Goal: Task Accomplishment & Management: Manage account settings

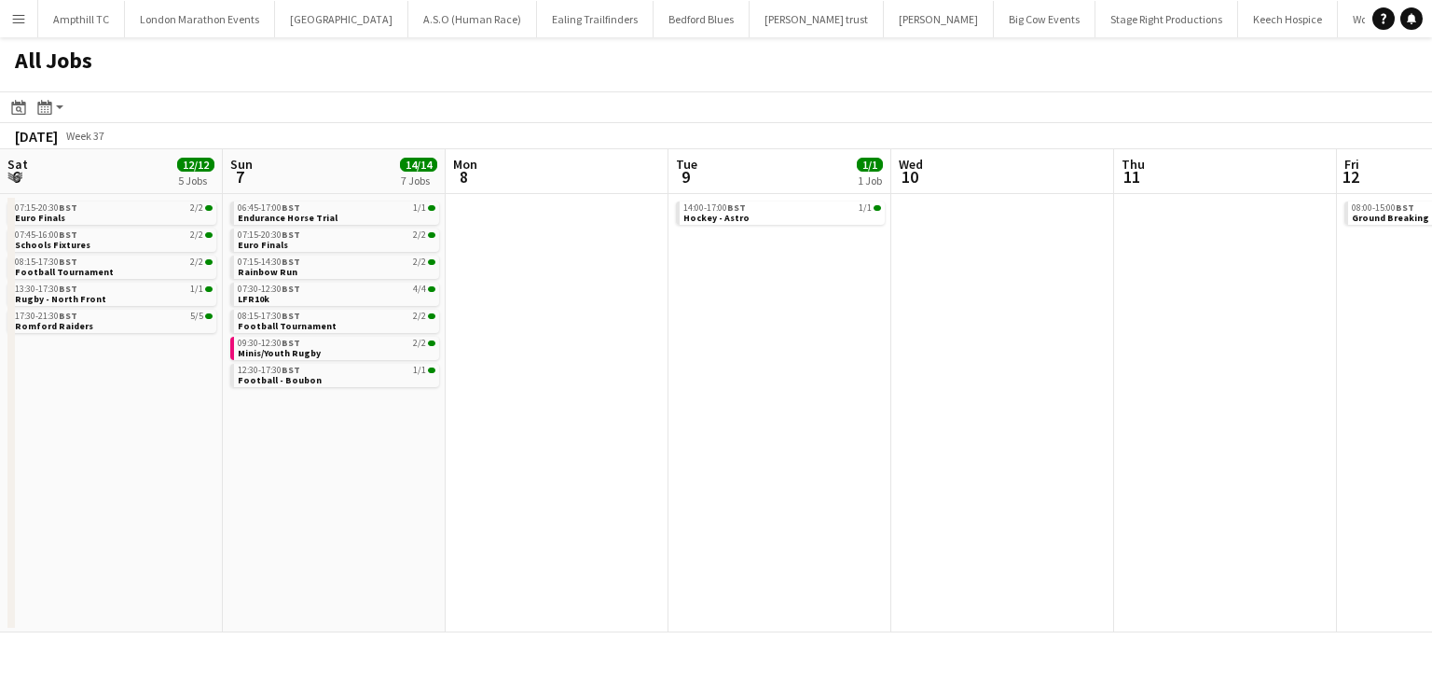
scroll to position [0, 695]
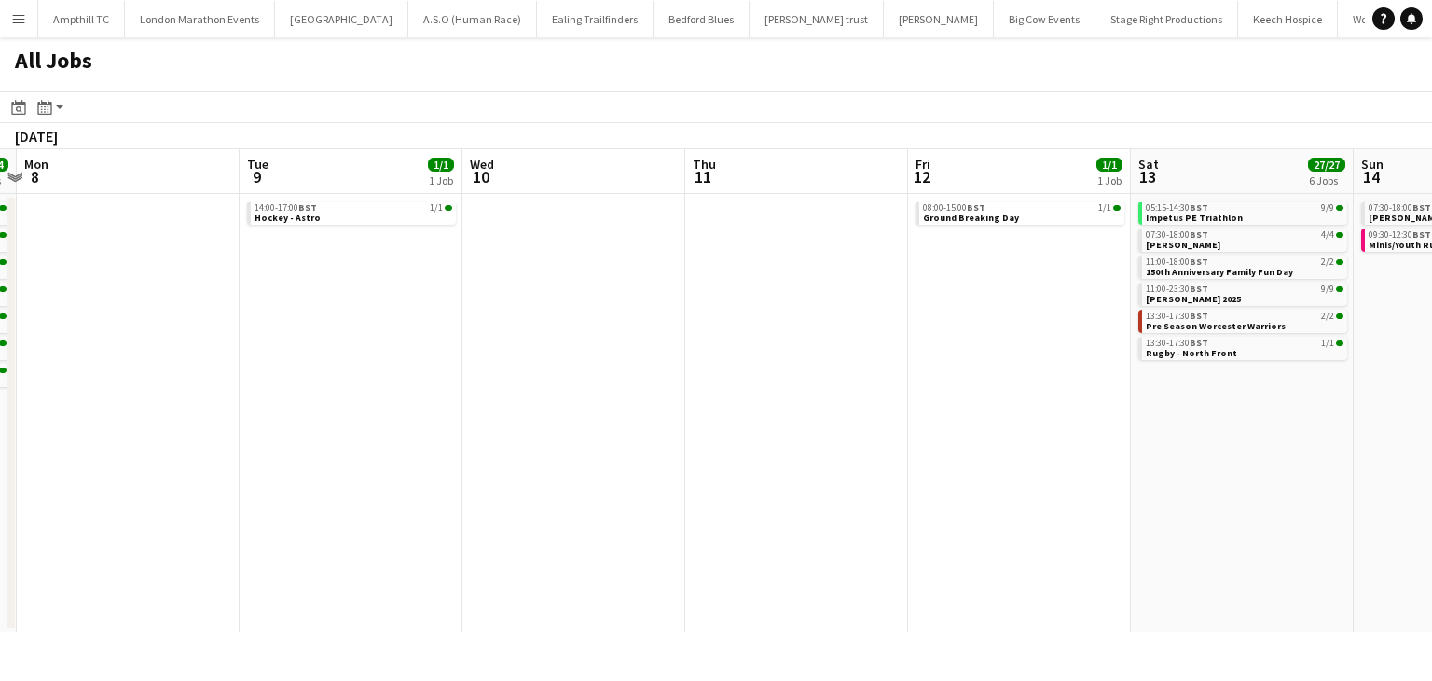
drag, startPoint x: 671, startPoint y: 307, endPoint x: 1028, endPoint y: 311, distance: 356.2
click at [1028, 311] on app-calendar-viewport "Sat 6 12/12 5 Jobs Sun 7 14/14 7 Jobs Mon 8 Tue 9 1/1 1 Job Wed 10 Thu 11 Fri 1…" at bounding box center [716, 390] width 1432 height 483
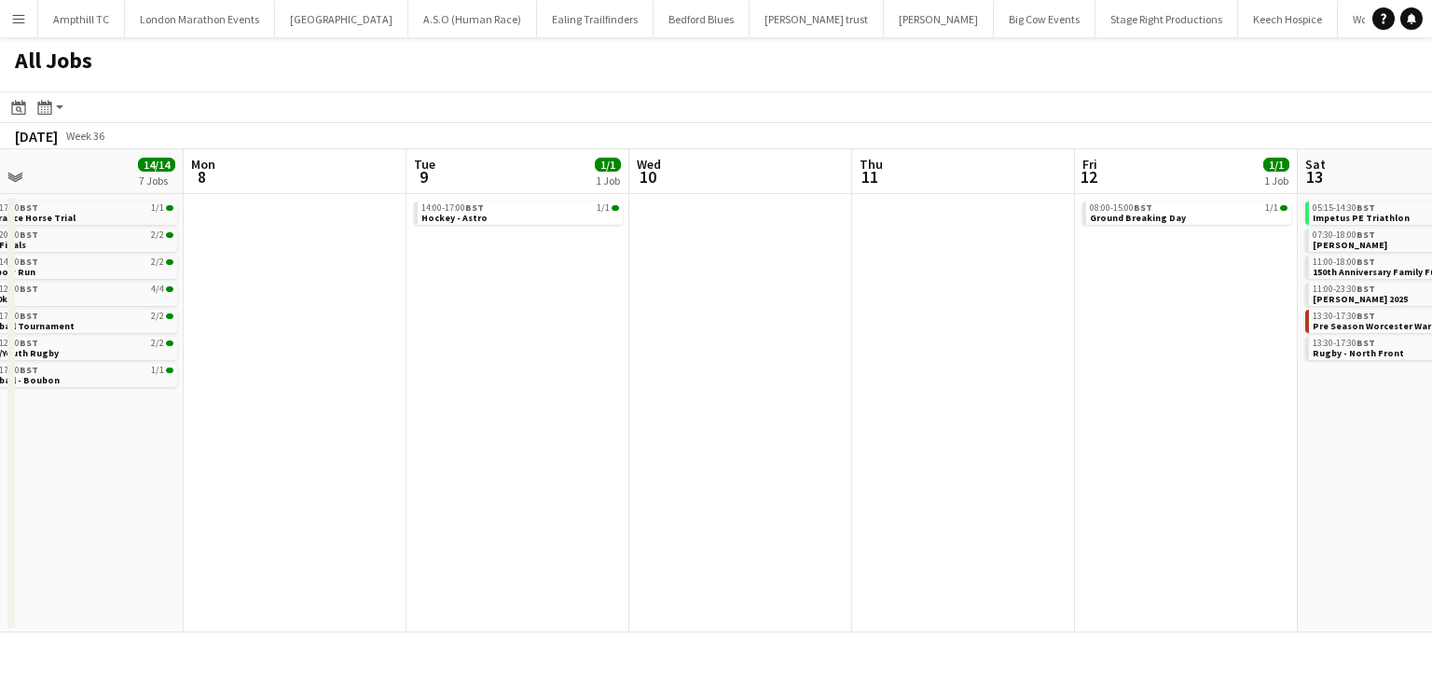
drag, startPoint x: 630, startPoint y: 376, endPoint x: 566, endPoint y: 366, distance: 65.0
click at [723, 366] on app-calendar-viewport "Fri 5 5/5 3 Jobs Sat 6 12/12 5 Jobs Sun 7 14/14 7 Jobs Mon 8 Tue 9 1/1 1 Job We…" at bounding box center [716, 390] width 1432 height 483
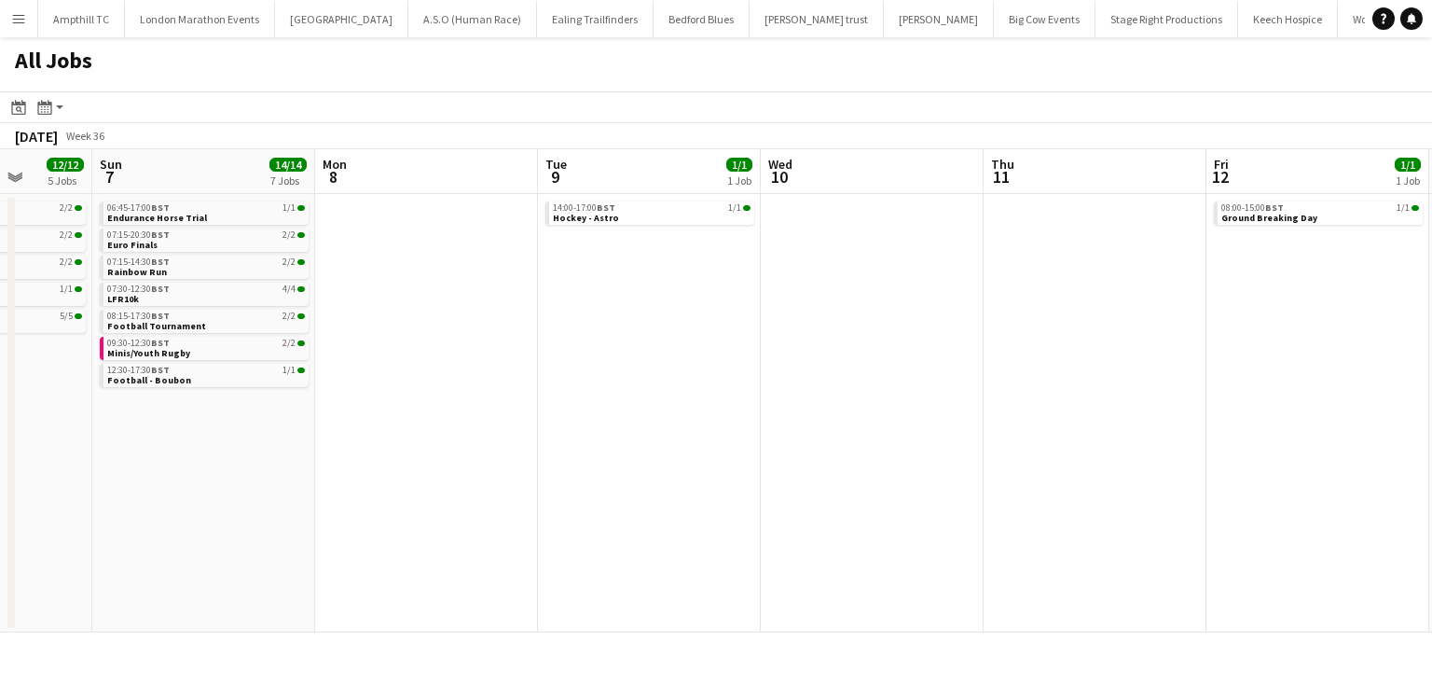
scroll to position [0, 390]
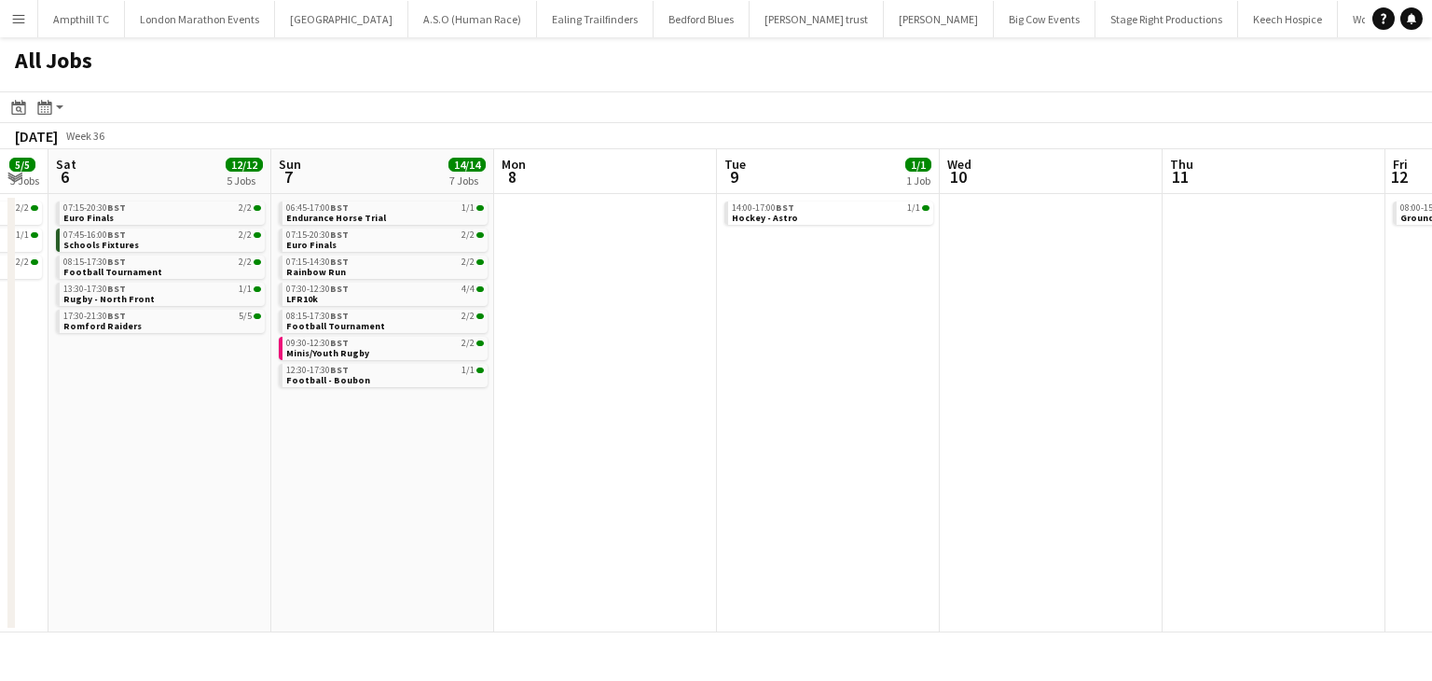
drag, startPoint x: 513, startPoint y: 361, endPoint x: 455, endPoint y: 354, distance: 58.2
click at [760, 360] on app-calendar-viewport "Thu 4 4/4 2 Jobs Fri 5 5/5 3 Jobs Sat 6 12/12 5 Jobs Sun 7 14/14 7 Jobs Mon 8 T…" at bounding box center [716, 390] width 1432 height 483
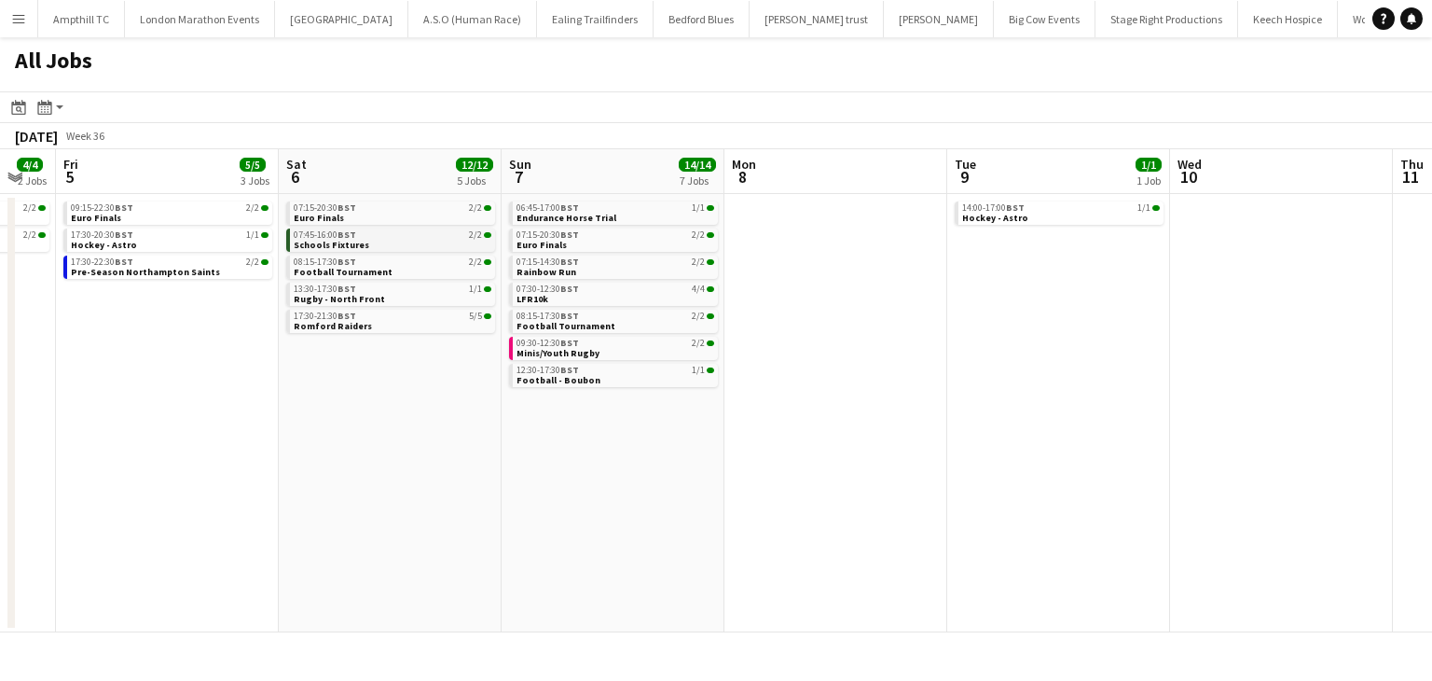
click at [391, 242] on link "07:45-16:00 BST 2/2 Schools Fixtures" at bounding box center [393, 238] width 198 height 21
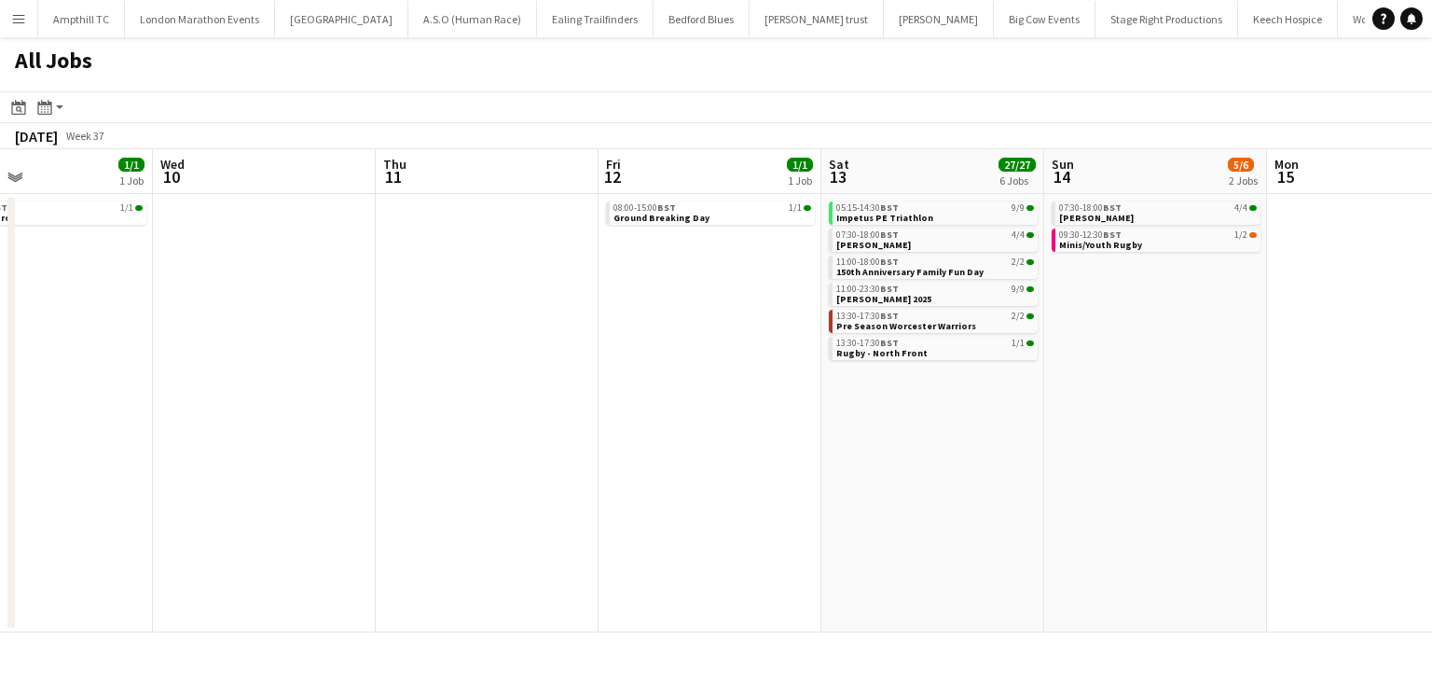
drag, startPoint x: 1249, startPoint y: 381, endPoint x: 328, endPoint y: 473, distance: 924.9
click at [242, 500] on app-calendar-viewport "Sat 6 12/12 5 Jobs Sun 7 14/14 7 Jobs Mon 8 Tue 9 1/1 1 Job Wed 10 Thu 11 Fri 1…" at bounding box center [716, 390] width 1432 height 483
click at [900, 242] on link "07:30-18:00 BST 4/4 Autumn Wolf" at bounding box center [932, 238] width 198 height 21
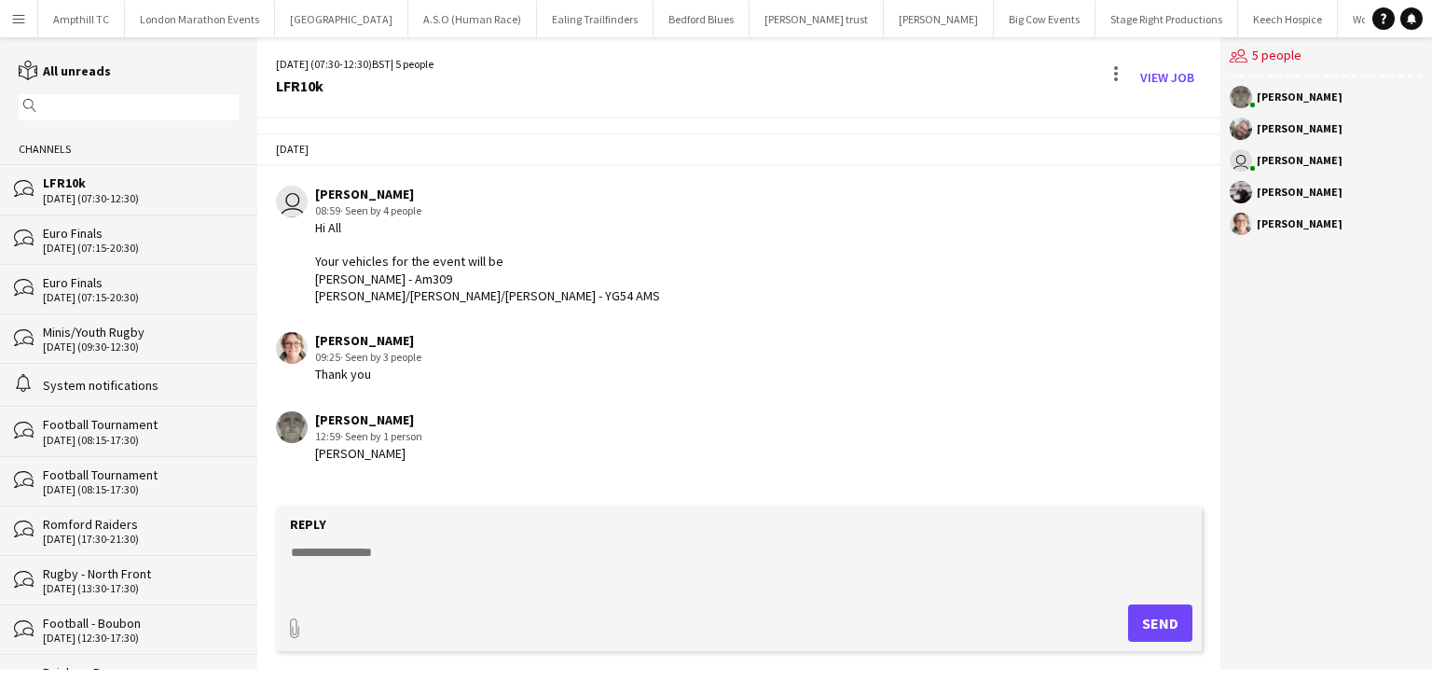
scroll to position [0, 476]
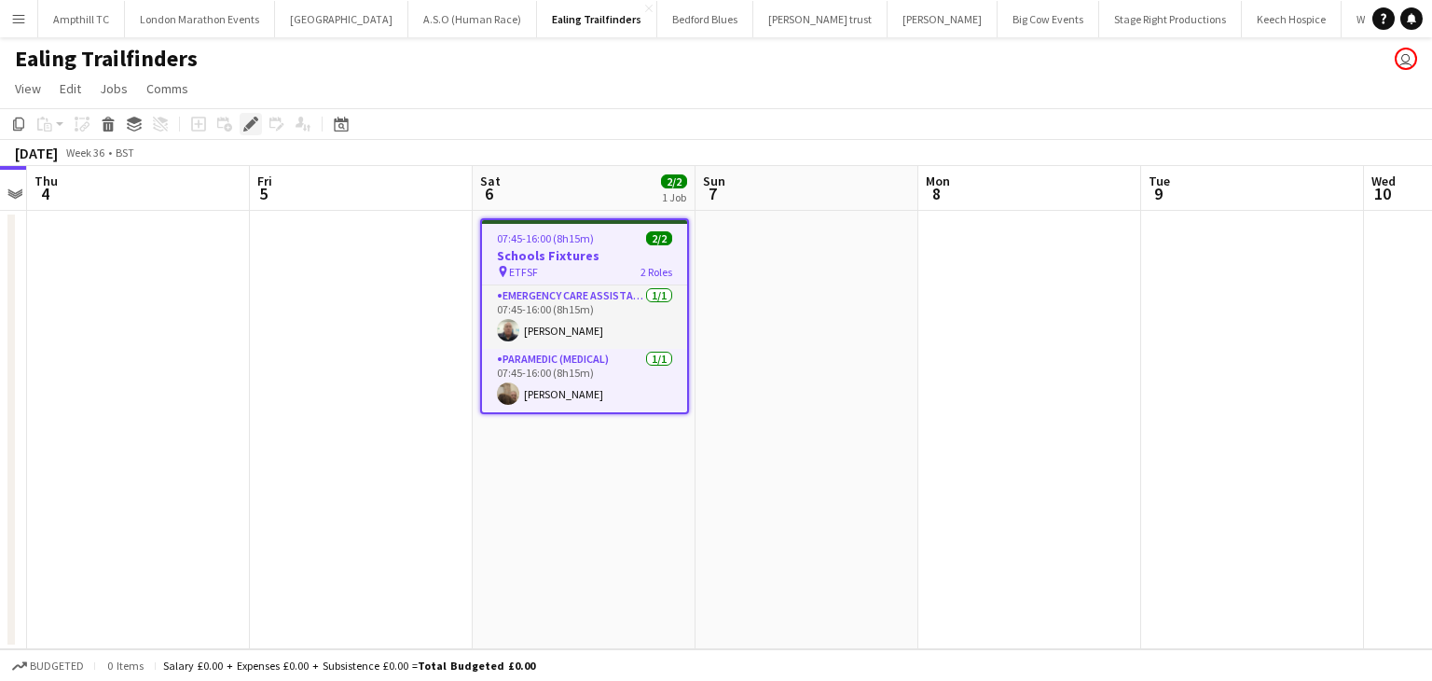
click at [250, 123] on icon at bounding box center [250, 124] width 10 height 10
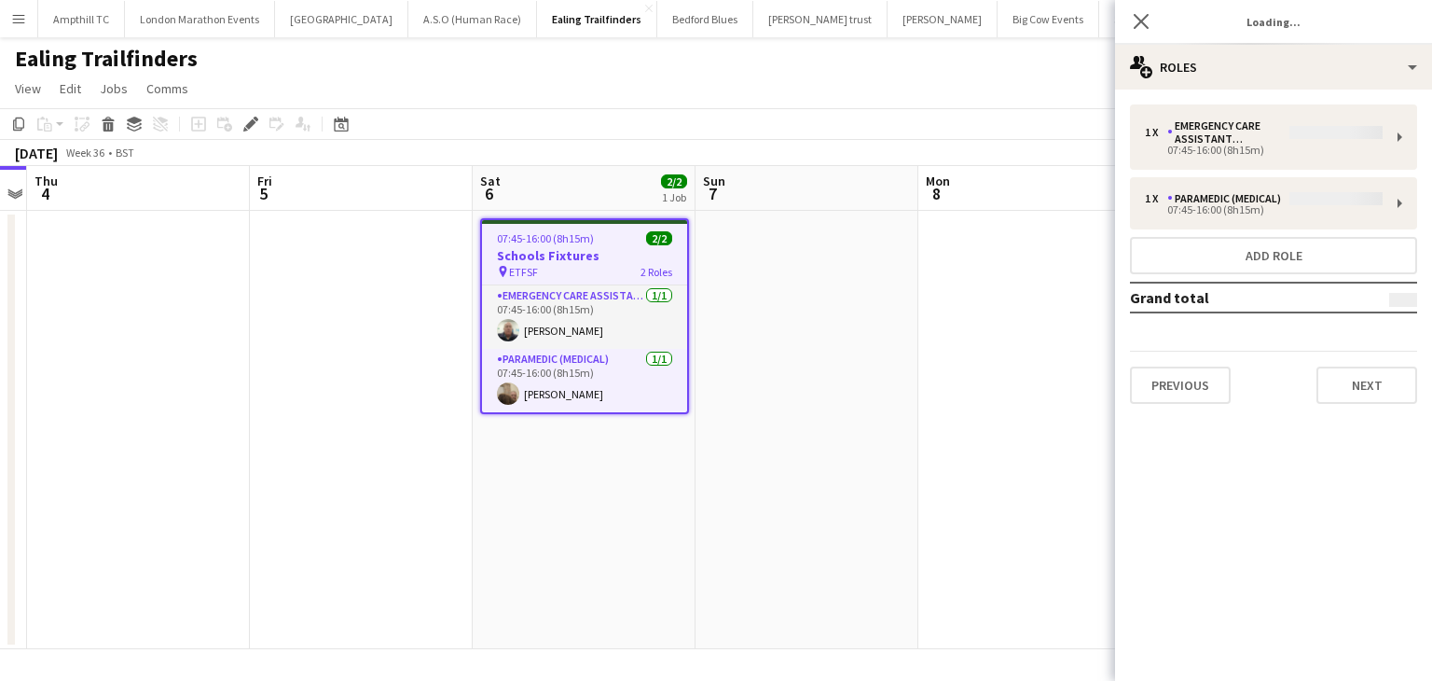
type input "**********"
click at [1379, 389] on button "Next" at bounding box center [1367, 384] width 101 height 37
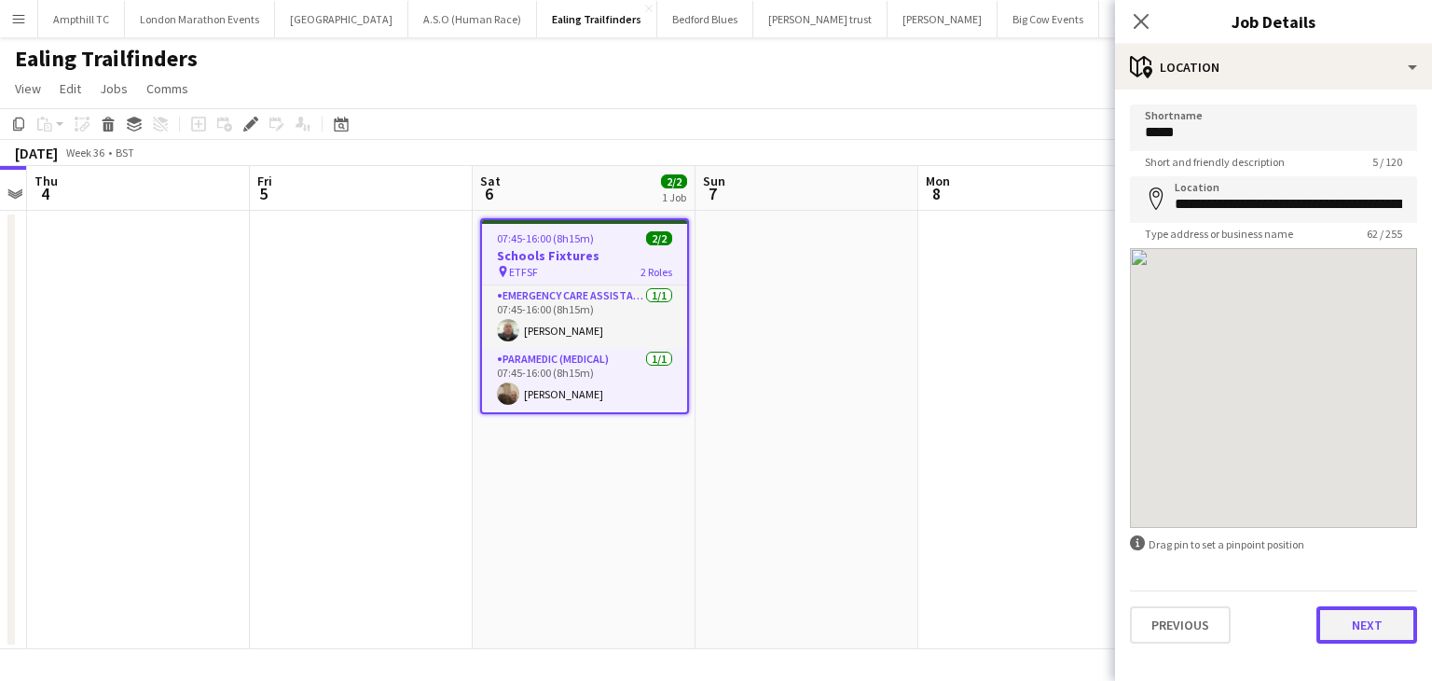
click at [1376, 638] on button "Next" at bounding box center [1367, 624] width 101 height 37
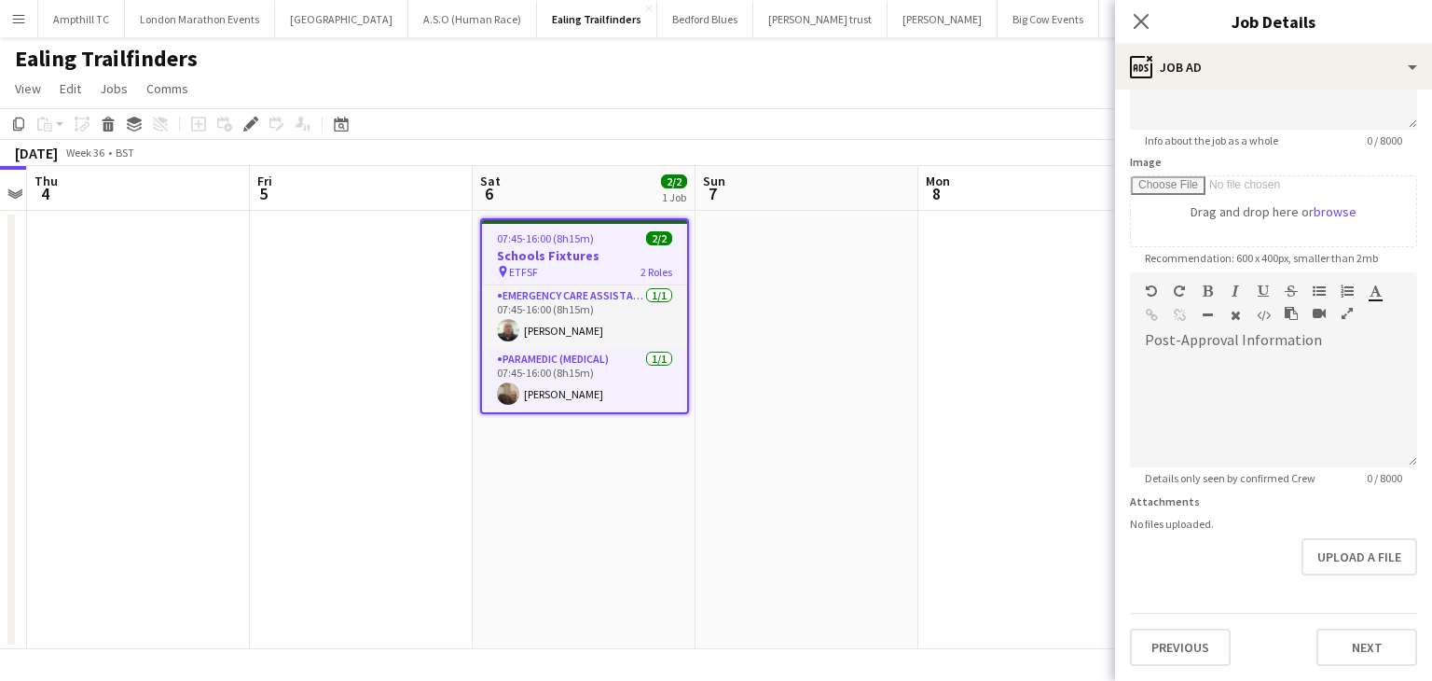
scroll to position [239, 0]
click at [1339, 558] on button "Upload a file" at bounding box center [1360, 559] width 116 height 37
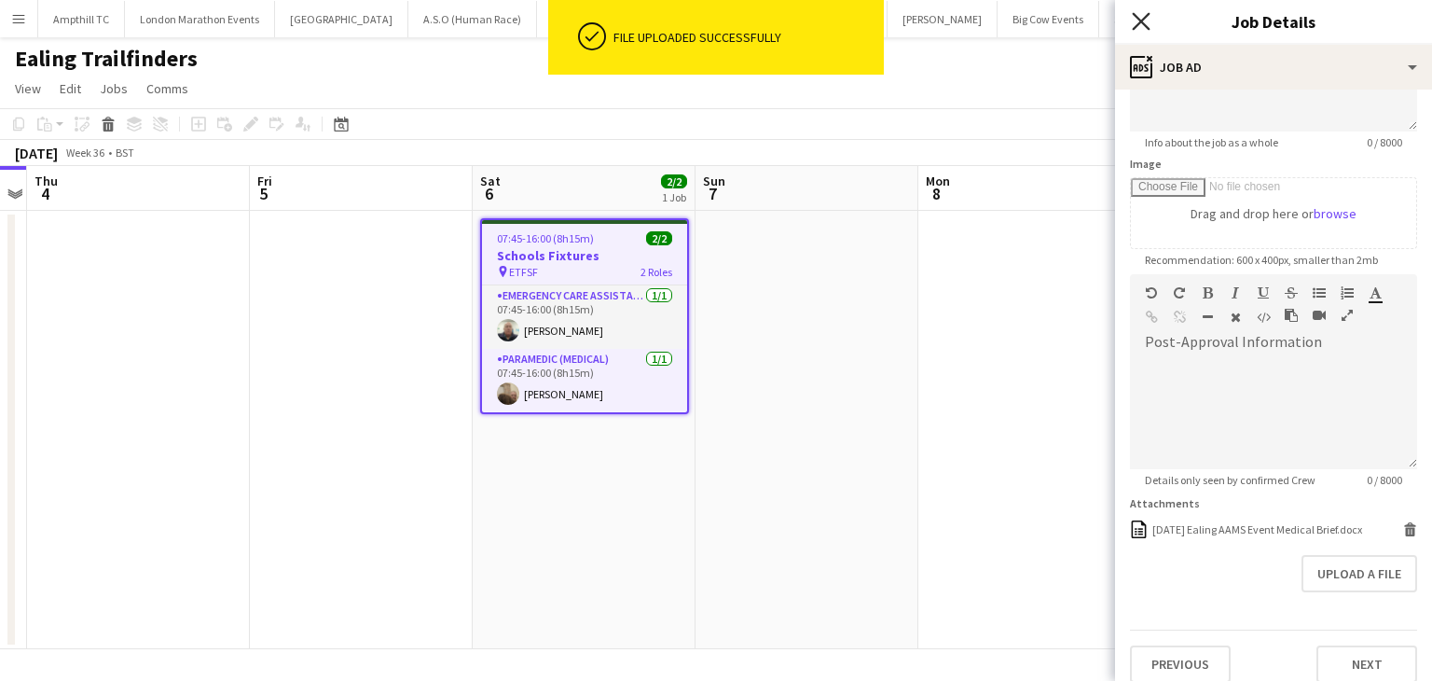
click at [1142, 17] on icon "Close pop-in" at bounding box center [1141, 21] width 18 height 18
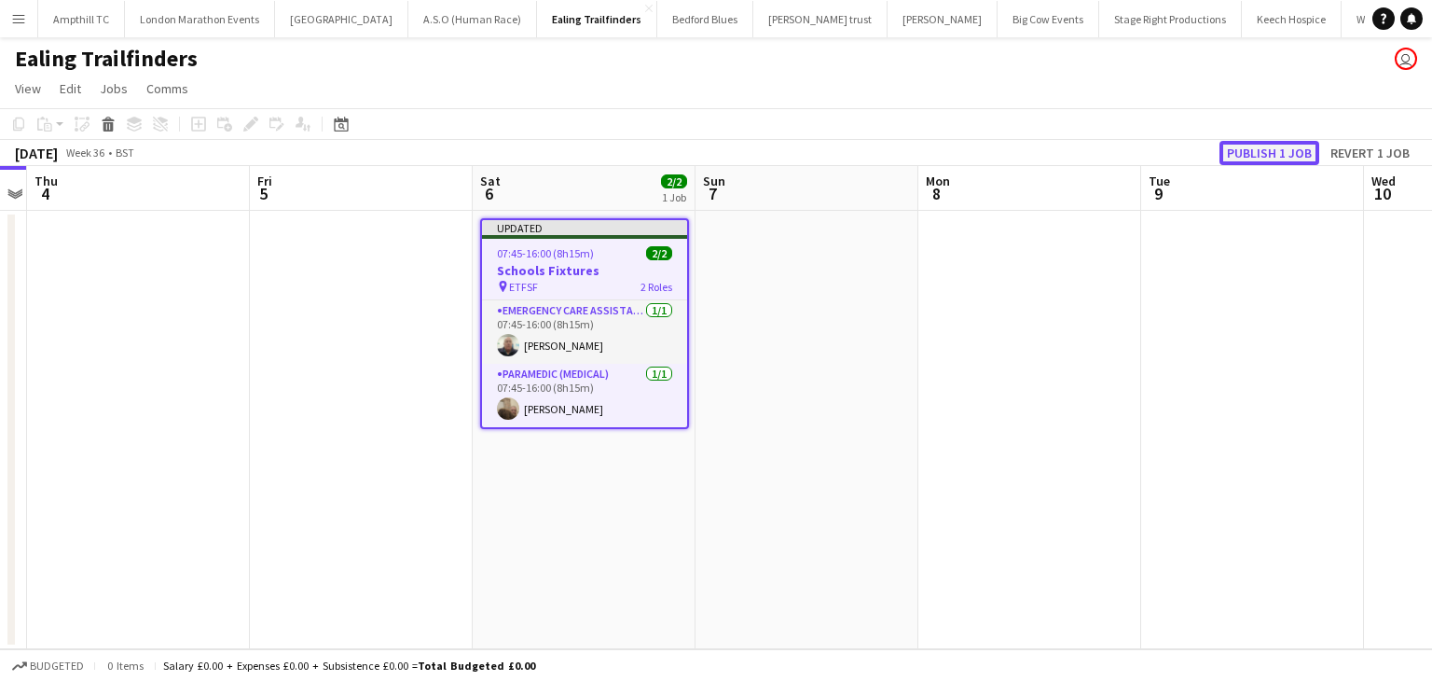
click at [1248, 153] on button "Publish 1 job" at bounding box center [1270, 153] width 100 height 24
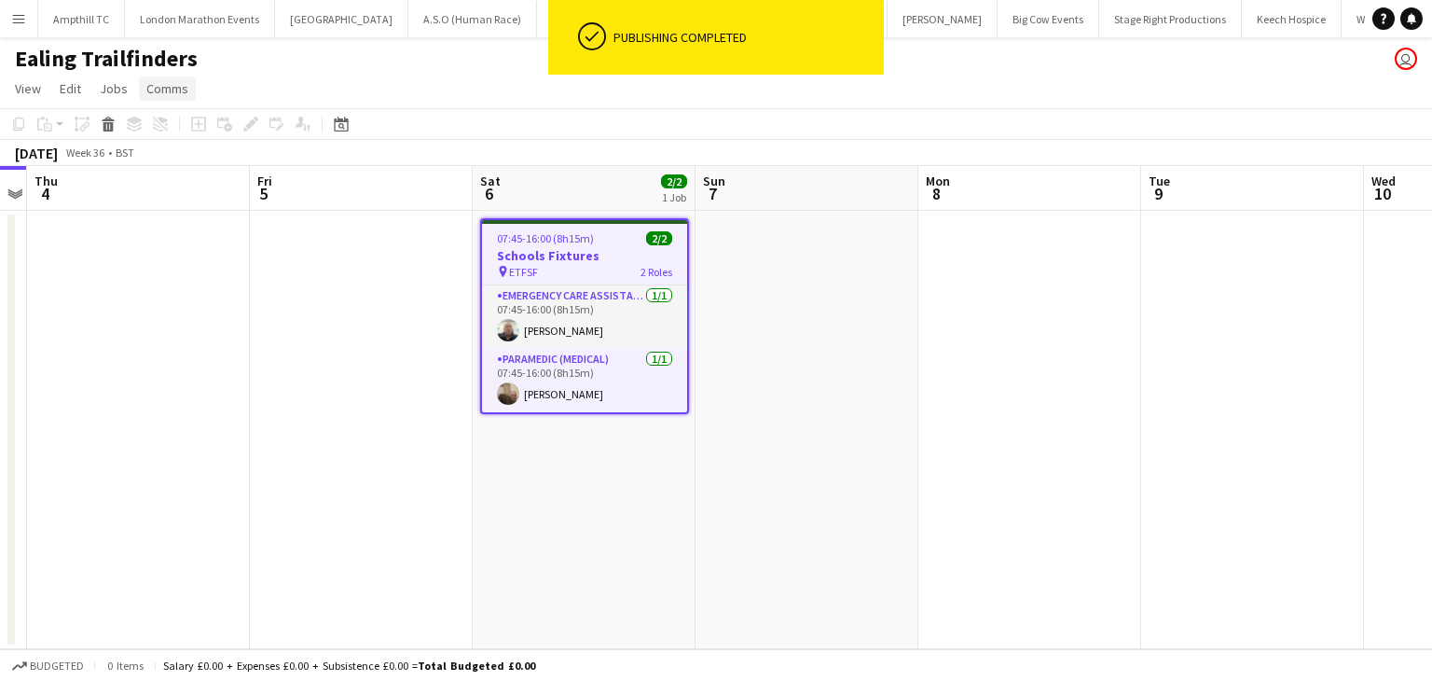
drag, startPoint x: 165, startPoint y: 83, endPoint x: 228, endPoint y: 115, distance: 70.1
click at [165, 83] on span "Comms" at bounding box center [167, 88] width 42 height 17
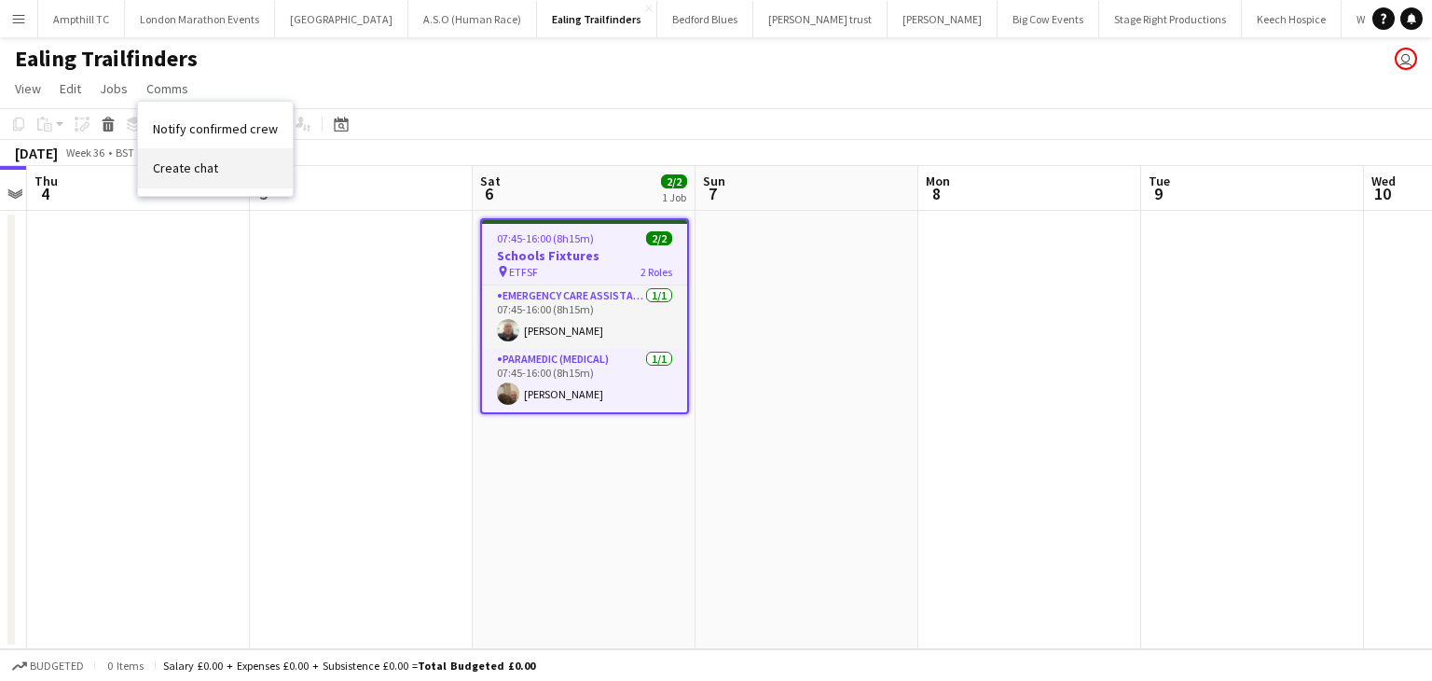
drag, startPoint x: 244, startPoint y: 180, endPoint x: 300, endPoint y: 177, distance: 56.0
click at [243, 180] on link "Create chat" at bounding box center [215, 167] width 155 height 39
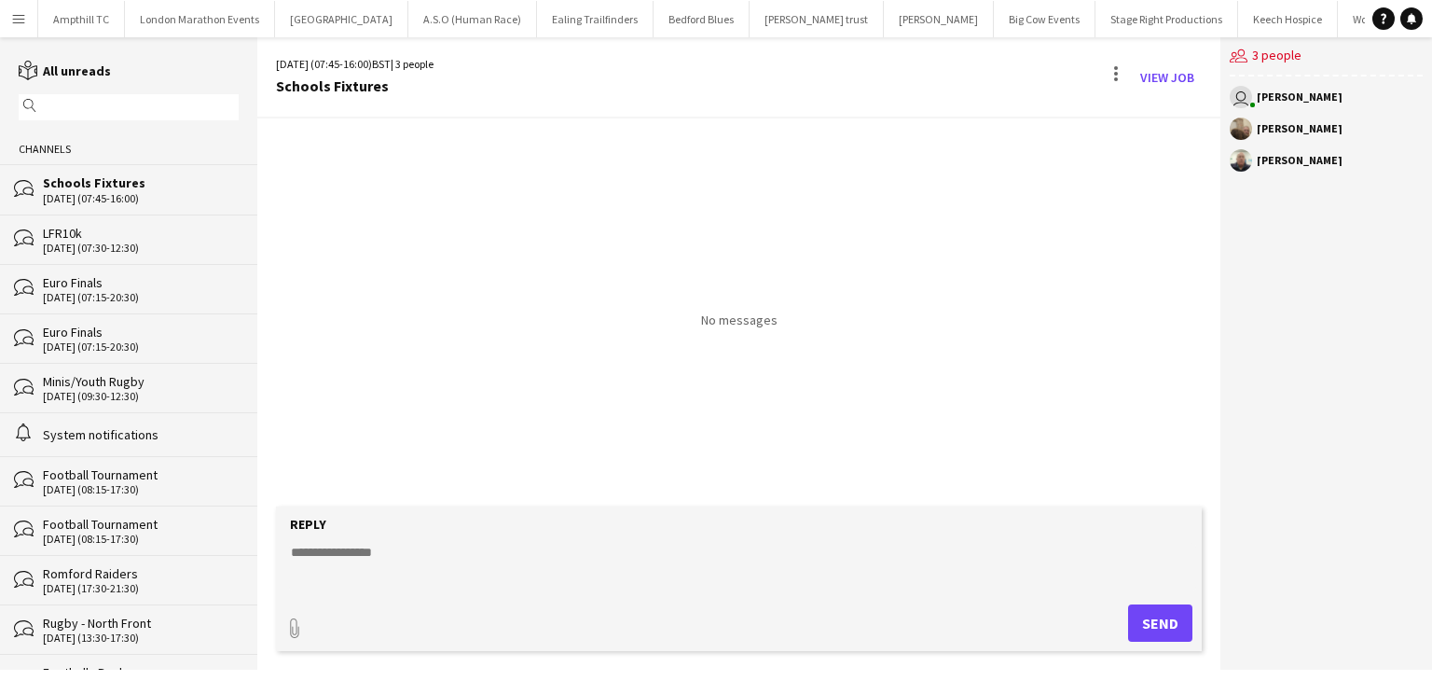
click at [497, 564] on textarea at bounding box center [742, 567] width 907 height 48
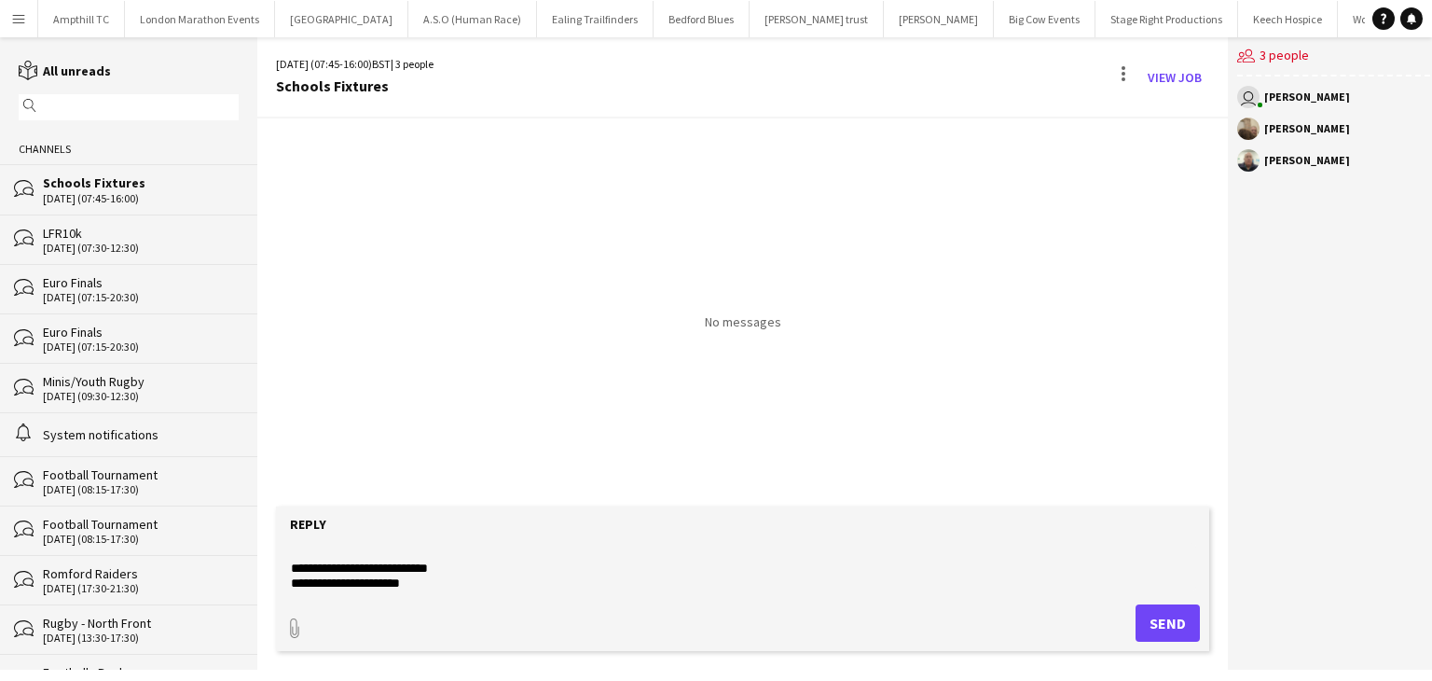
scroll to position [29, 0]
type textarea "**********"
click at [1154, 622] on button "Send" at bounding box center [1168, 622] width 64 height 37
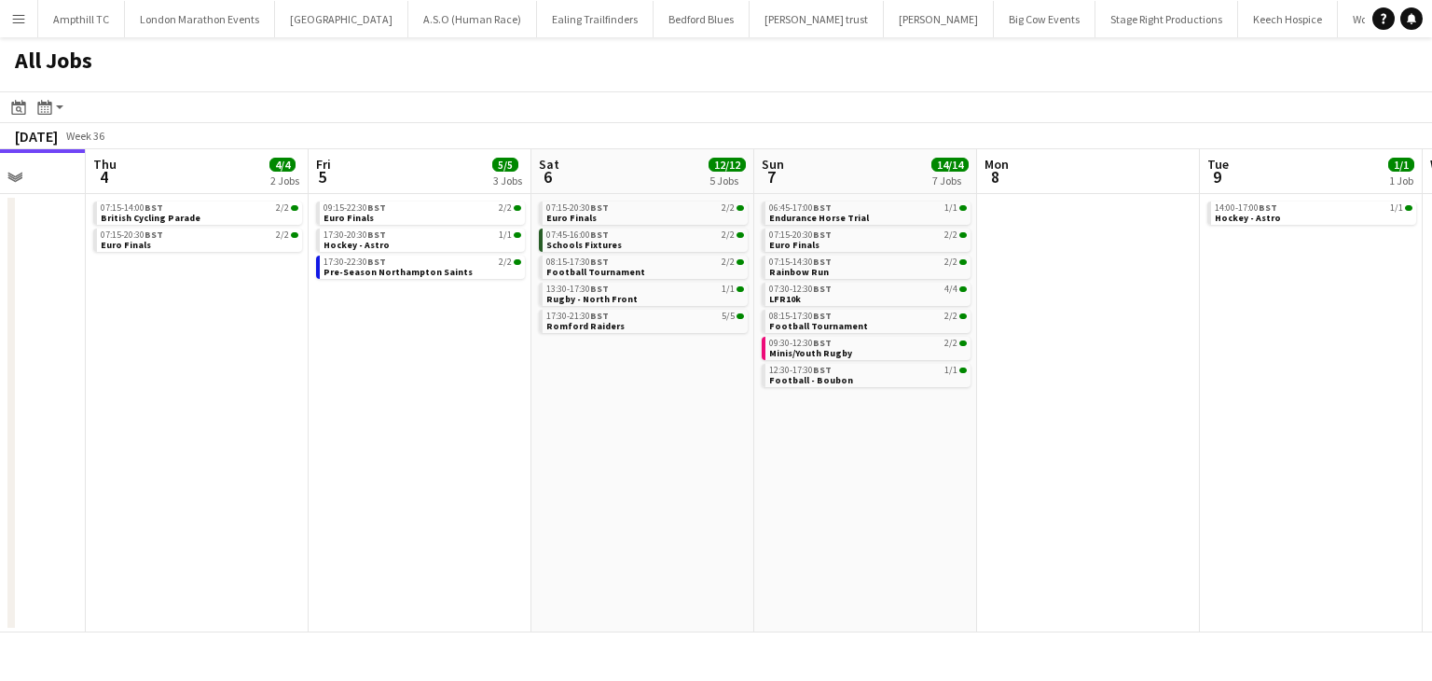
drag, startPoint x: 1126, startPoint y: 407, endPoint x: 688, endPoint y: 417, distance: 438.4
click at [688, 417] on app-calendar-viewport "Sun 31 2/2 1 Job Mon 1 Tue 2 Wed 3 Thu 4 4/4 2 Jobs Fri 5 5/5 3 Jobs Sat 6 12/1…" at bounding box center [716, 390] width 1432 height 483
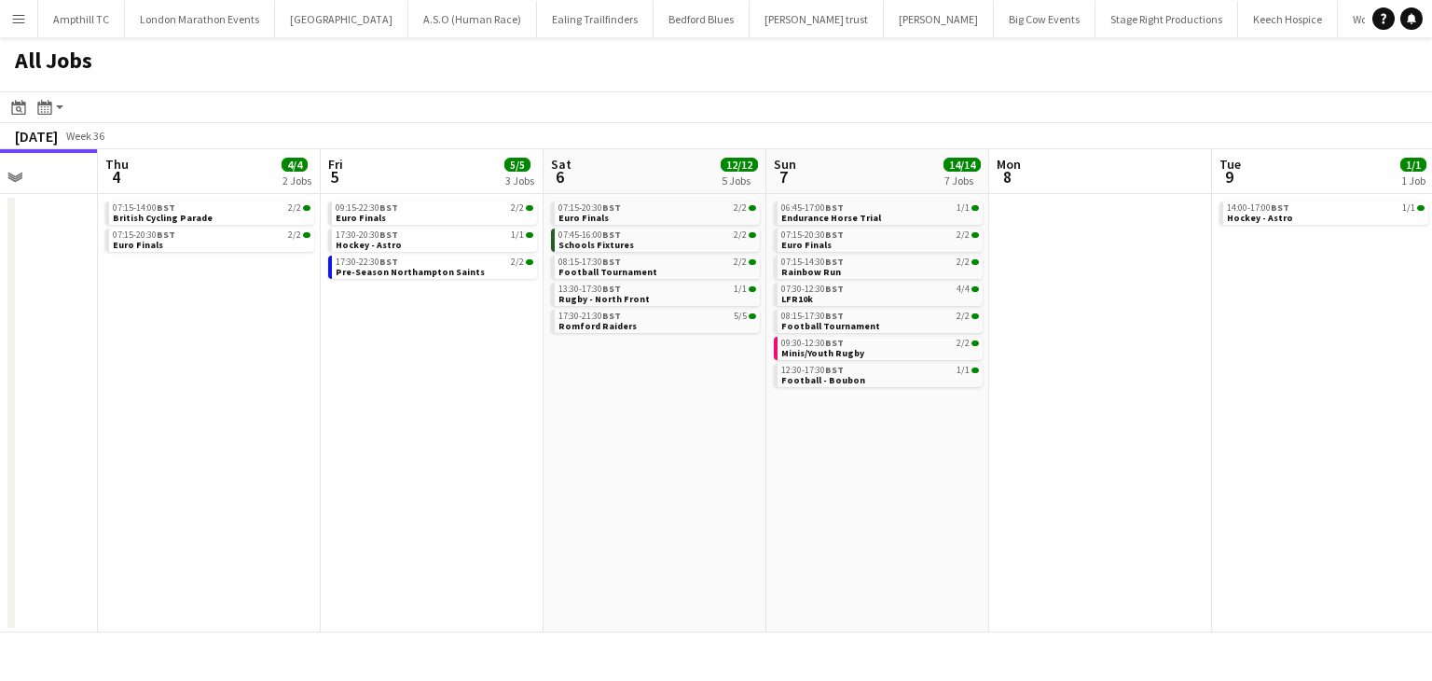
drag, startPoint x: 1043, startPoint y: 430, endPoint x: 337, endPoint y: 430, distance: 706.8
click at [337, 430] on app-calendar-viewport "Mon 1 Tue 2 Wed 3 Thu 4 4/4 2 Jobs Fri 5 5/5 3 Jobs Sat 6 12/12 5 Jobs Sun 7 14…" at bounding box center [716, 390] width 1432 height 483
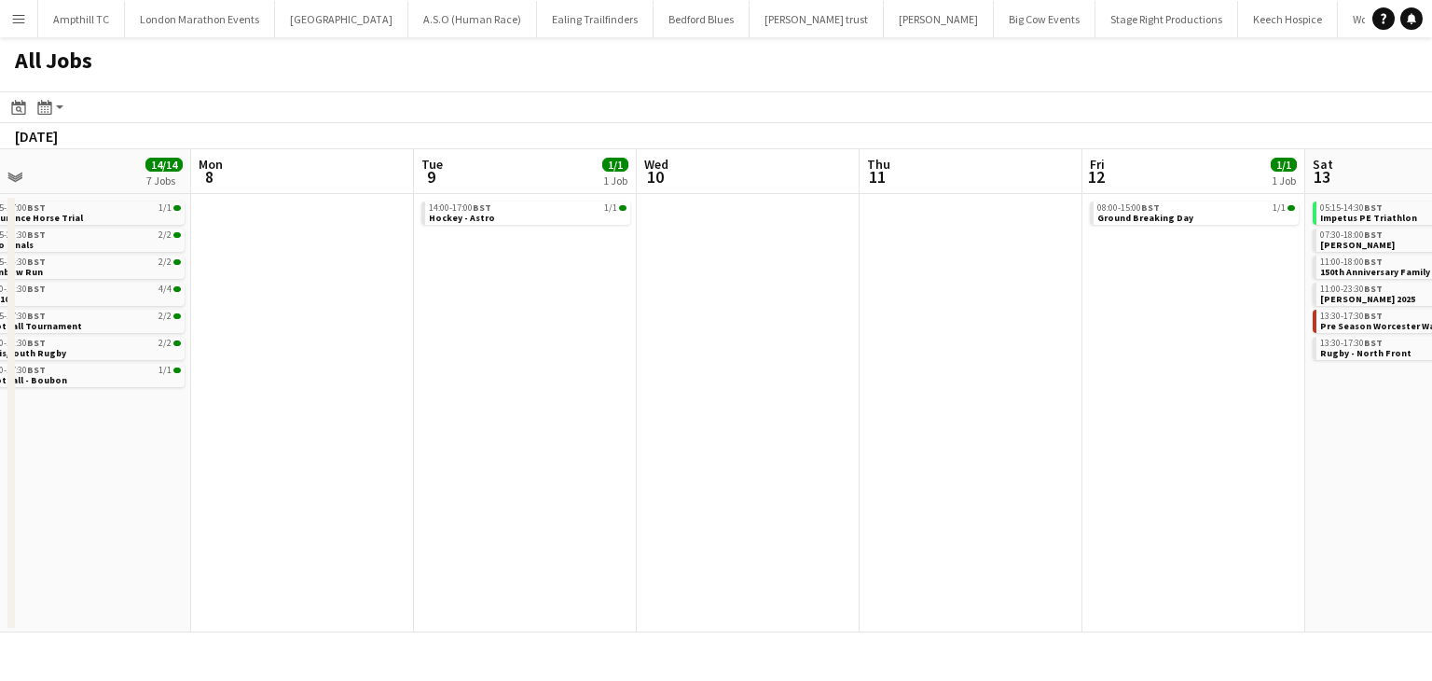
scroll to position [0, 837]
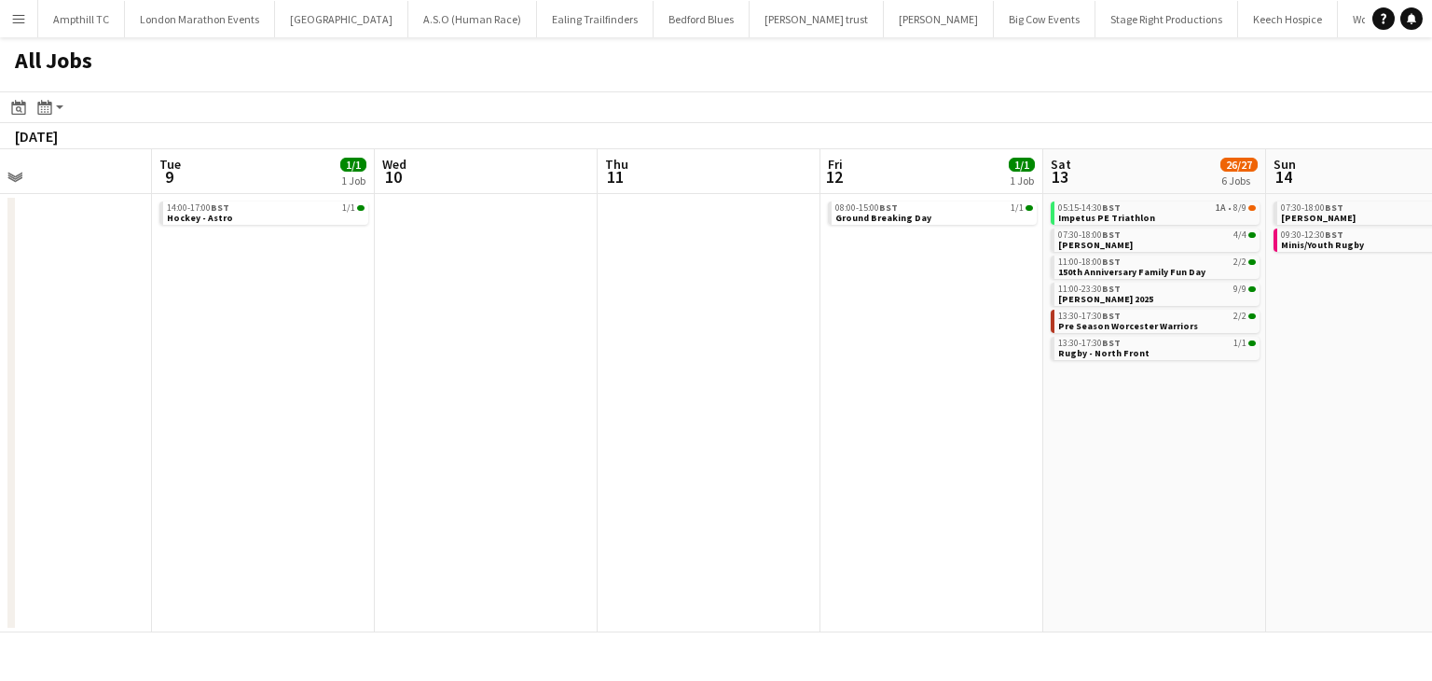
drag, startPoint x: 690, startPoint y: 449, endPoint x: 25, endPoint y: 408, distance: 666.1
click at [30, 409] on app-calendar-viewport "Fri 5 5/5 3 Jobs Sat 6 12/12 5 Jobs Sun 7 14/14 7 Jobs Mon 8 Tue 9 1/1 1 Job We…" at bounding box center [716, 390] width 1432 height 483
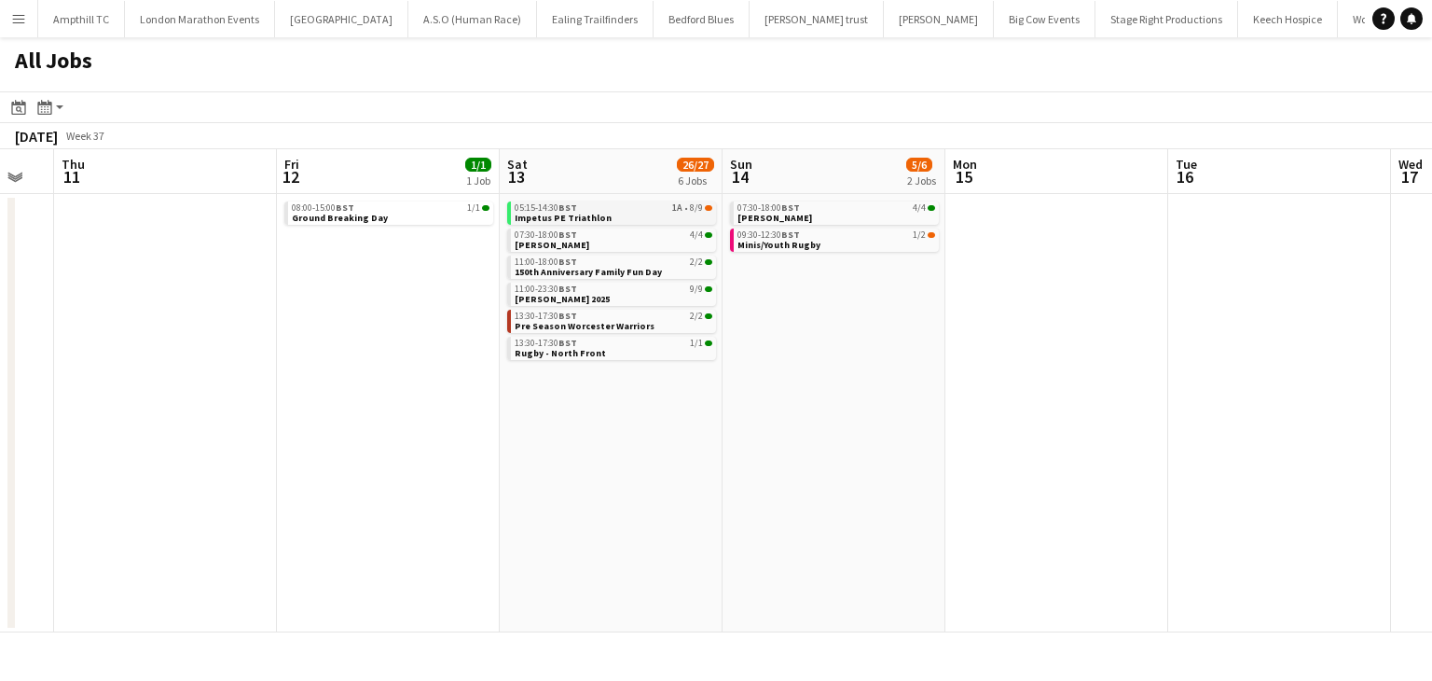
click at [681, 213] on span "1A" at bounding box center [677, 207] width 10 height 9
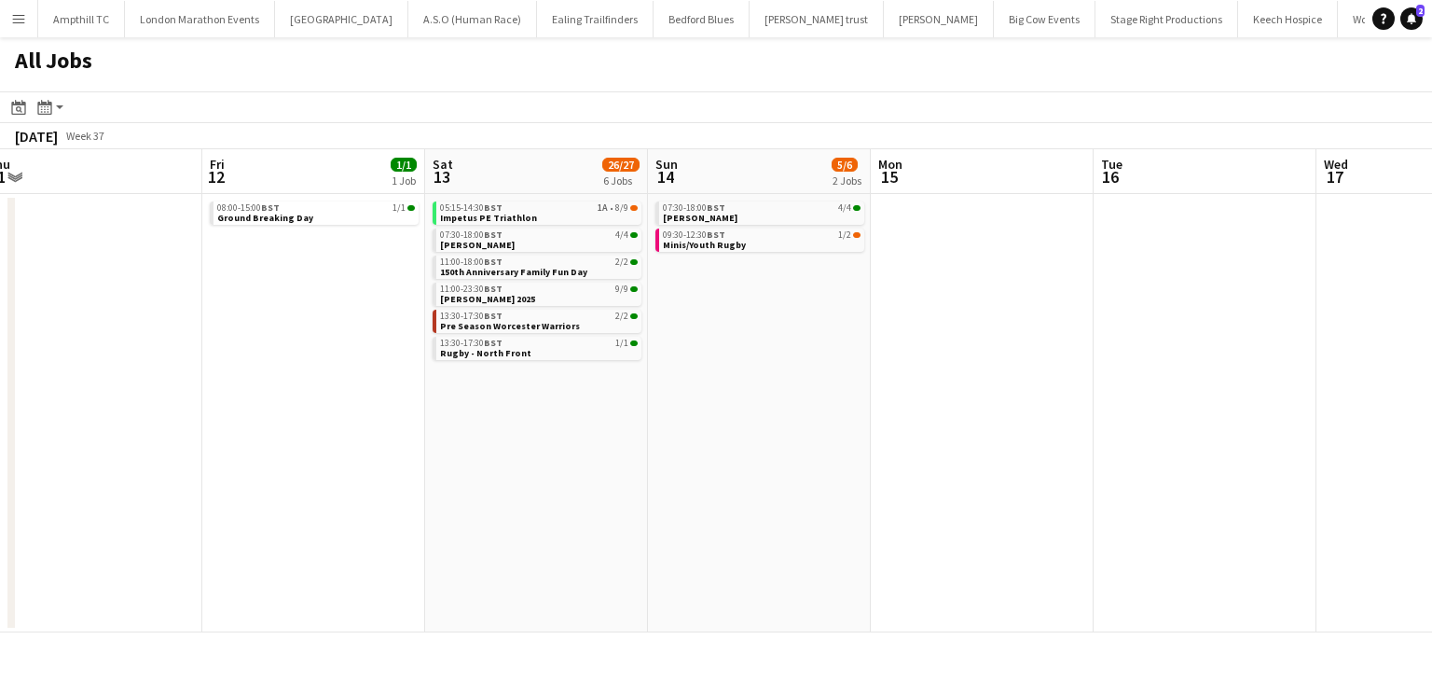
drag, startPoint x: 1078, startPoint y: 316, endPoint x: 530, endPoint y: 352, distance: 549.4
click at [496, 359] on app-calendar-viewport "Tue 9 1/1 1 Job Wed 10 Thu 11 Fri 12 1/1 1 Job Sat 13 26/27 6 Jobs Sun 14 5/6 2…" at bounding box center [716, 390] width 1432 height 483
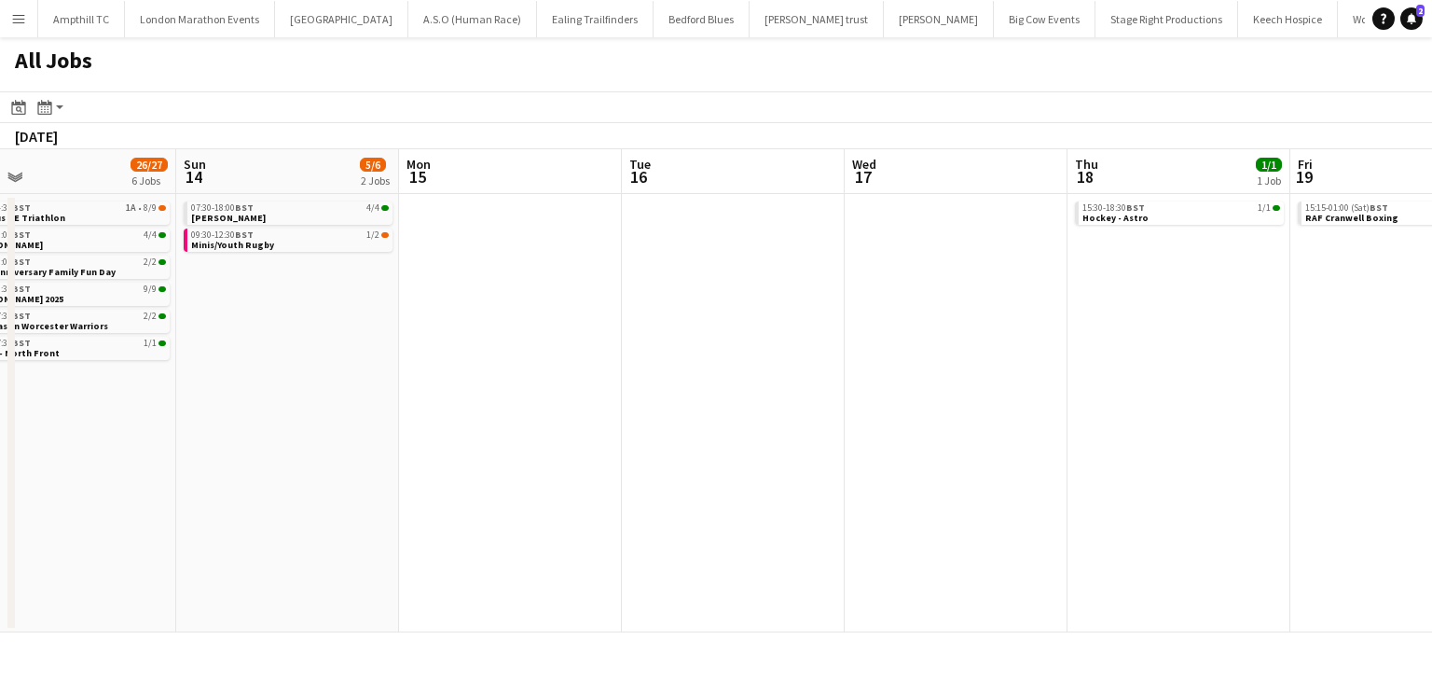
drag, startPoint x: 831, startPoint y: 355, endPoint x: 794, endPoint y: 343, distance: 38.3
click at [522, 357] on app-calendar-viewport "Thu 11 Fri 12 1/1 1 Job Sat 13 26/27 6 Jobs Sun 14 5/6 2 Jobs Mon 15 Tue 16 Wed…" at bounding box center [716, 390] width 1432 height 483
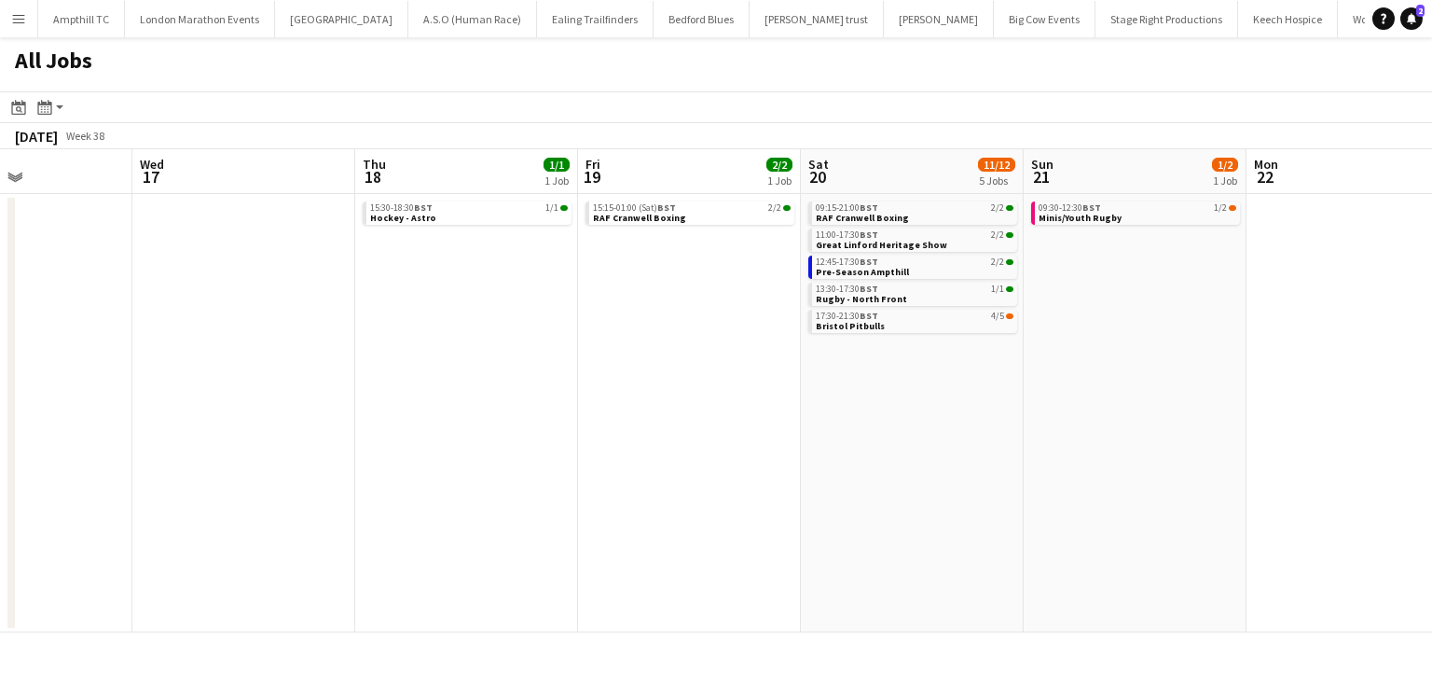
drag, startPoint x: 840, startPoint y: 361, endPoint x: 588, endPoint y: 361, distance: 251.8
click at [588, 361] on app-calendar-viewport "Sat 13 26/27 6 Jobs Sun 14 5/6 2 Jobs Mon 15 Tue 16 Wed 17 Thu 18 1/1 1 Job Fri…" at bounding box center [716, 390] width 1432 height 483
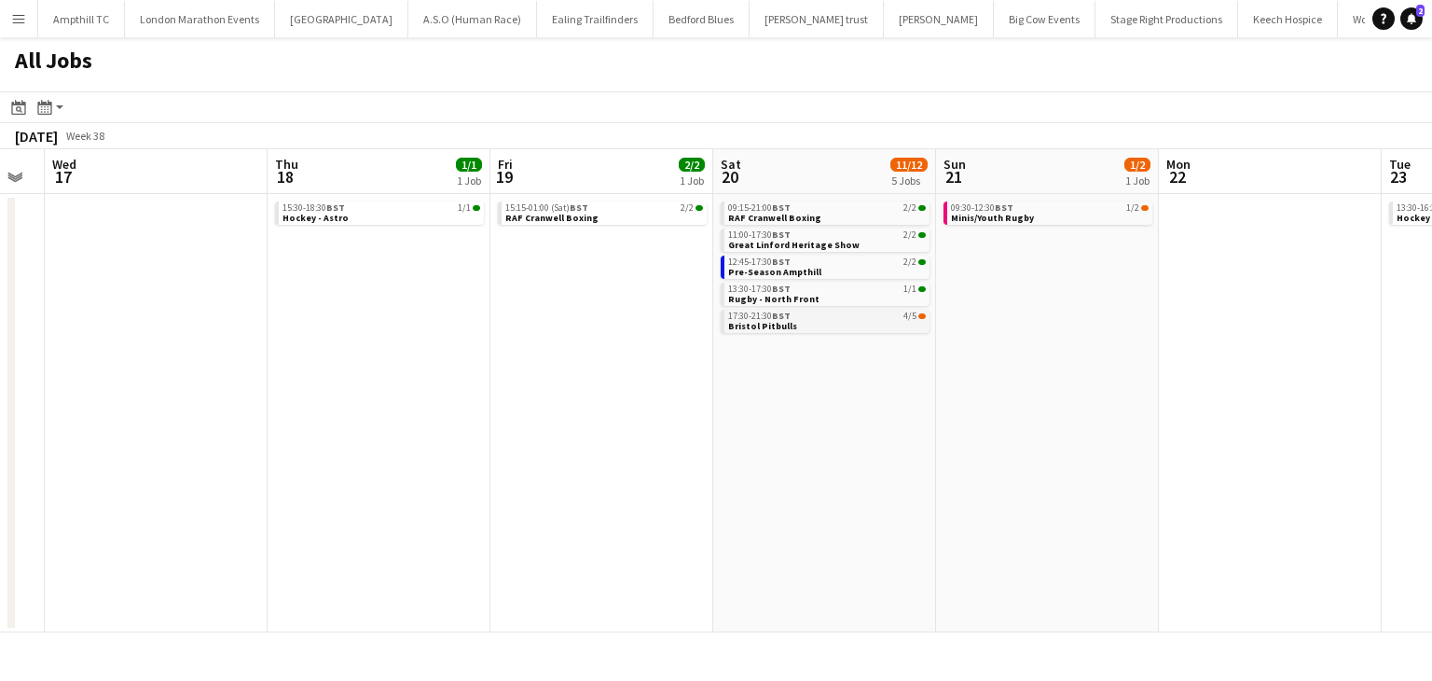
click at [884, 318] on div "17:30-21:30 BST 4/5" at bounding box center [827, 315] width 198 height 9
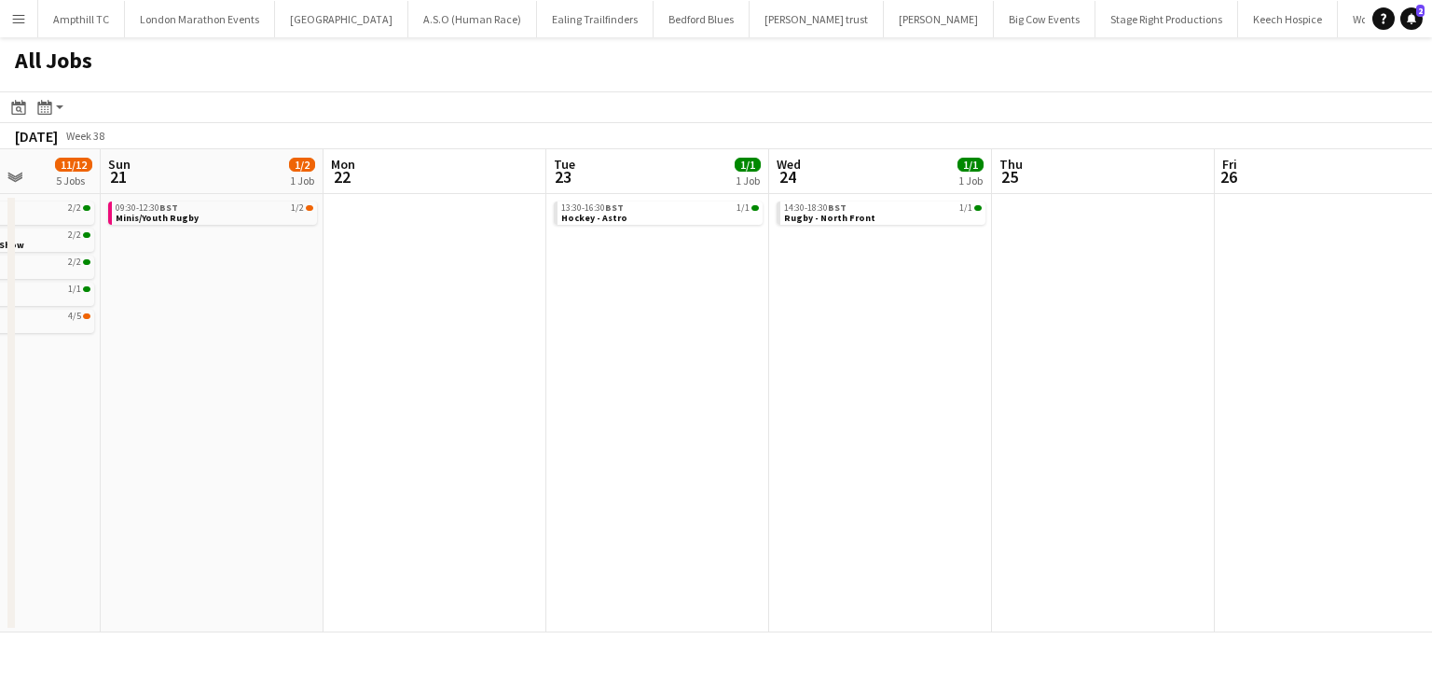
drag, startPoint x: 1126, startPoint y: 372, endPoint x: 290, endPoint y: 380, distance: 835.5
click at [290, 380] on app-calendar-viewport "Wed 17 Thu 18 1/1 1 Job Fri 19 2/2 1 Job Sat 20 11/12 5 Jobs Sun 21 1/2 1 Job M…" at bounding box center [716, 390] width 1432 height 483
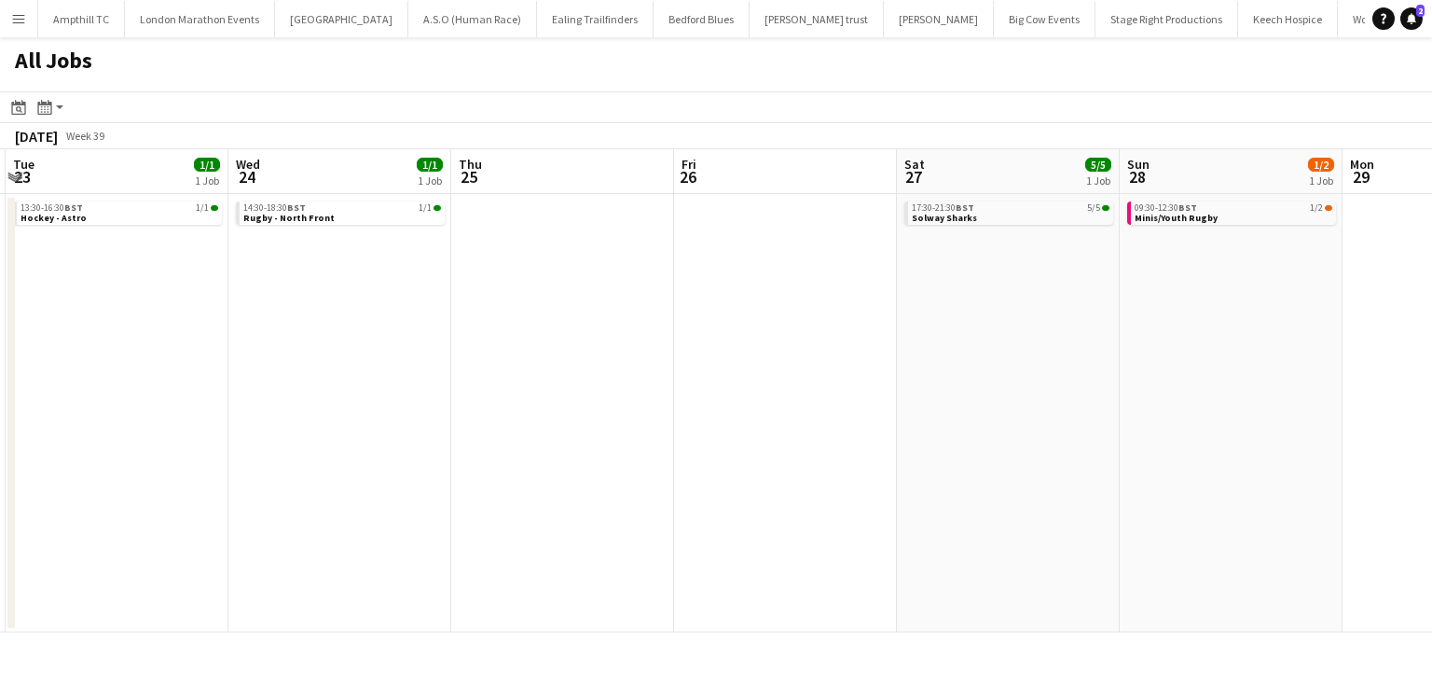
drag, startPoint x: 665, startPoint y: 320, endPoint x: 276, endPoint y: 337, distance: 389.2
click at [242, 335] on app-calendar-viewport "Sat 20 11/12 5 Jobs Sun 21 1/2 1 Job Mon 22 Tue 23 1/1 1 Job Wed 24 1/1 1 Job T…" at bounding box center [716, 390] width 1432 height 483
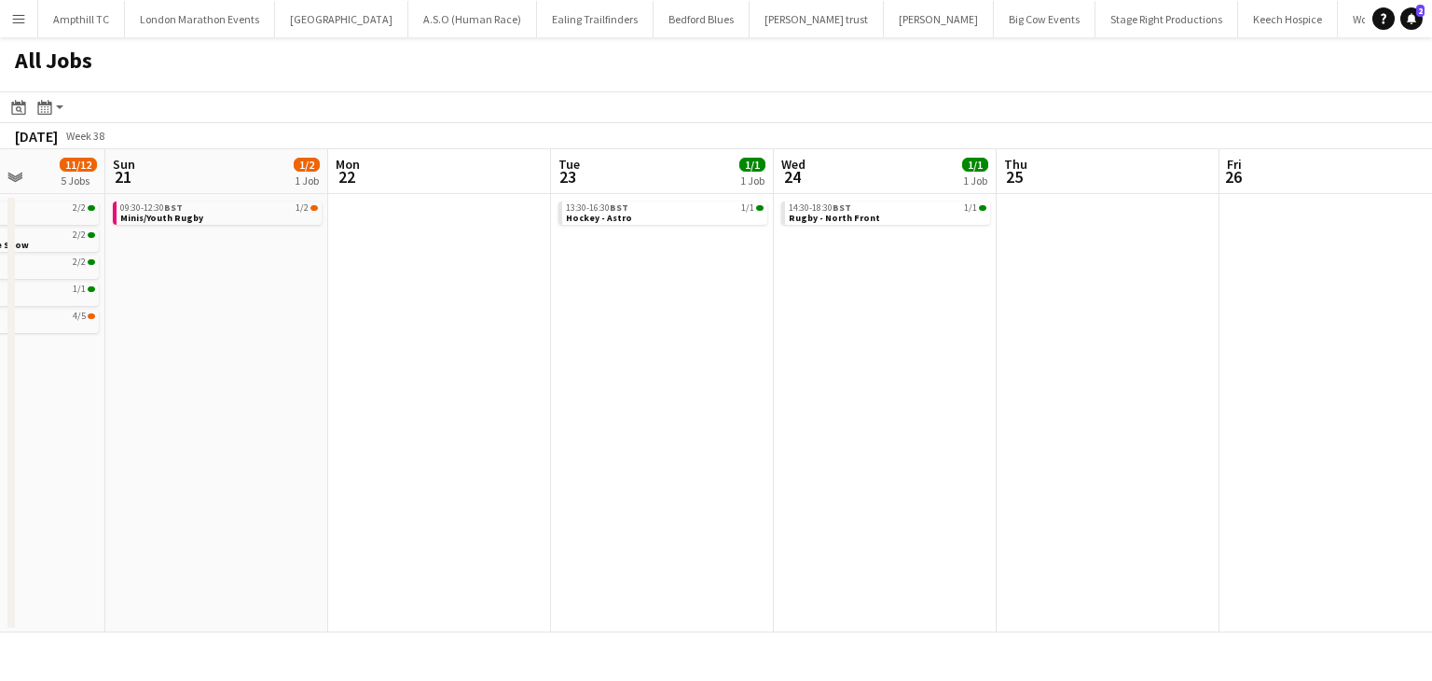
click at [930, 348] on app-calendar-viewport "Thu 18 1/1 1 Job Fri 19 2/2 1 Job Sat 20 11/12 5 Jobs Sun 21 1/2 1 Job Mon 22 T…" at bounding box center [716, 390] width 1432 height 483
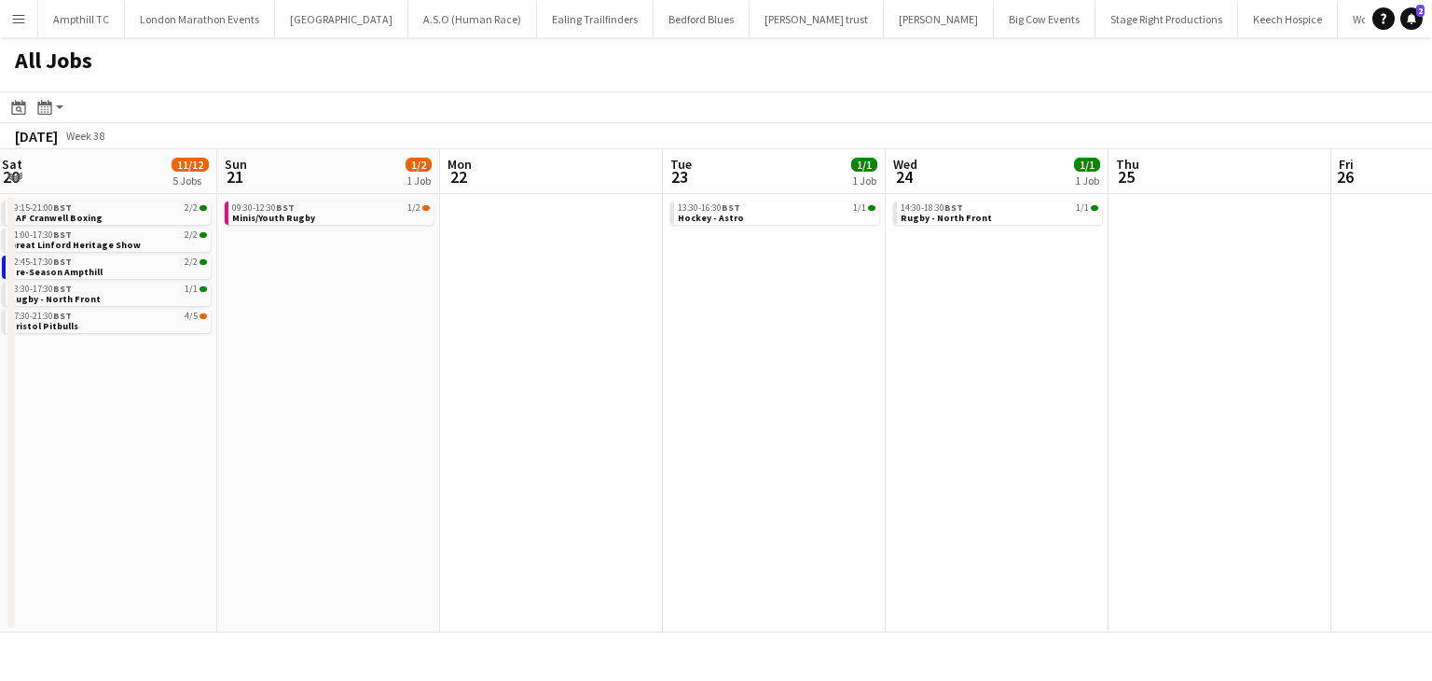
drag, startPoint x: 463, startPoint y: 355, endPoint x: 1078, endPoint y: 357, distance: 615.4
click at [1082, 357] on app-calendar-viewport "Thu 18 1/1 1 Job Fri 19 2/2 1 Job Sat 20 11/12 5 Jobs Sun 21 1/2 1 Job Mon 22 T…" at bounding box center [716, 390] width 1432 height 483
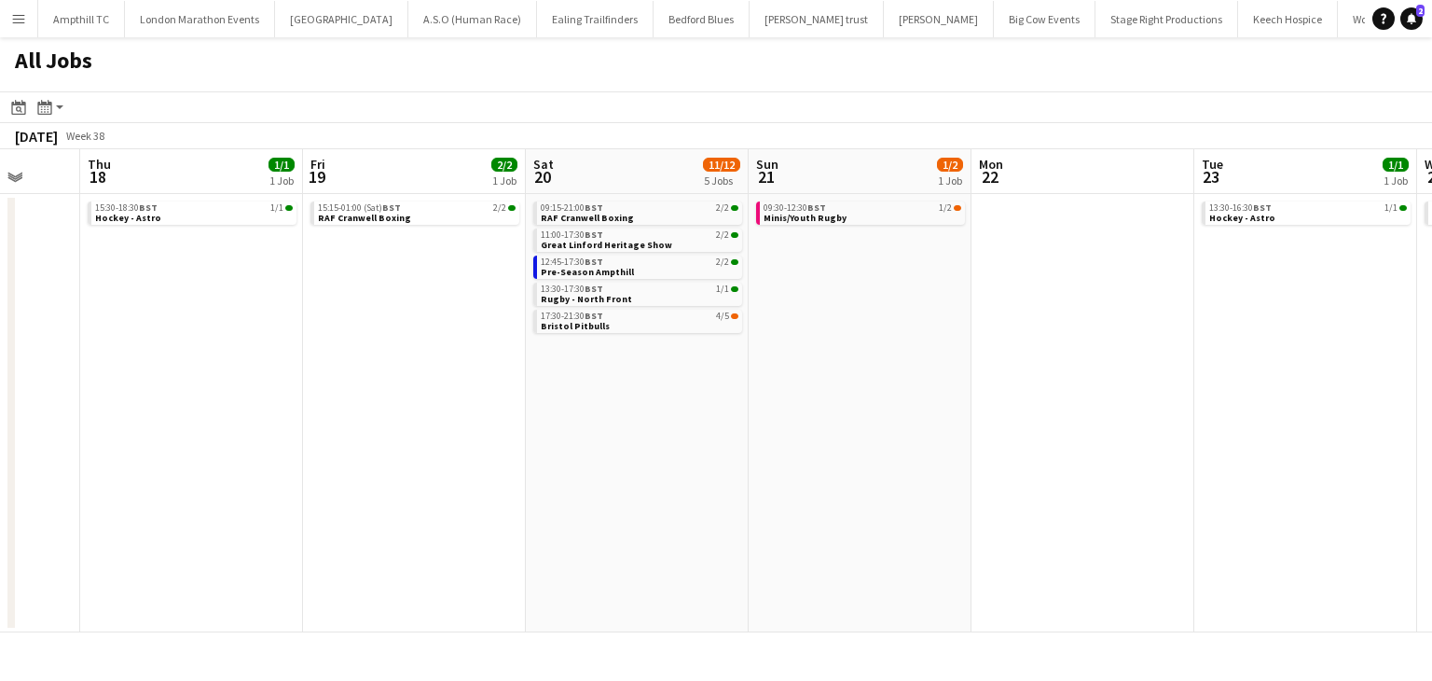
scroll to position [0, 618]
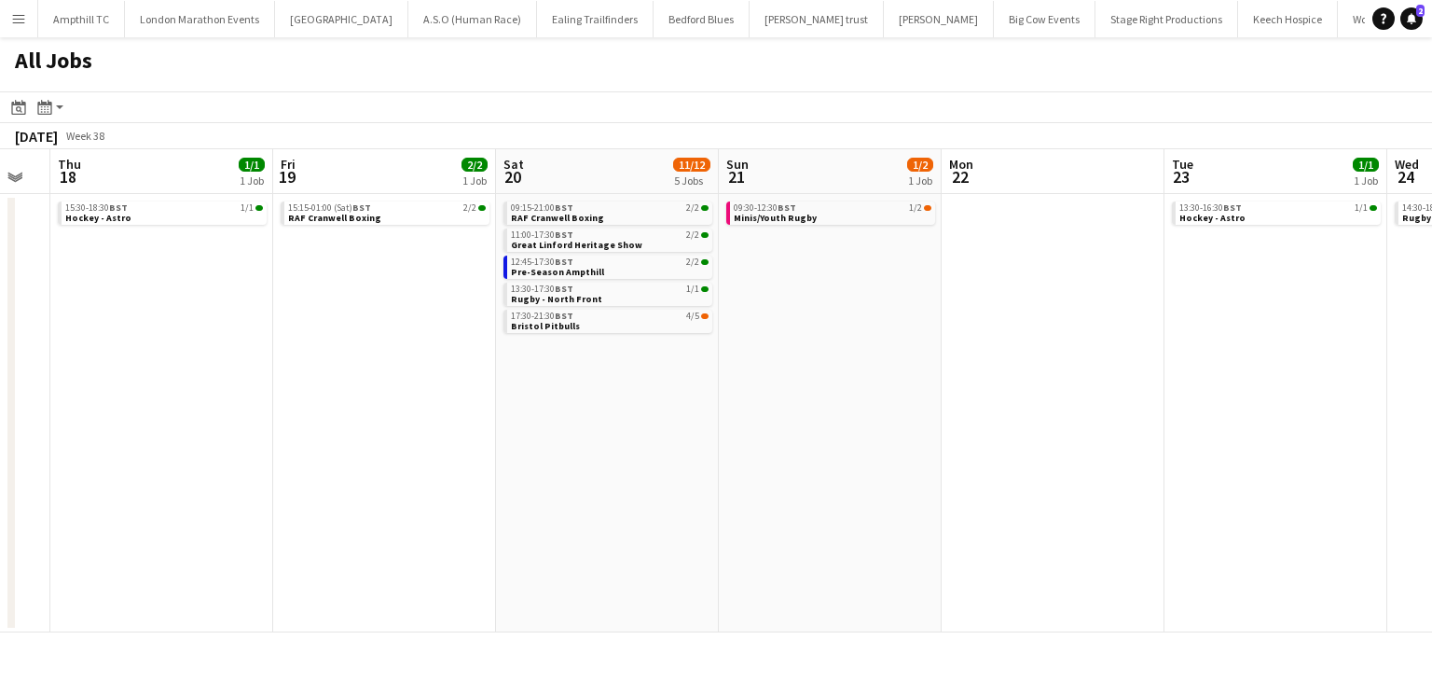
drag, startPoint x: 784, startPoint y: 402, endPoint x: 743, endPoint y: 402, distance: 41.0
click at [743, 402] on app-calendar-viewport "Mon 15 Tue 16 Wed 17 Thu 18 1/1 1 Job Fri 19 2/2 1 Job Sat 20 11/12 5 Jobs Sun …" at bounding box center [716, 390] width 1432 height 483
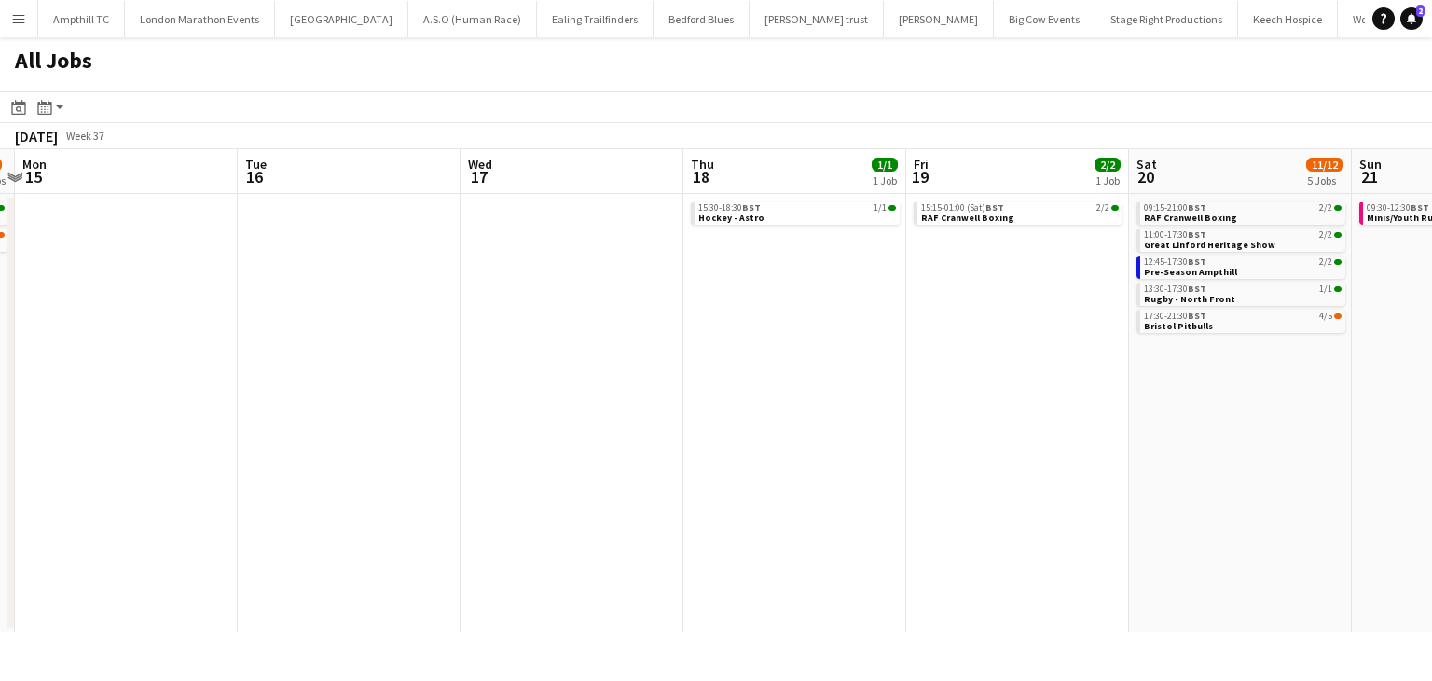
drag, startPoint x: 321, startPoint y: 421, endPoint x: 951, endPoint y: 421, distance: 630.4
click at [955, 421] on app-calendar-viewport "Sat 13 26/27 6 Jobs Sun 14 5/6 2 Jobs Mon 15 Tue 16 Wed 17 Thu 18 1/1 1 Job Fri…" at bounding box center [716, 390] width 1432 height 483
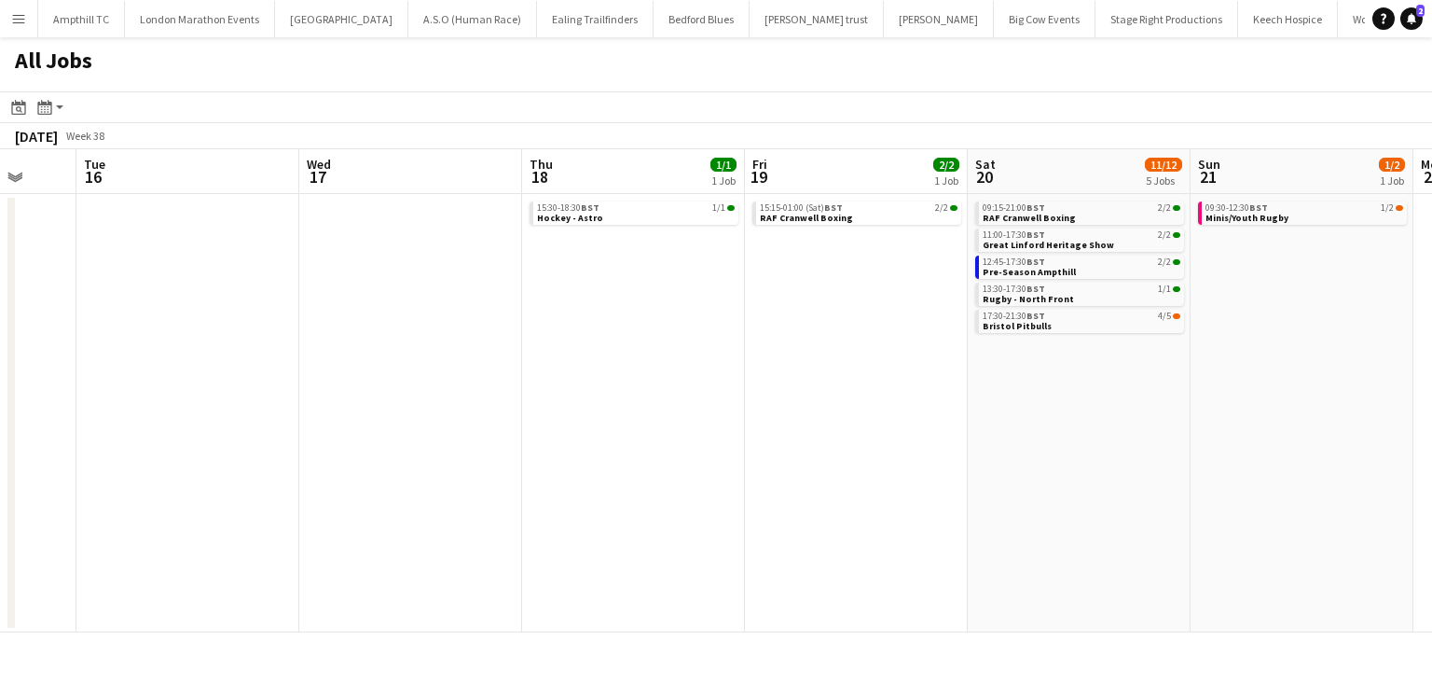
drag, startPoint x: 630, startPoint y: 430, endPoint x: 1100, endPoint y: 430, distance: 470.0
click at [1104, 430] on app-calendar-viewport "Sat 13 26/27 6 Jobs Sun 14 5/6 2 Jobs Mon 15 Tue 16 Wed 17 Thu 18 1/1 1 Job Fri…" at bounding box center [716, 390] width 1432 height 483
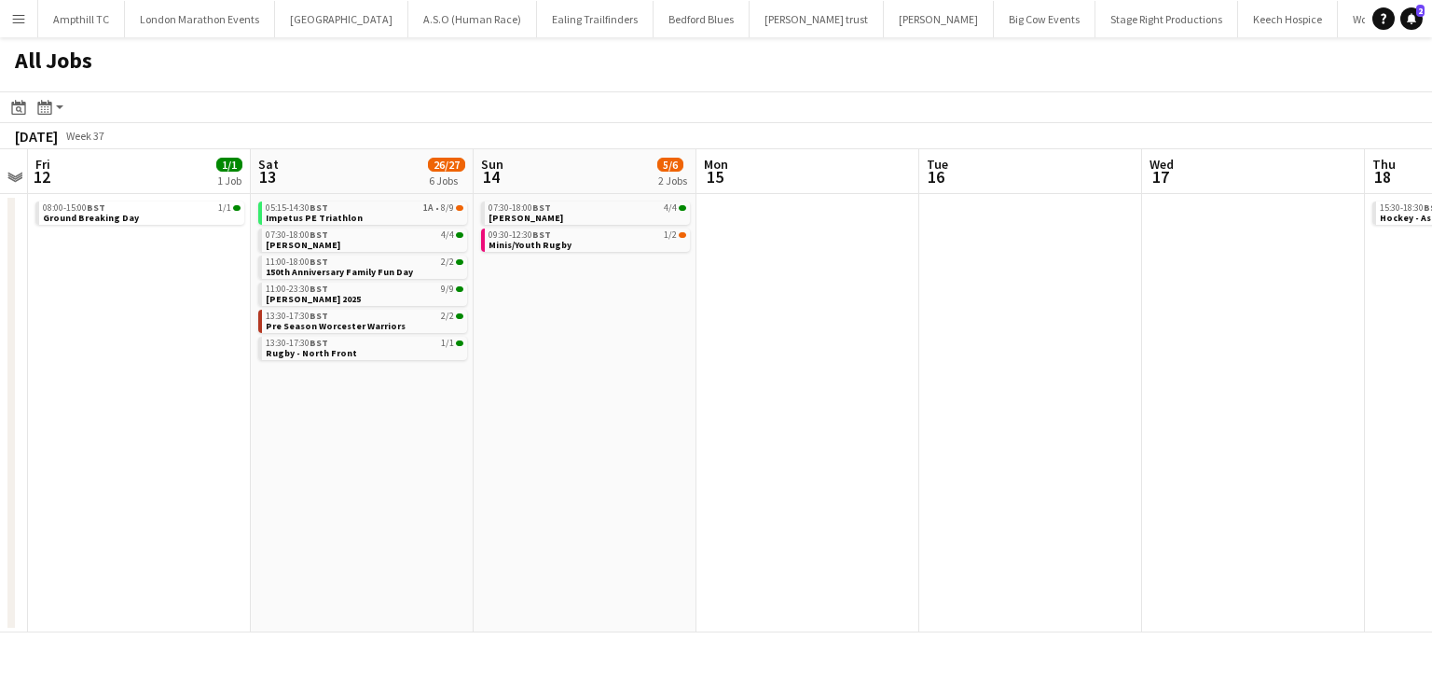
drag, startPoint x: 622, startPoint y: 430, endPoint x: 838, endPoint y: 426, distance: 216.4
click at [835, 426] on app-calendar-viewport "Wed 10 Thu 11 Fri 12 1/1 1 Job Sat 13 26/27 6 Jobs Sun 14 5/6 2 Jobs Mon 15 Tue…" at bounding box center [716, 390] width 1432 height 483
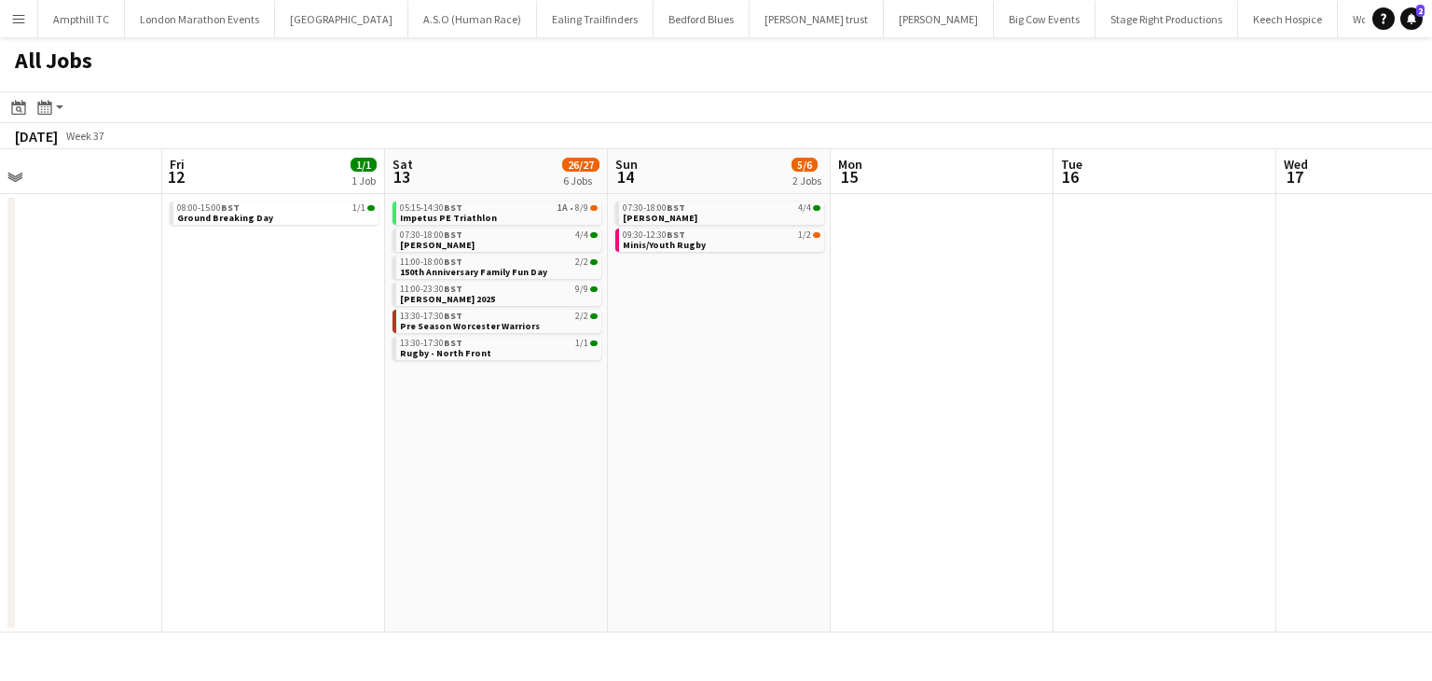
drag, startPoint x: 645, startPoint y: 369, endPoint x: 724, endPoint y: 369, distance: 78.3
click at [724, 369] on app-calendar-viewport "Tue 9 1/1 1 Job Wed 10 Thu 11 Fri 12 1/1 1 Job Sat 13 26/27 6 Jobs Sun 14 5/6 2…" at bounding box center [716, 390] width 1432 height 483
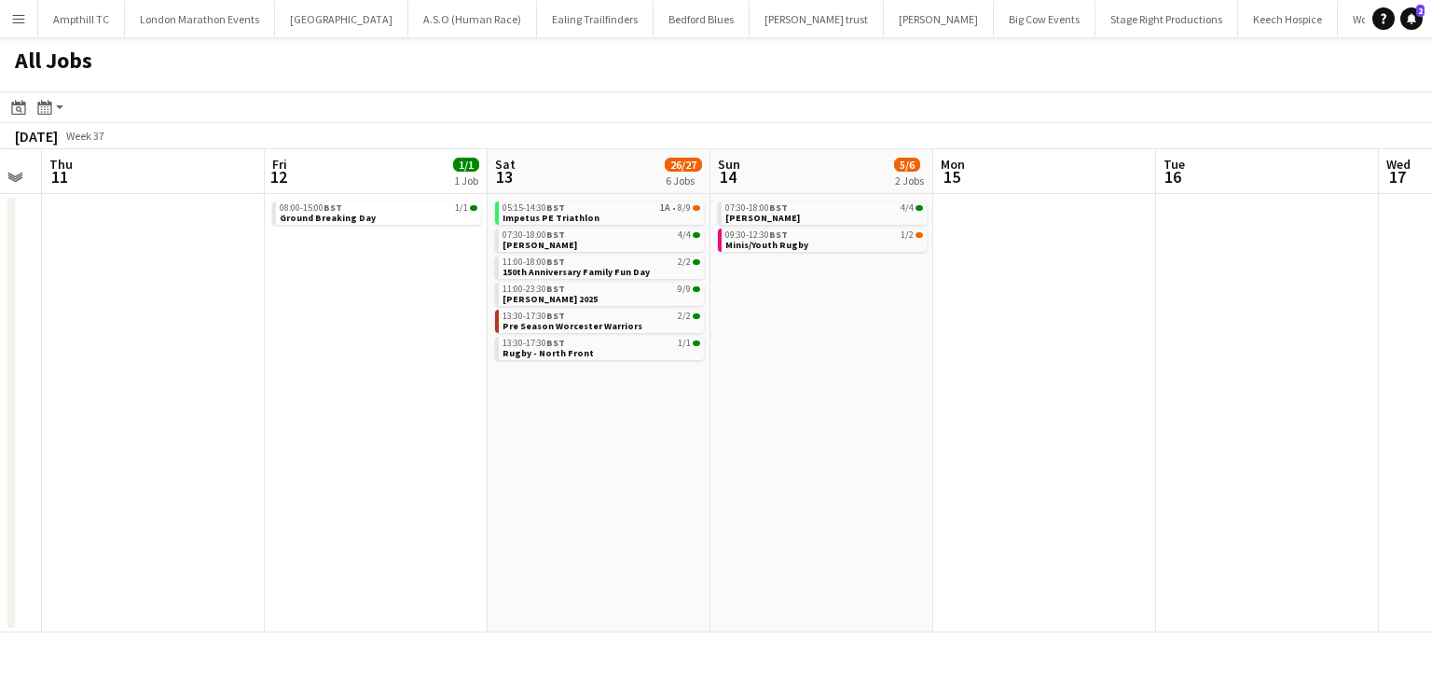
click at [769, 376] on app-calendar-viewport "Tue 9 1/1 1 Job Wed 10 Thu 11 Fri 12 1/1 1 Job Sat 13 26/27 6 Jobs Sun 14 5/6 2…" at bounding box center [716, 390] width 1432 height 483
click at [659, 205] on div "05:15-14:30 BST 1A • 8/9" at bounding box center [602, 207] width 198 height 9
click at [674, 217] on link "05:15-14:30 BST 1A • 8/9 Impetus PE Triathlon" at bounding box center [602, 211] width 198 height 21
click at [648, 240] on link "07:30-18:00 BST 4/4 Autumn Wolf" at bounding box center [602, 238] width 198 height 21
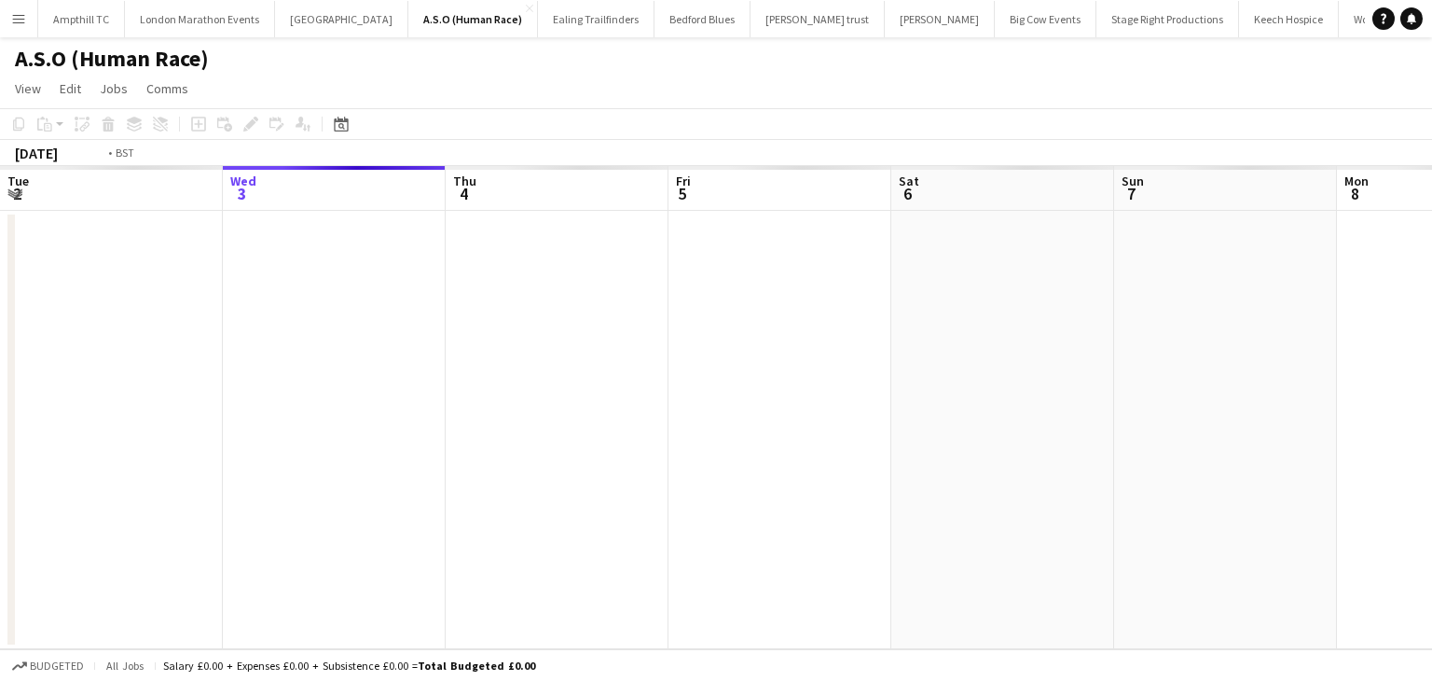
scroll to position [0, 642]
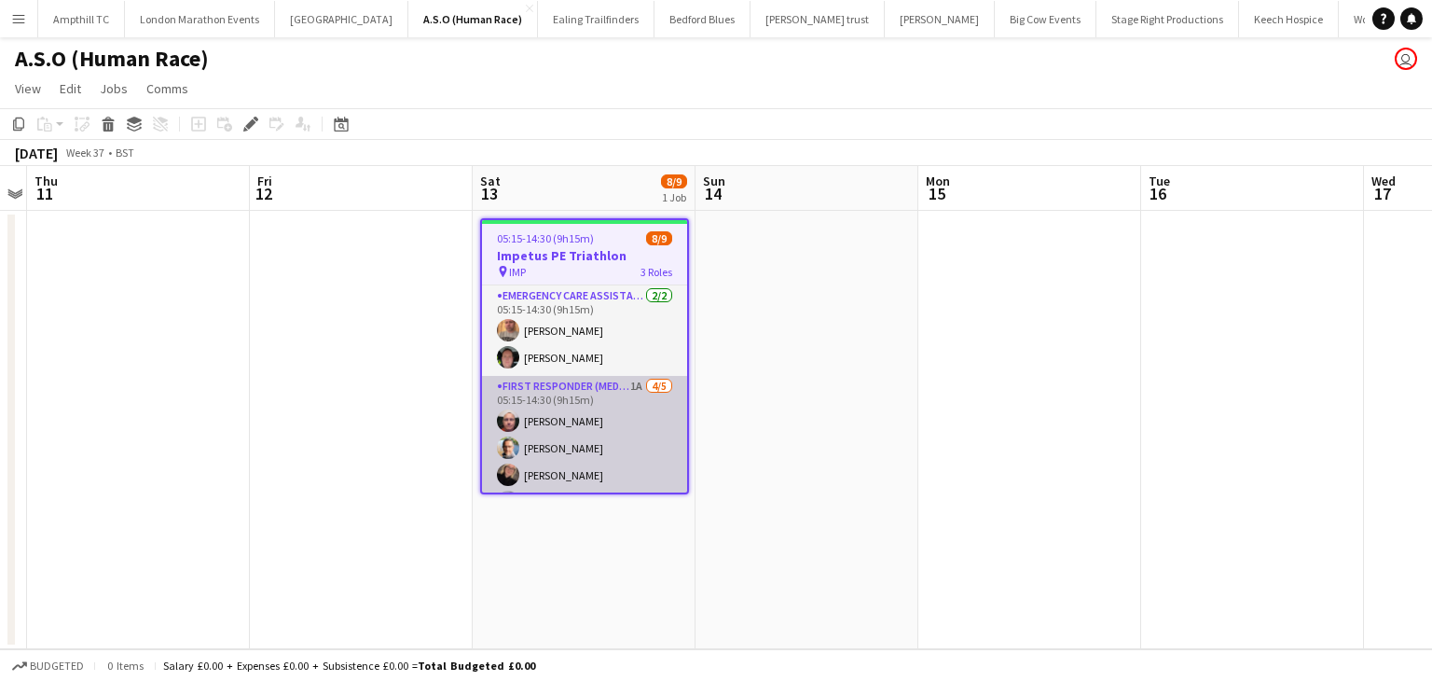
click at [613, 396] on app-card-role "First Responder (Medical) 1A [DATE] 05:15-14:30 (9h15m) [PERSON_NAME] [PERSON_N…" at bounding box center [584, 462] width 205 height 172
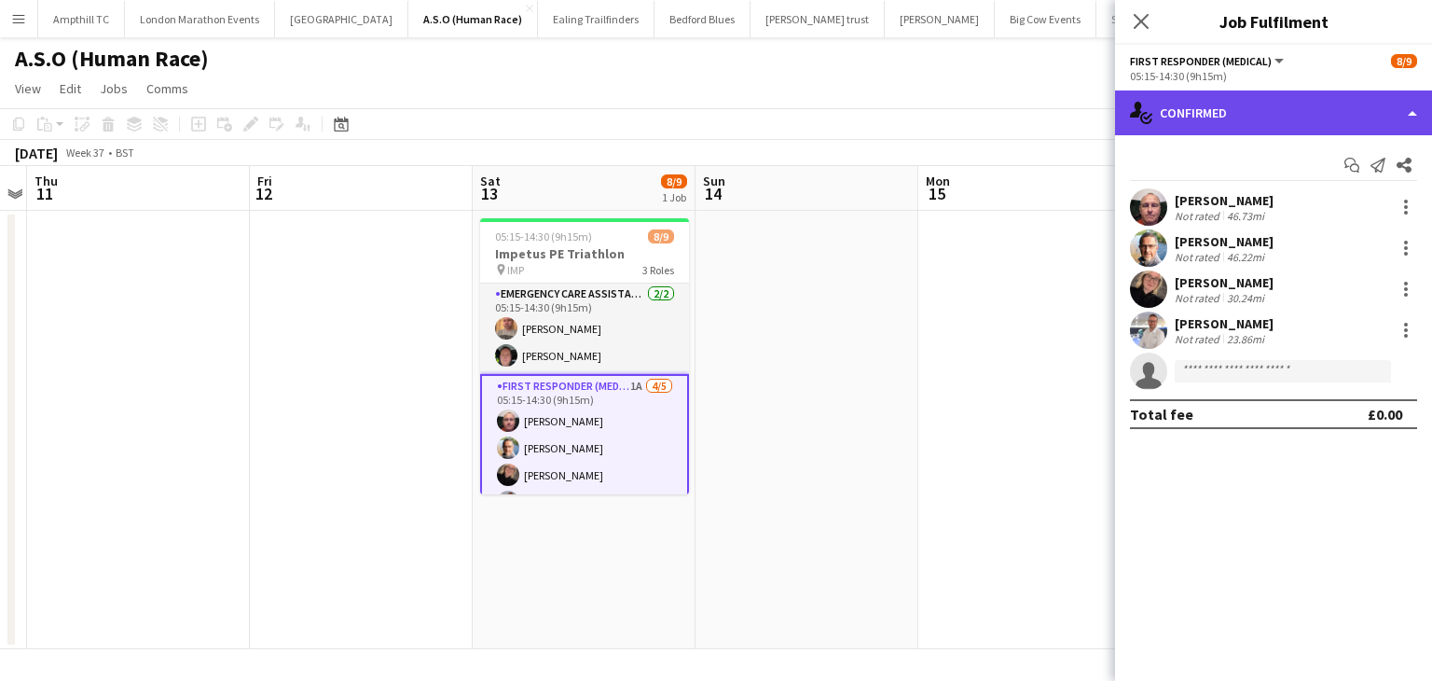
click at [1355, 123] on div "single-neutral-actions-check-2 Confirmed" at bounding box center [1273, 112] width 317 height 45
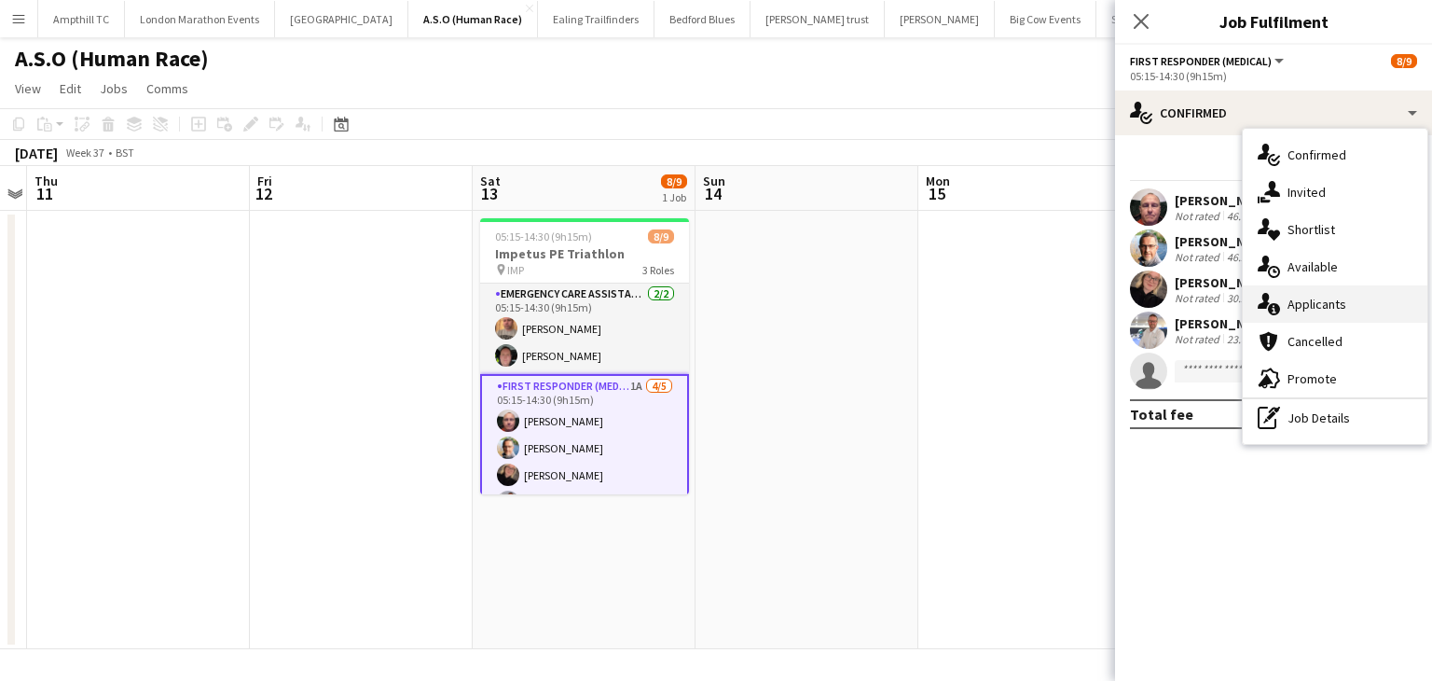
click at [1357, 292] on div "single-neutral-actions-information Applicants" at bounding box center [1335, 303] width 185 height 37
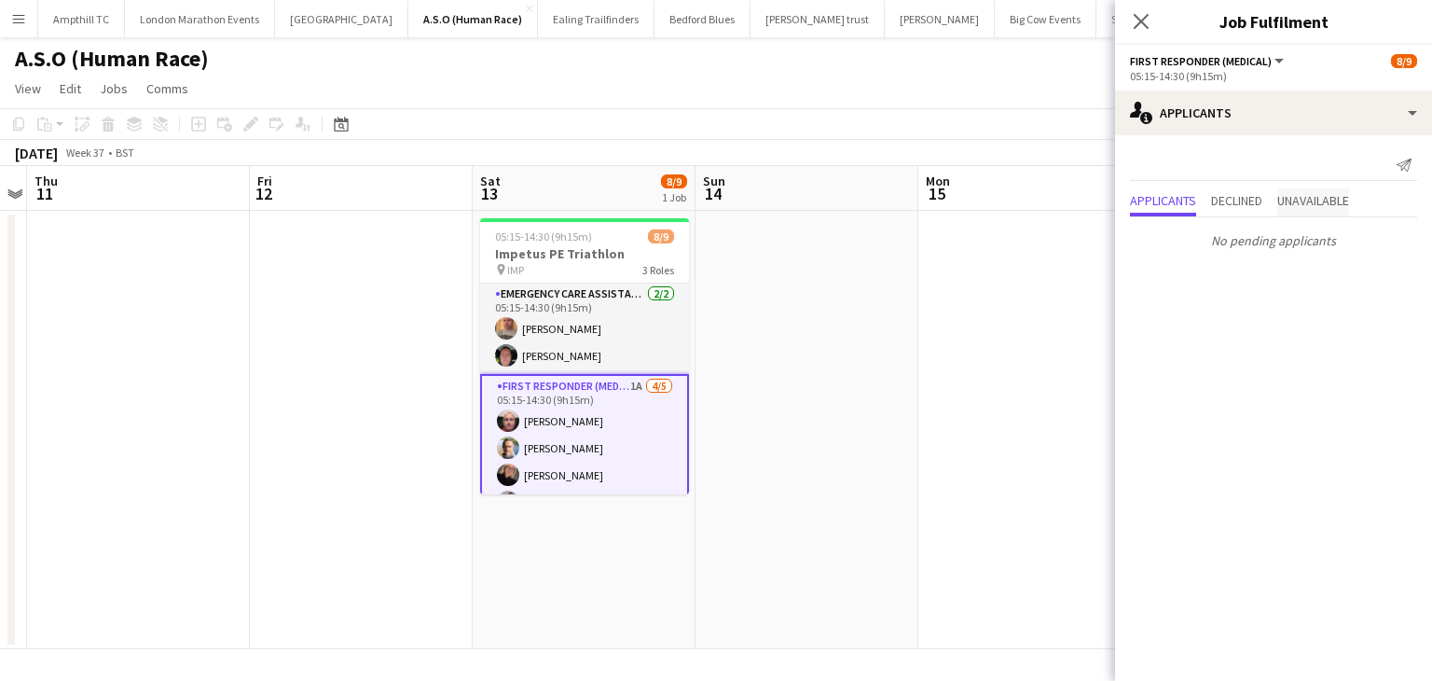
click at [1335, 199] on span "Unavailable" at bounding box center [1314, 200] width 72 height 13
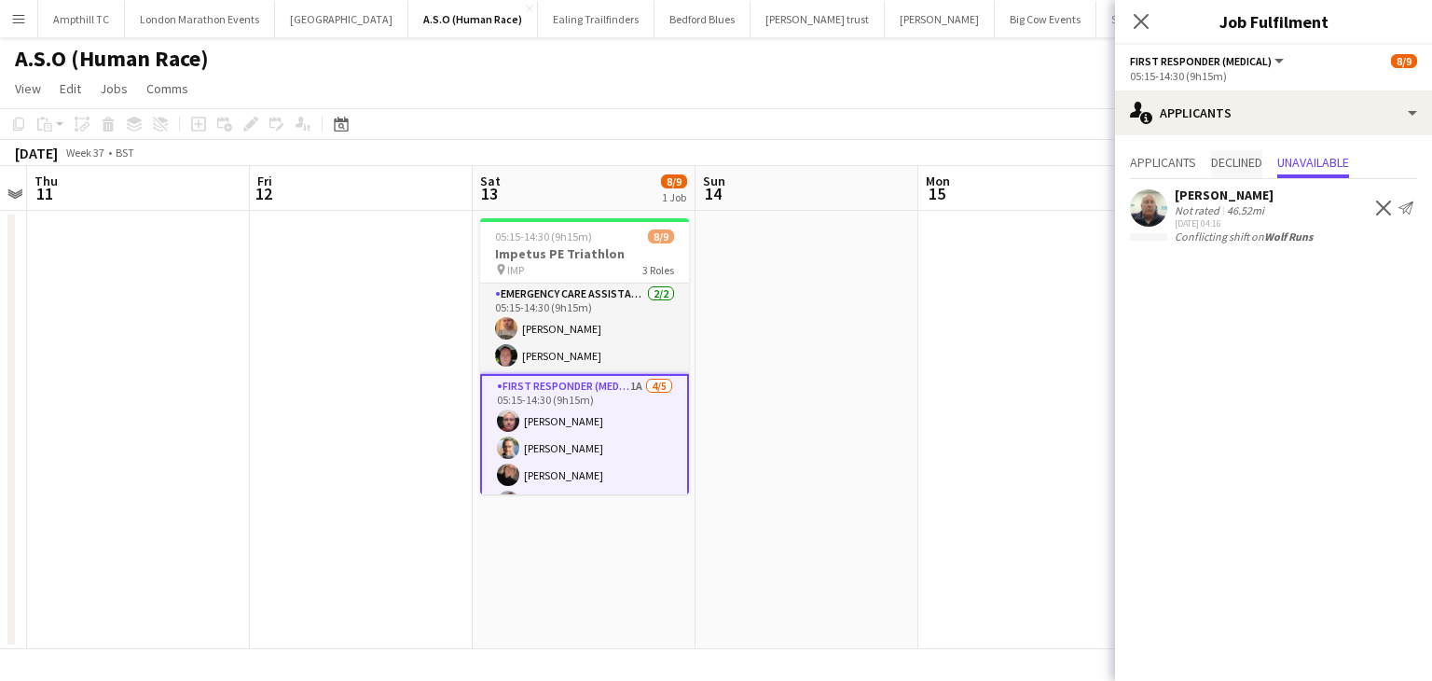
click at [1250, 171] on span "Declined" at bounding box center [1236, 164] width 51 height 28
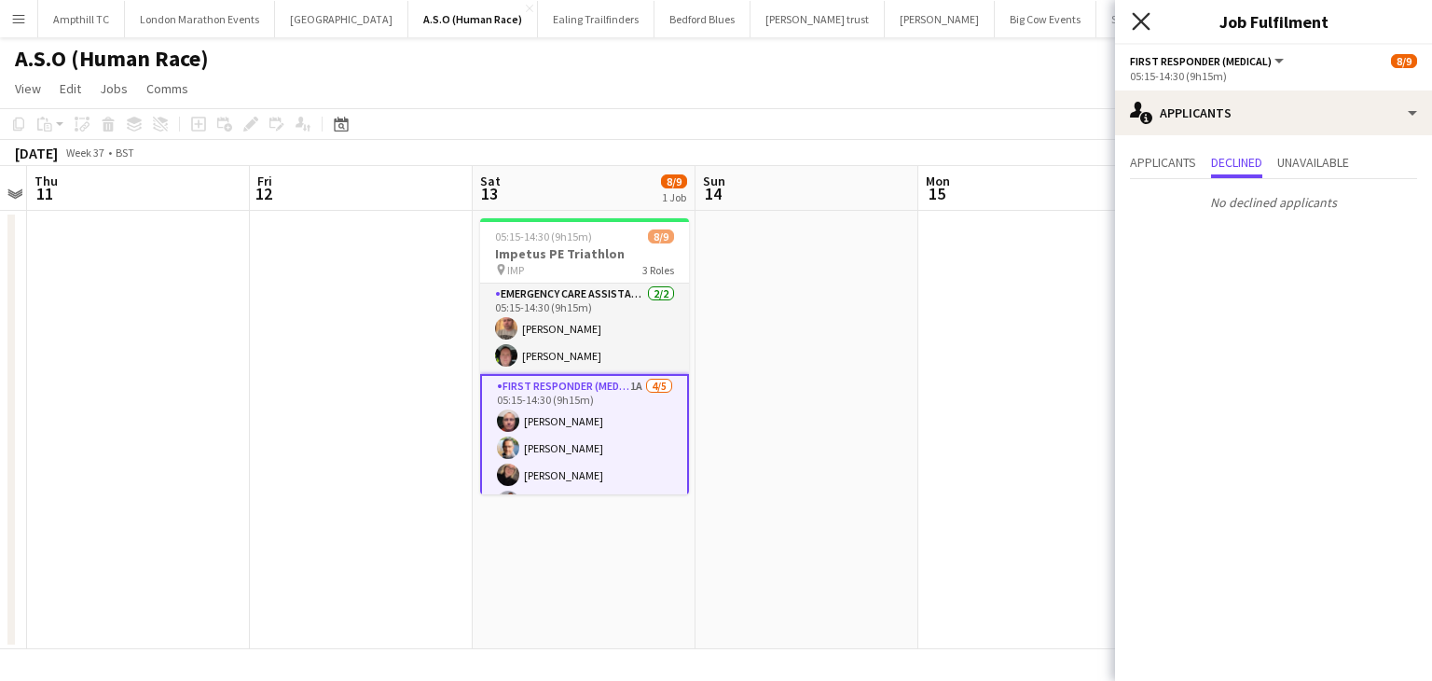
click at [1146, 20] on icon "Close pop-in" at bounding box center [1141, 21] width 18 height 18
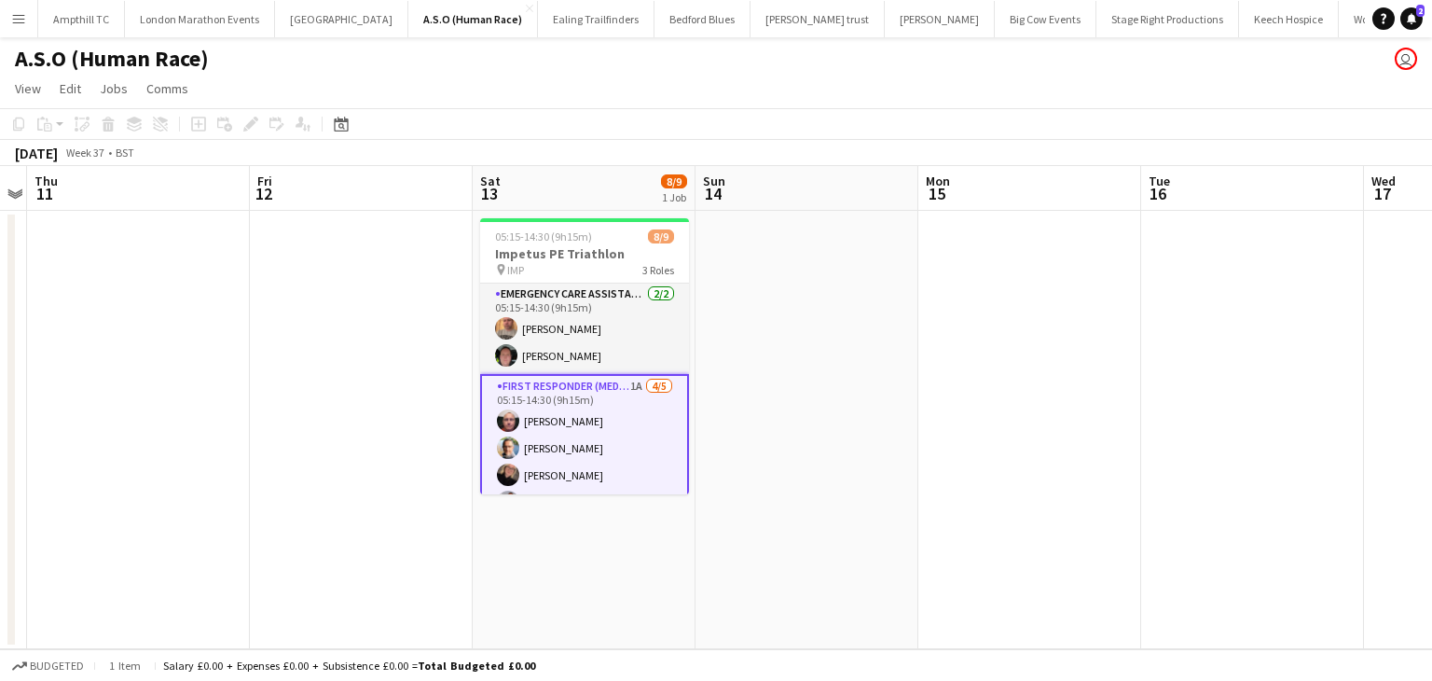
scroll to position [145, 0]
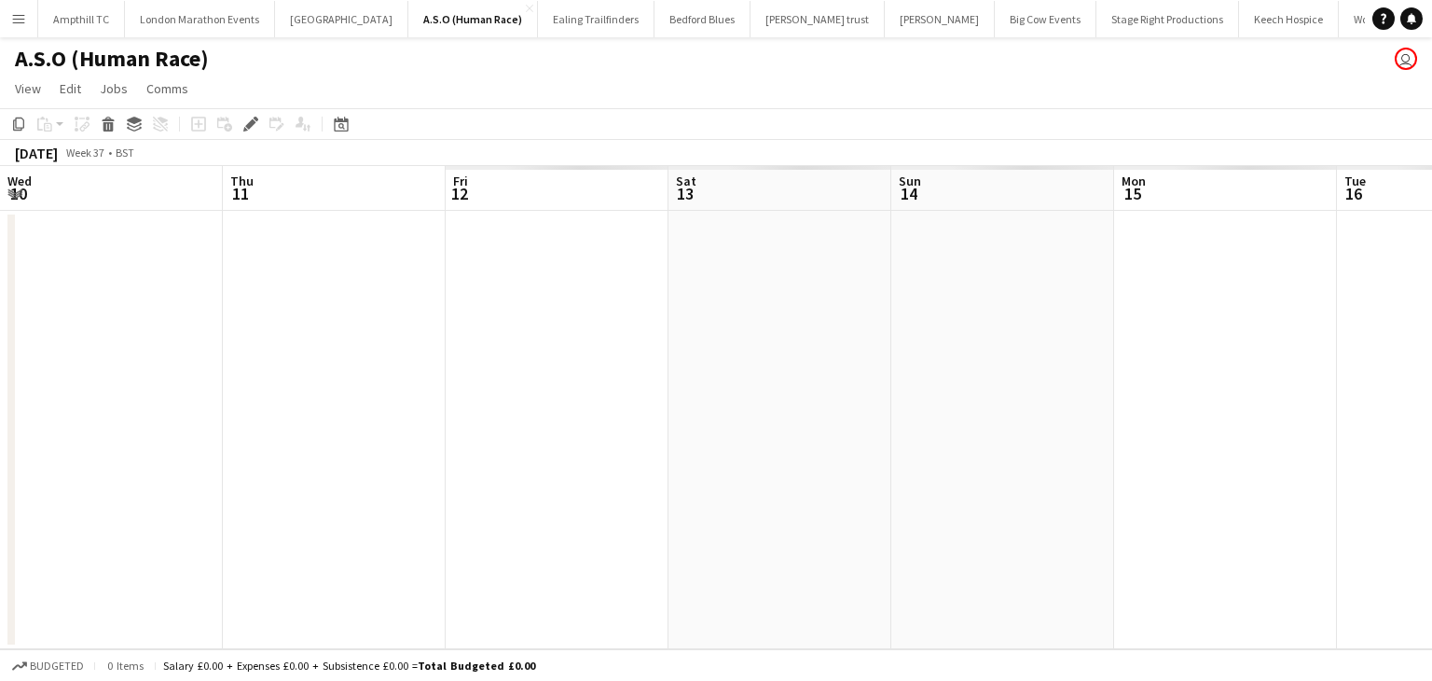
scroll to position [0, 642]
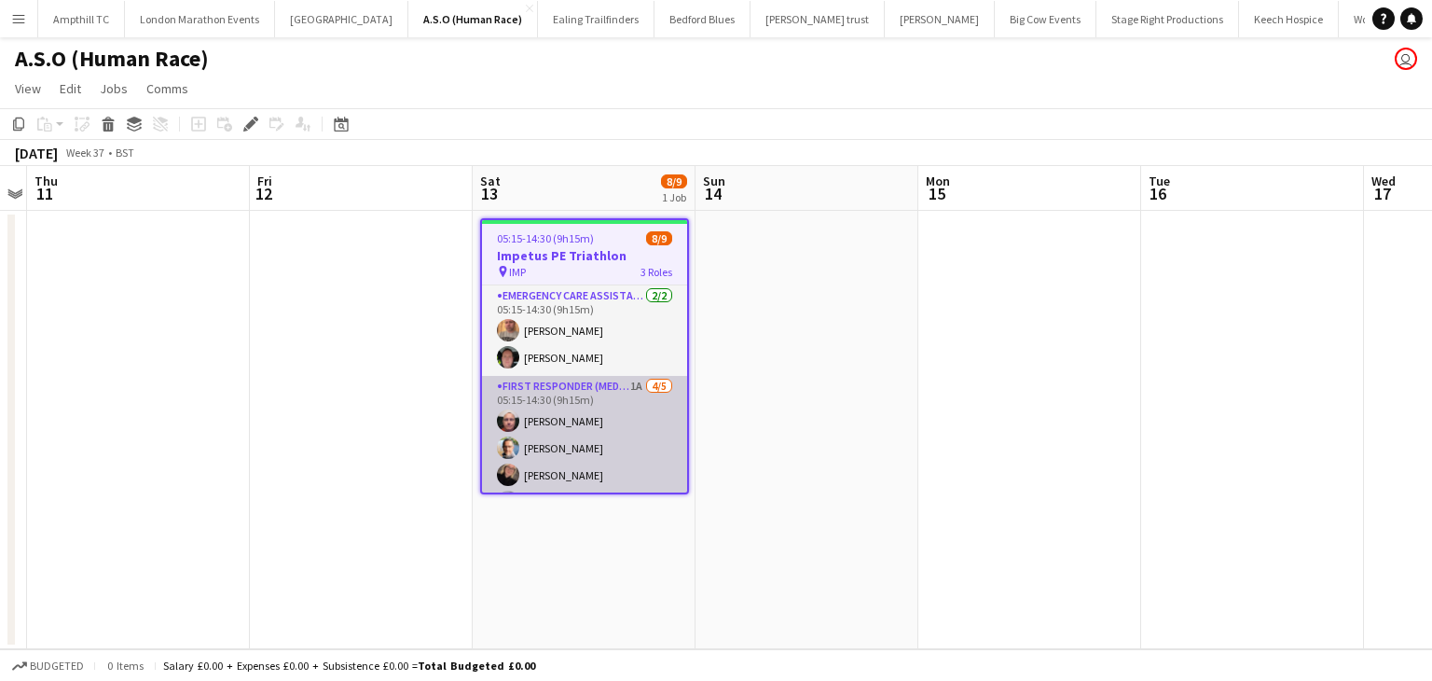
click at [593, 394] on app-card-role "First Responder (Medical) 1A 4/5 05:15-14:30 (9h15m) Darren Butcher Kevin Arnol…" at bounding box center [584, 462] width 205 height 172
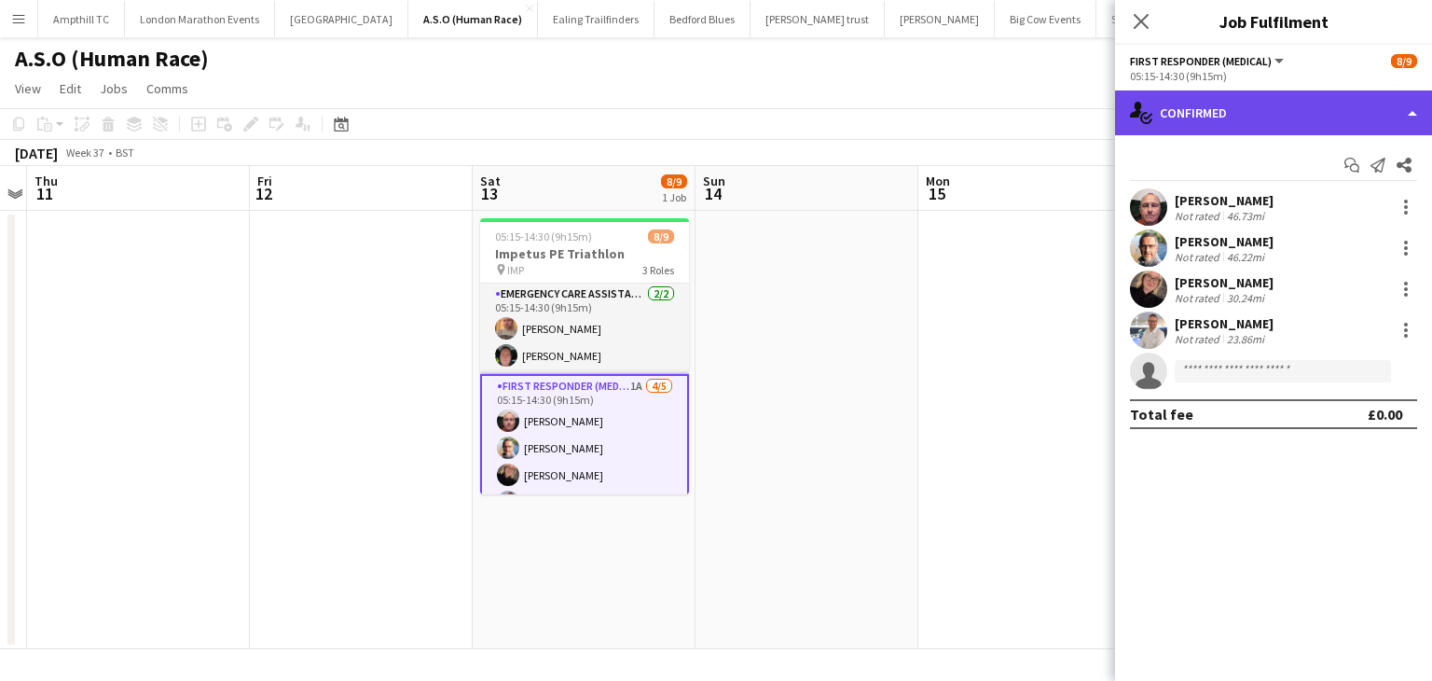
click at [1333, 125] on div "single-neutral-actions-check-2 Confirmed" at bounding box center [1273, 112] width 317 height 45
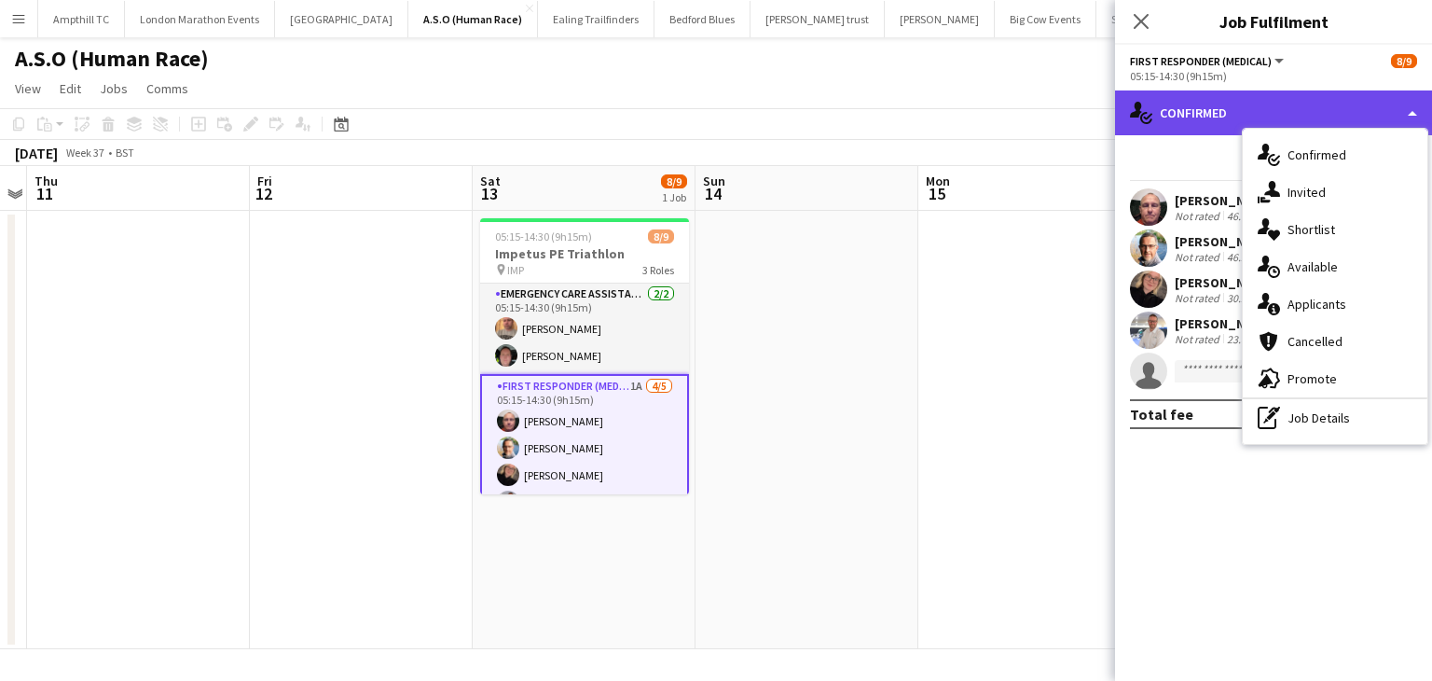
click at [1207, 116] on div "single-neutral-actions-check-2 Confirmed" at bounding box center [1273, 112] width 317 height 45
click at [1198, 113] on div "single-neutral-actions-check-2 Confirmed" at bounding box center [1273, 112] width 317 height 45
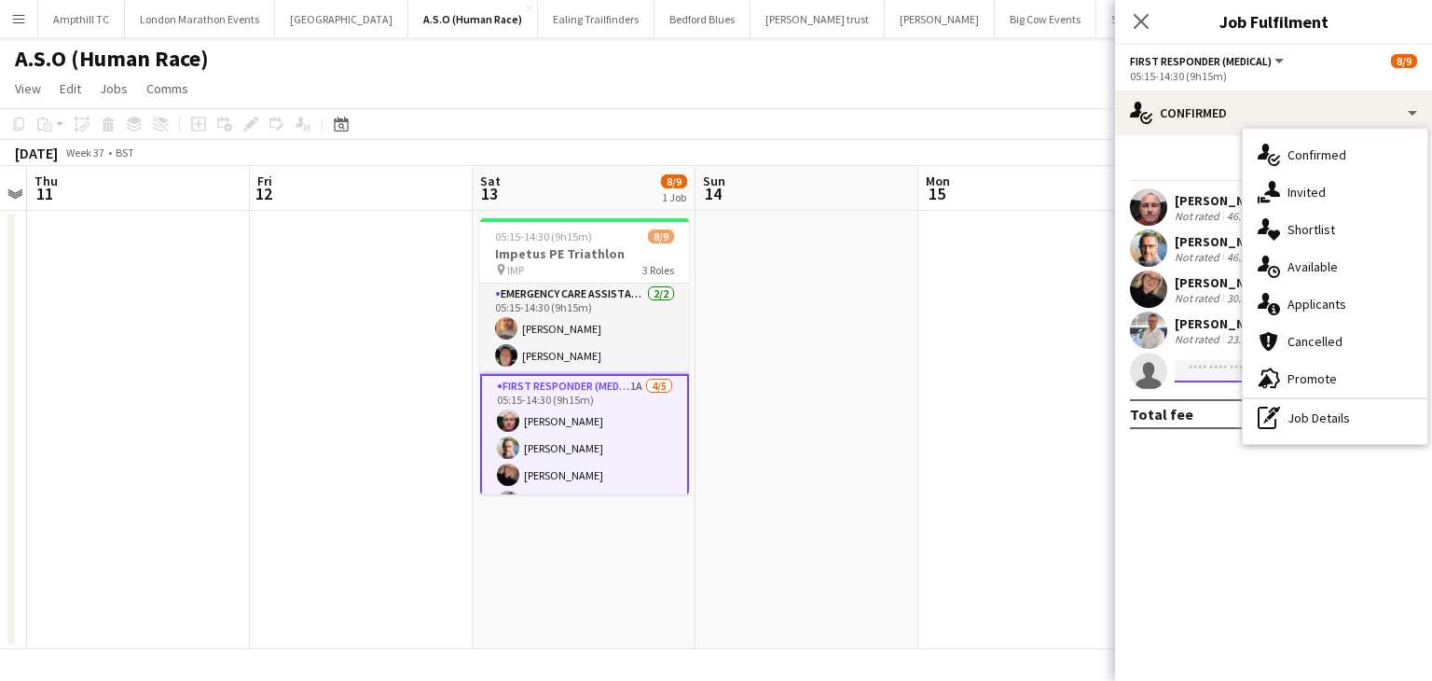
click at [1185, 365] on input at bounding box center [1283, 371] width 216 height 22
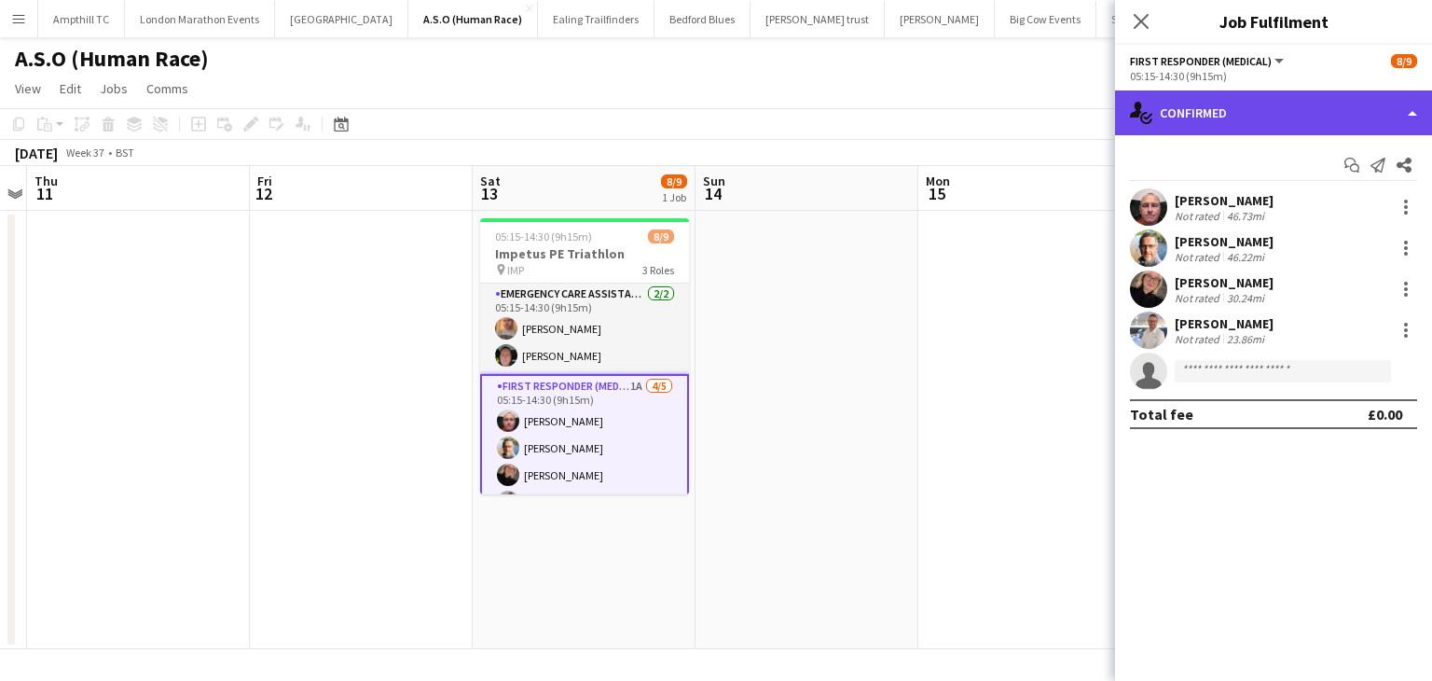
click at [1421, 116] on div "single-neutral-actions-check-2 Confirmed" at bounding box center [1273, 112] width 317 height 45
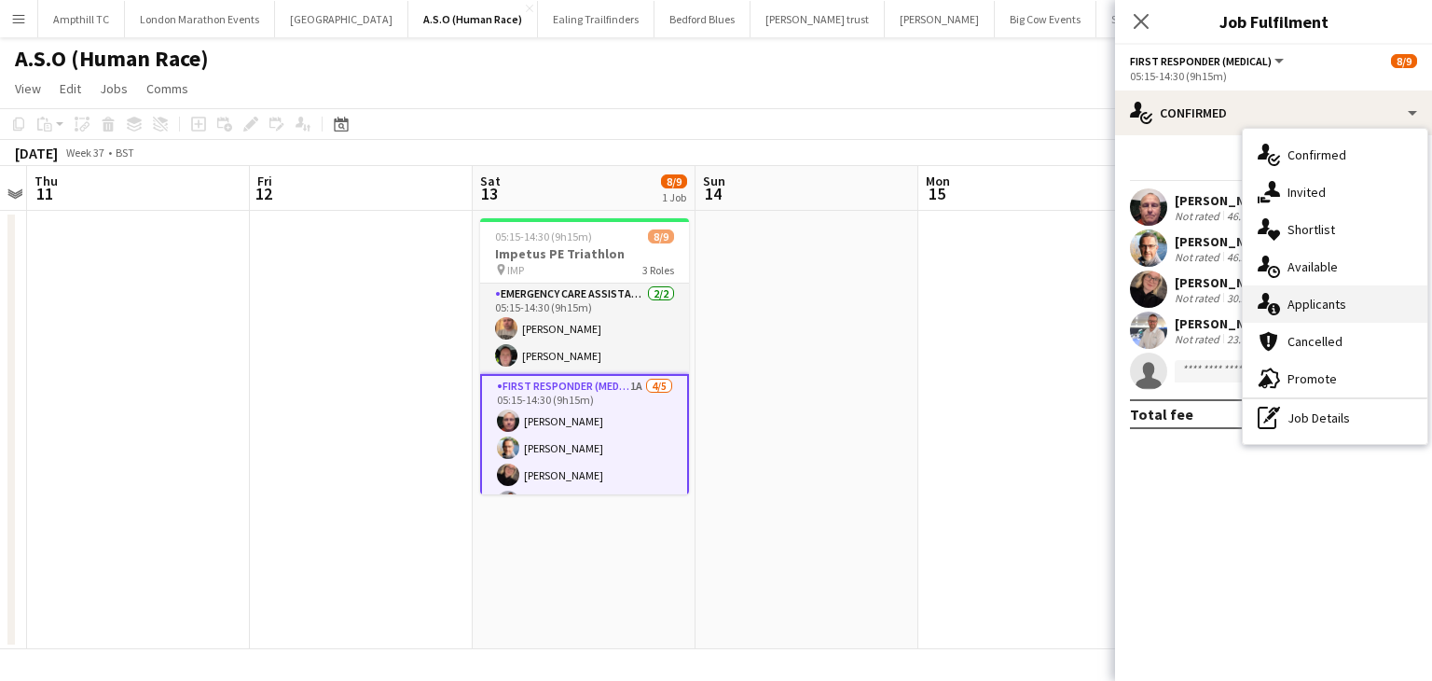
click at [1336, 308] on span "Applicants" at bounding box center [1317, 304] width 59 height 17
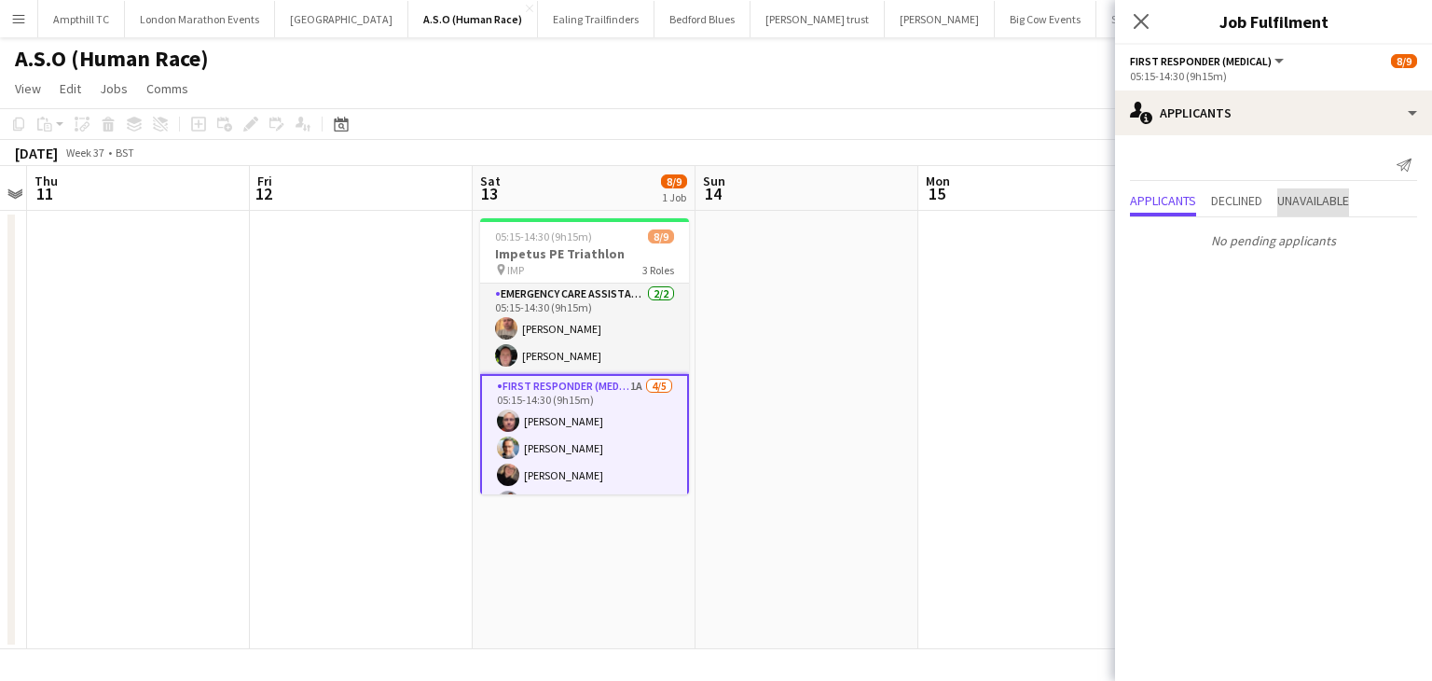
click at [1322, 188] on span "Unavailable" at bounding box center [1314, 202] width 72 height 28
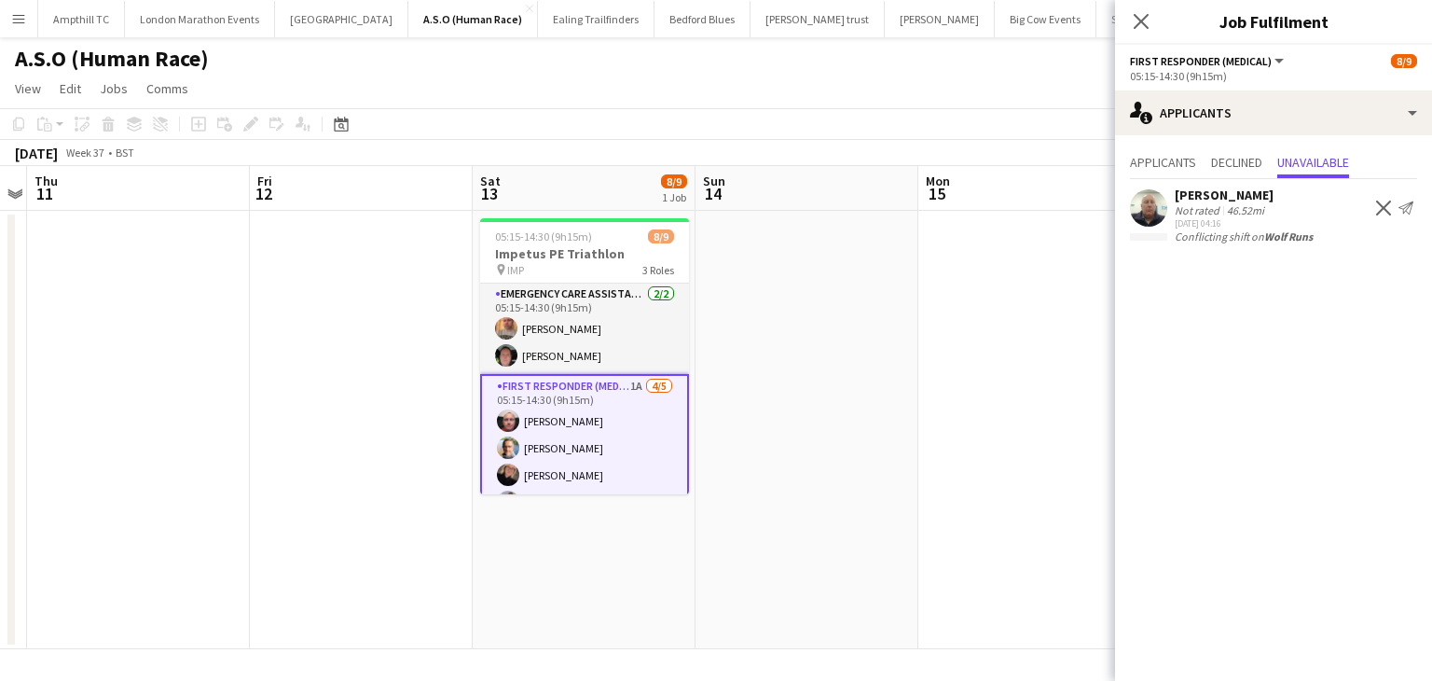
click at [1385, 210] on app-icon "Decline" at bounding box center [1383, 207] width 15 height 15
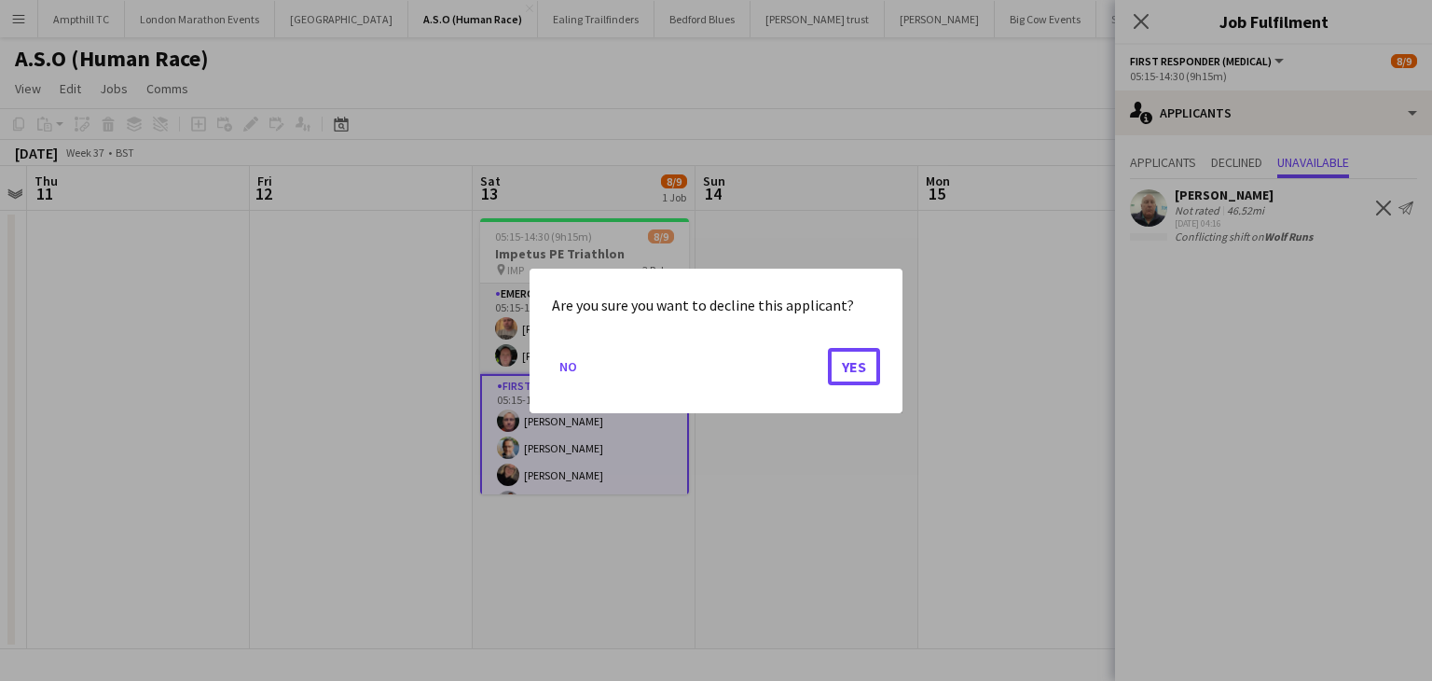
click at [850, 370] on button "Yes" at bounding box center [854, 365] width 52 height 37
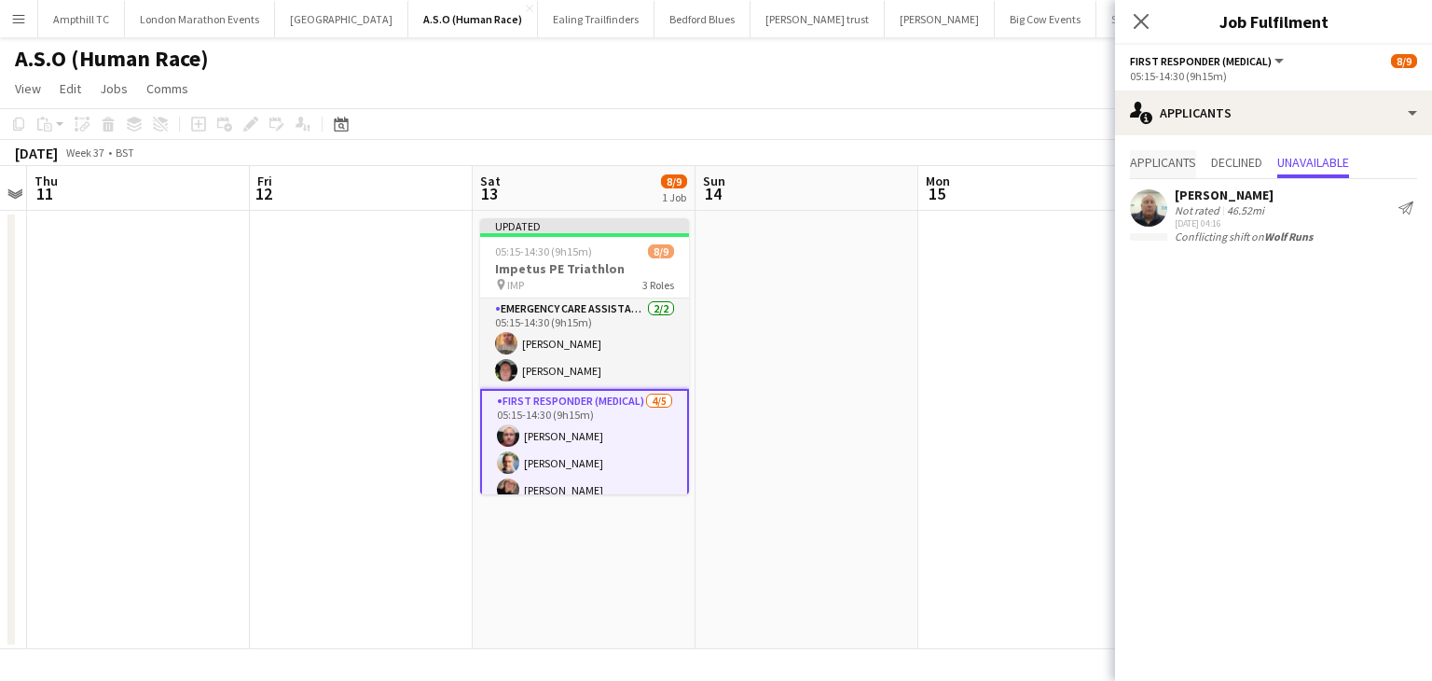
click at [1174, 159] on span "Applicants" at bounding box center [1163, 162] width 66 height 13
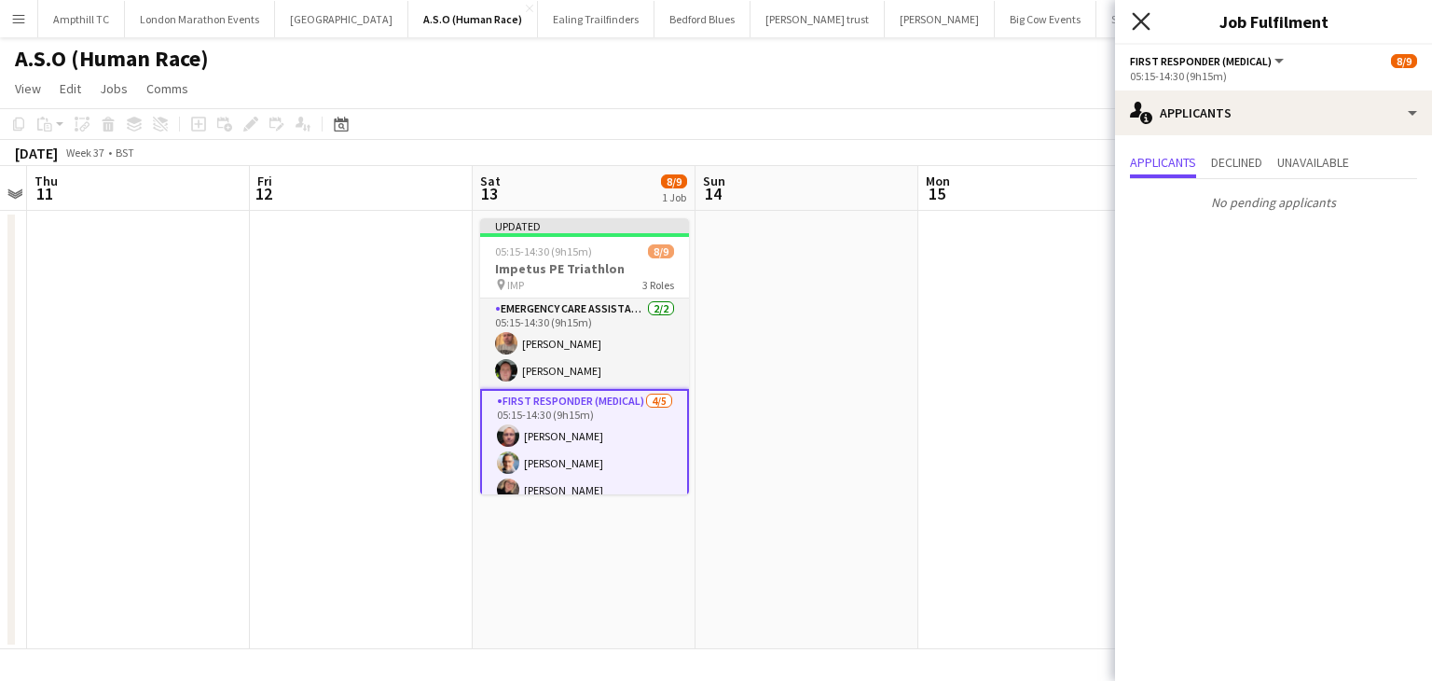
click at [1142, 16] on icon "Close pop-in" at bounding box center [1141, 21] width 18 height 18
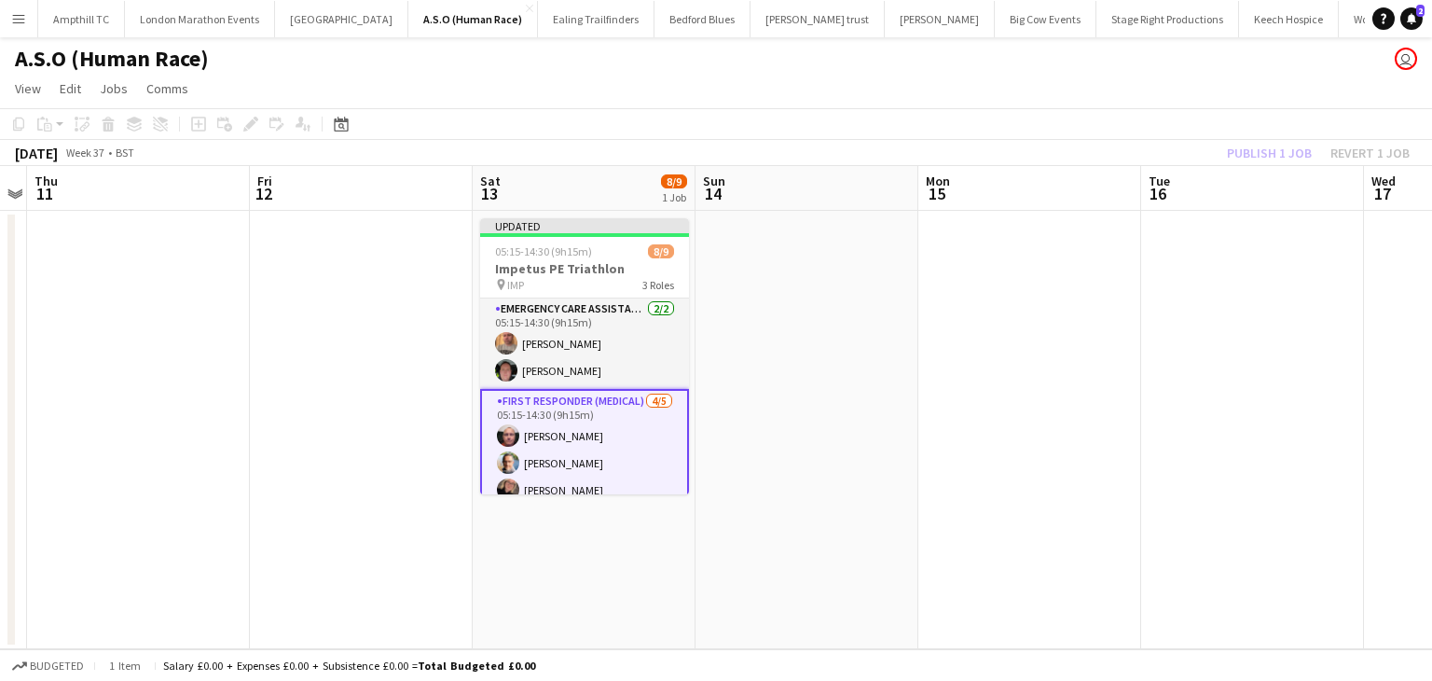
click at [940, 248] on app-date-cell at bounding box center [1029, 430] width 223 height 438
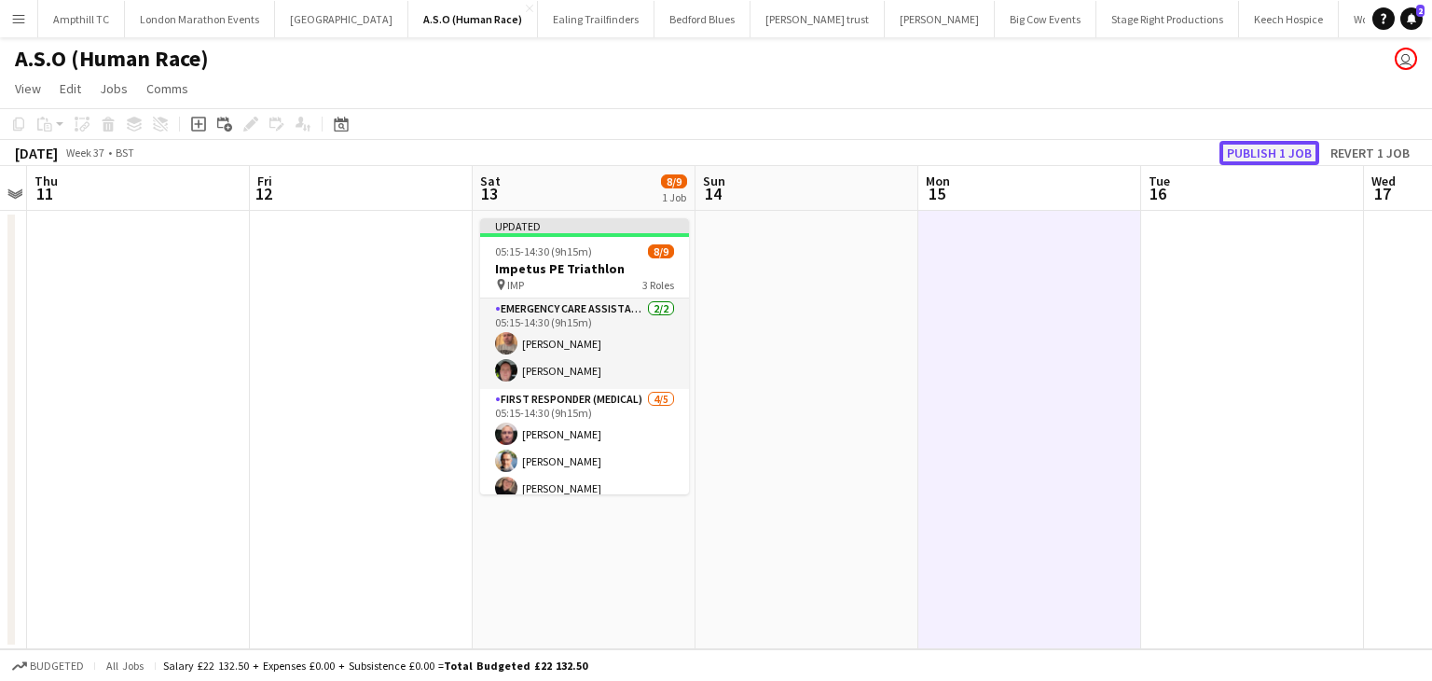
click at [1257, 146] on button "Publish 1 job" at bounding box center [1270, 153] width 100 height 24
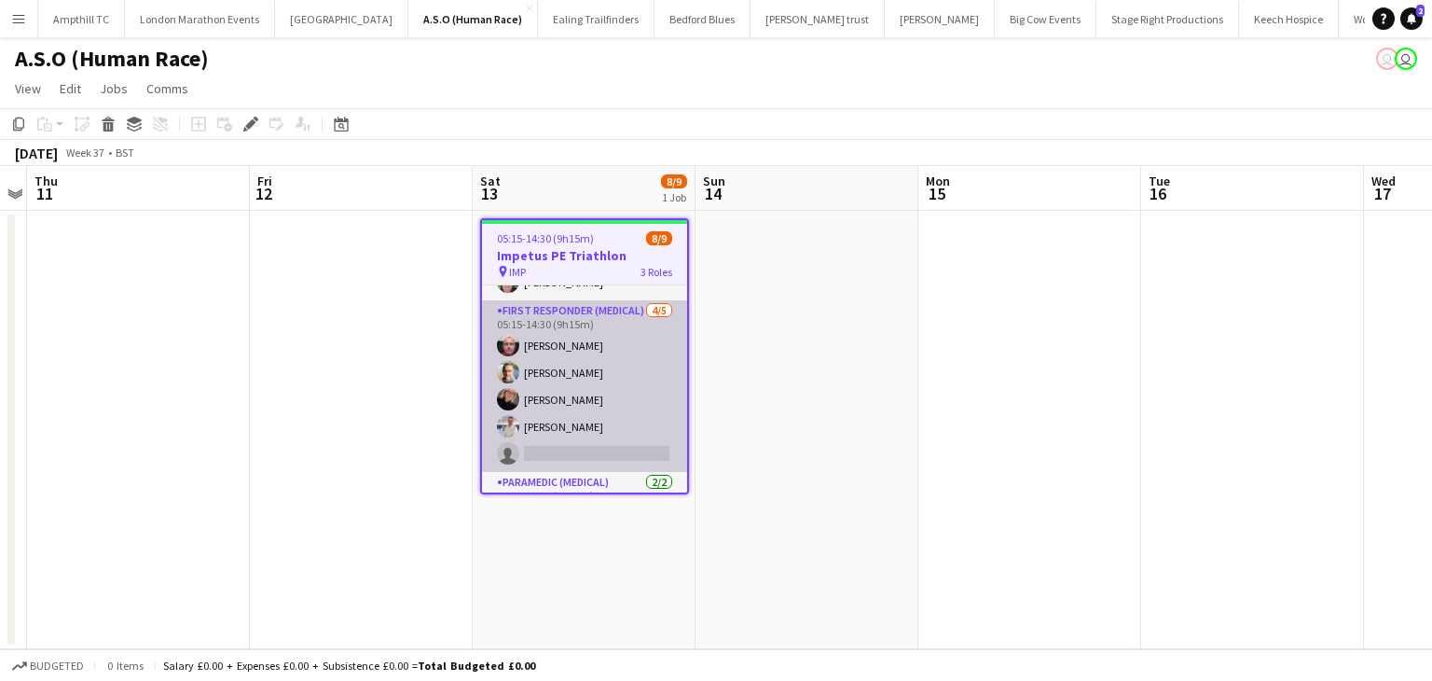
scroll to position [51, 0]
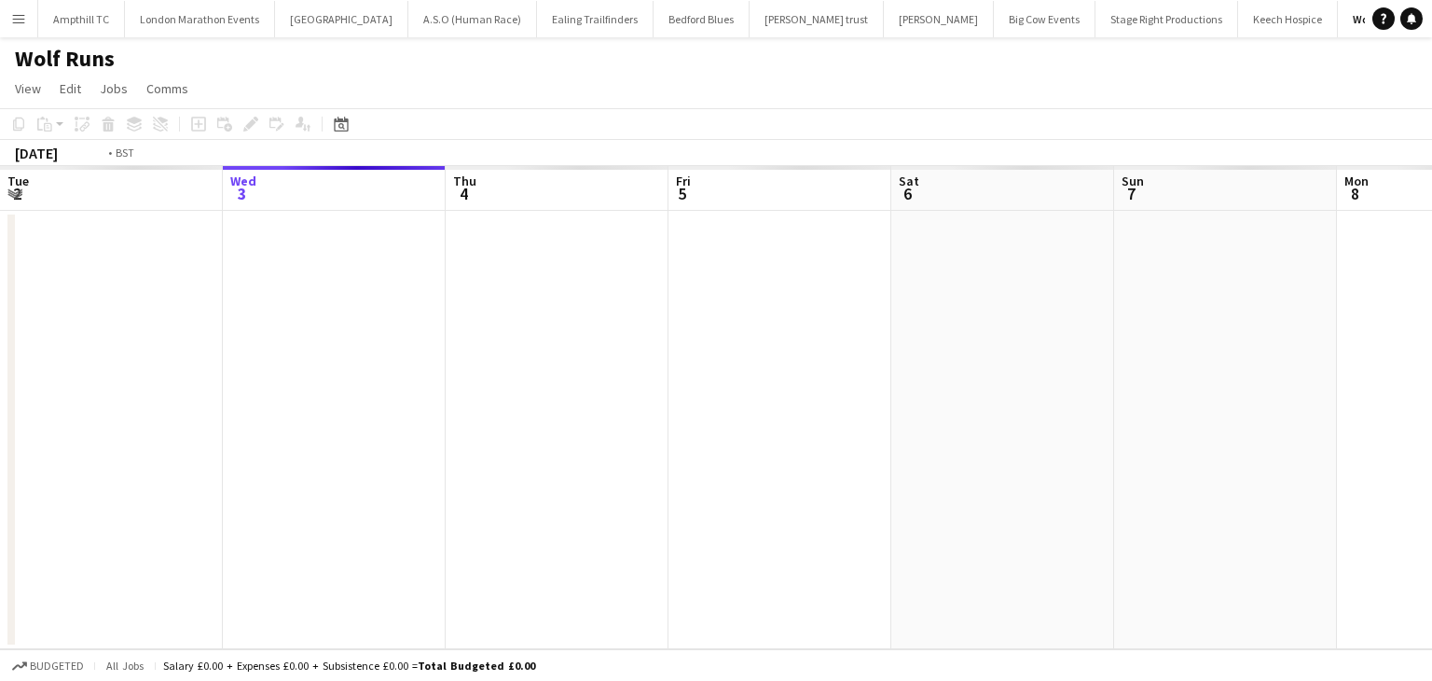
scroll to position [0, 642]
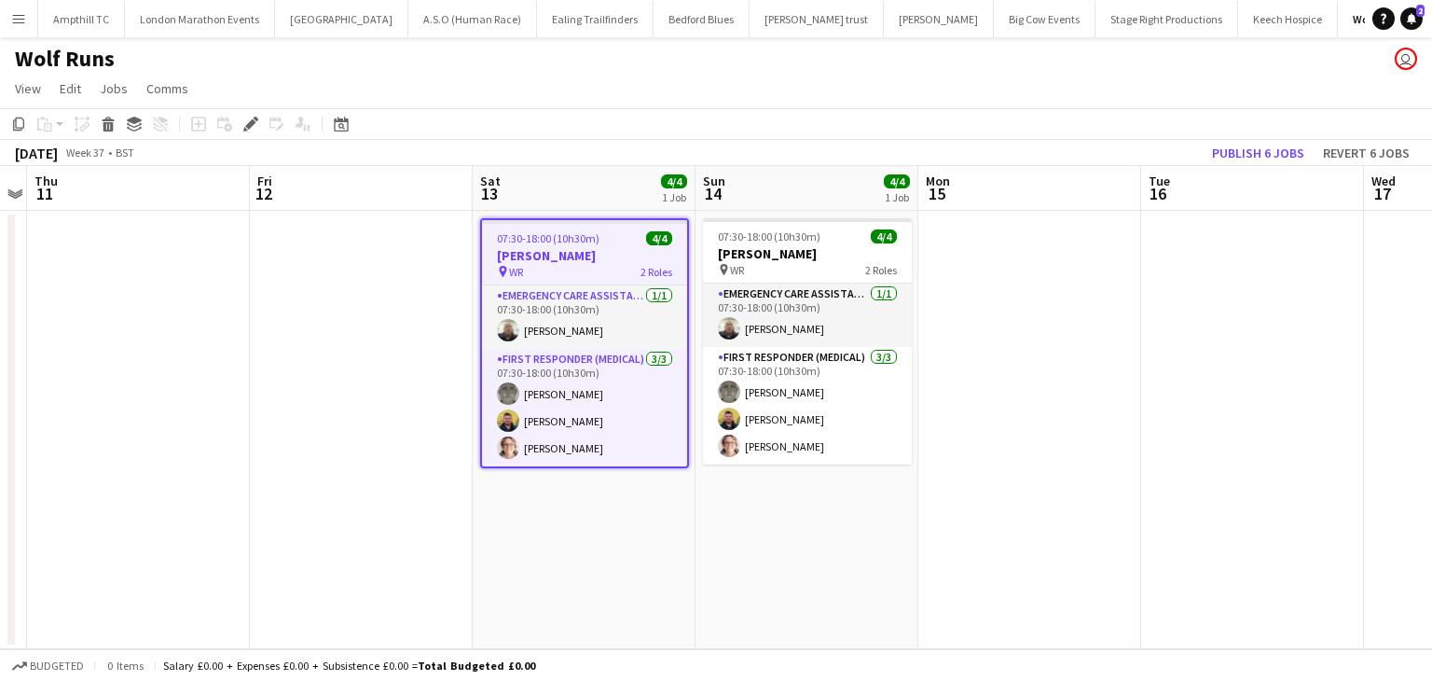
click at [252, 123] on icon at bounding box center [250, 124] width 10 height 10
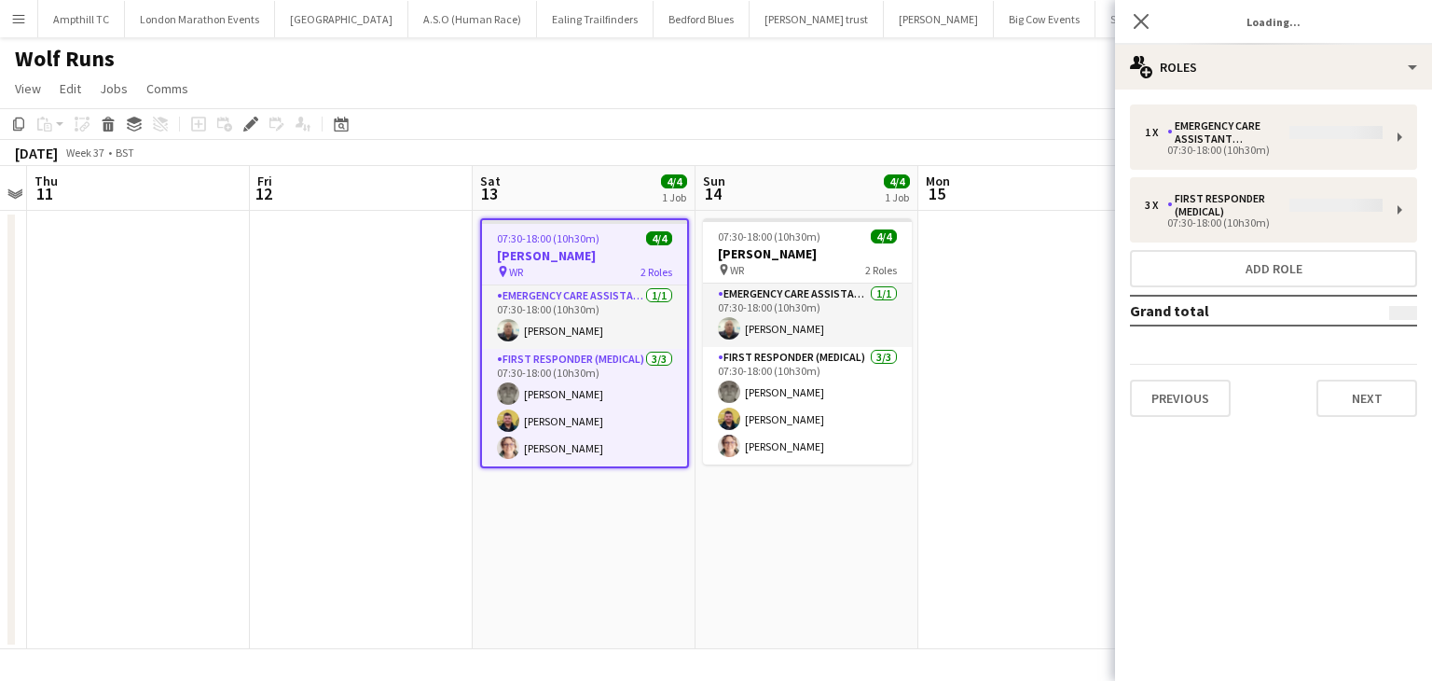
type input "**********"
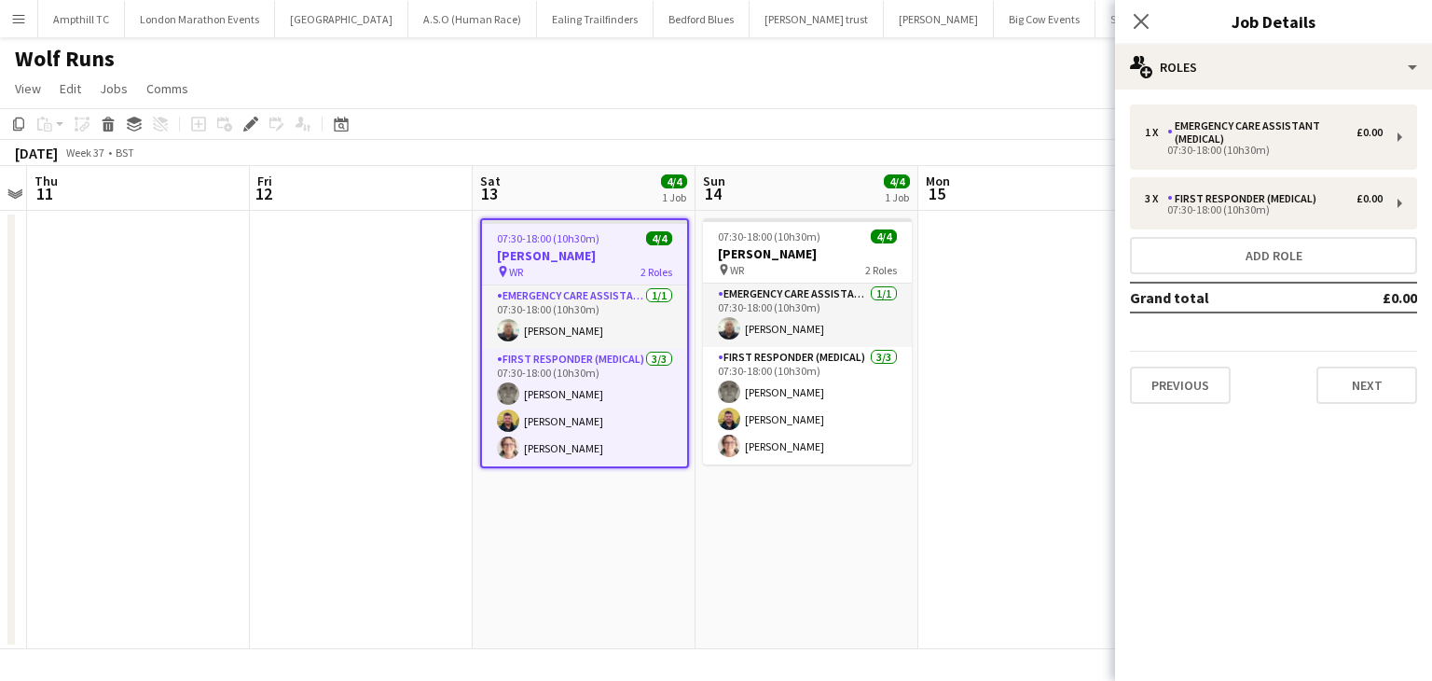
click at [1314, 380] on div "Previous Next" at bounding box center [1273, 377] width 287 height 53
click at [1369, 395] on button "Next" at bounding box center [1367, 384] width 101 height 37
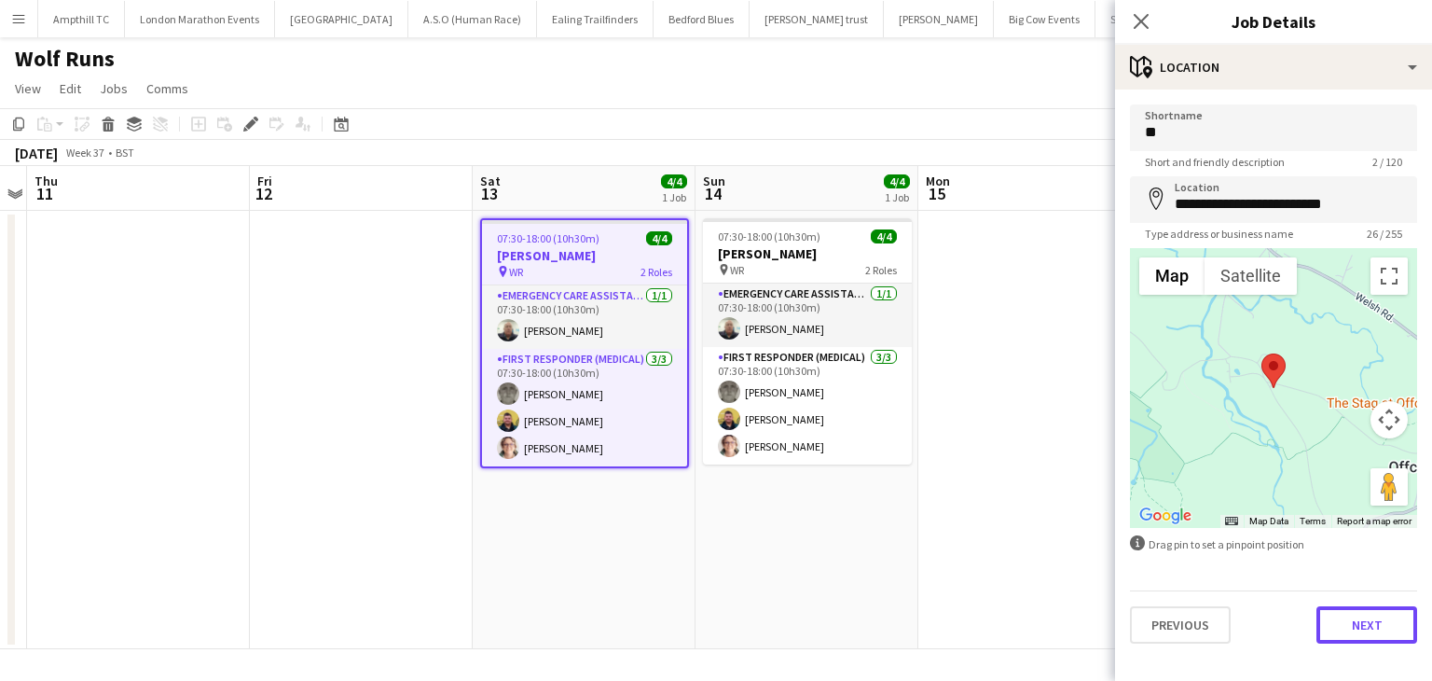
click at [1341, 634] on button "Next" at bounding box center [1367, 624] width 101 height 37
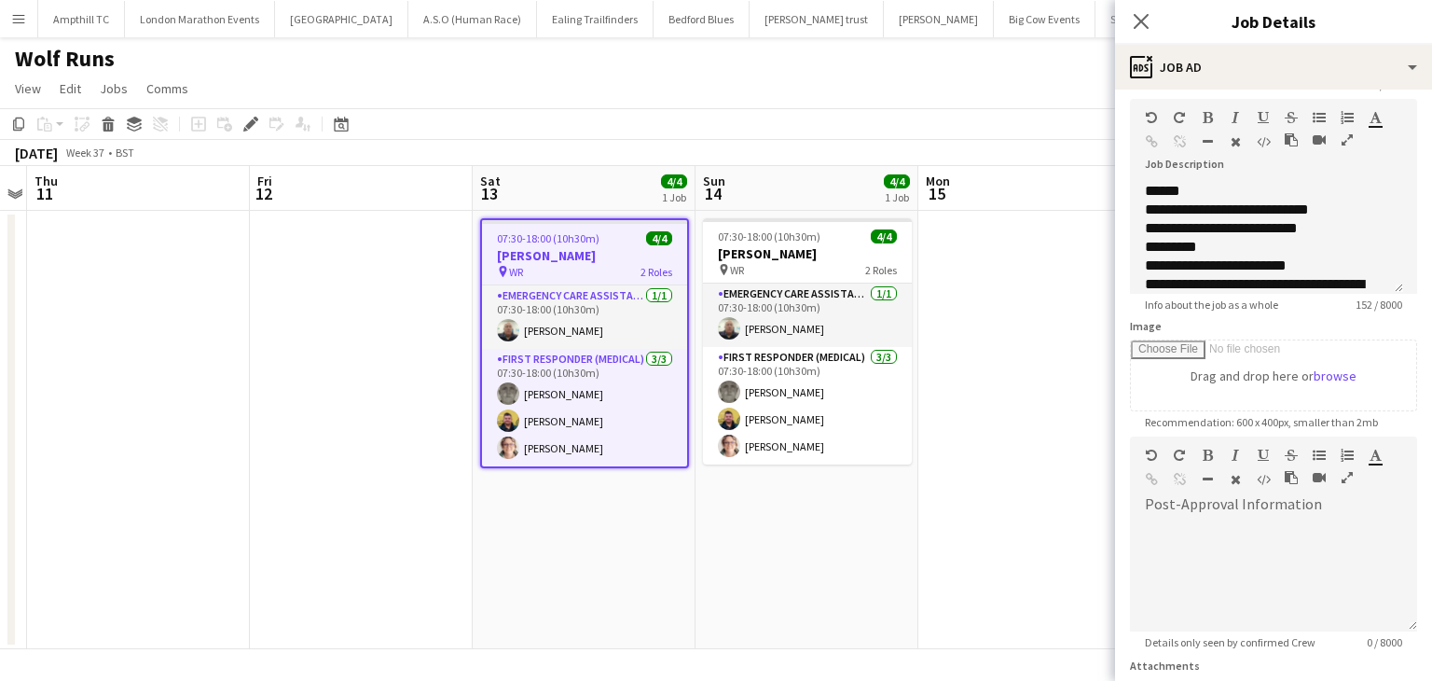
scroll to position [239, 0]
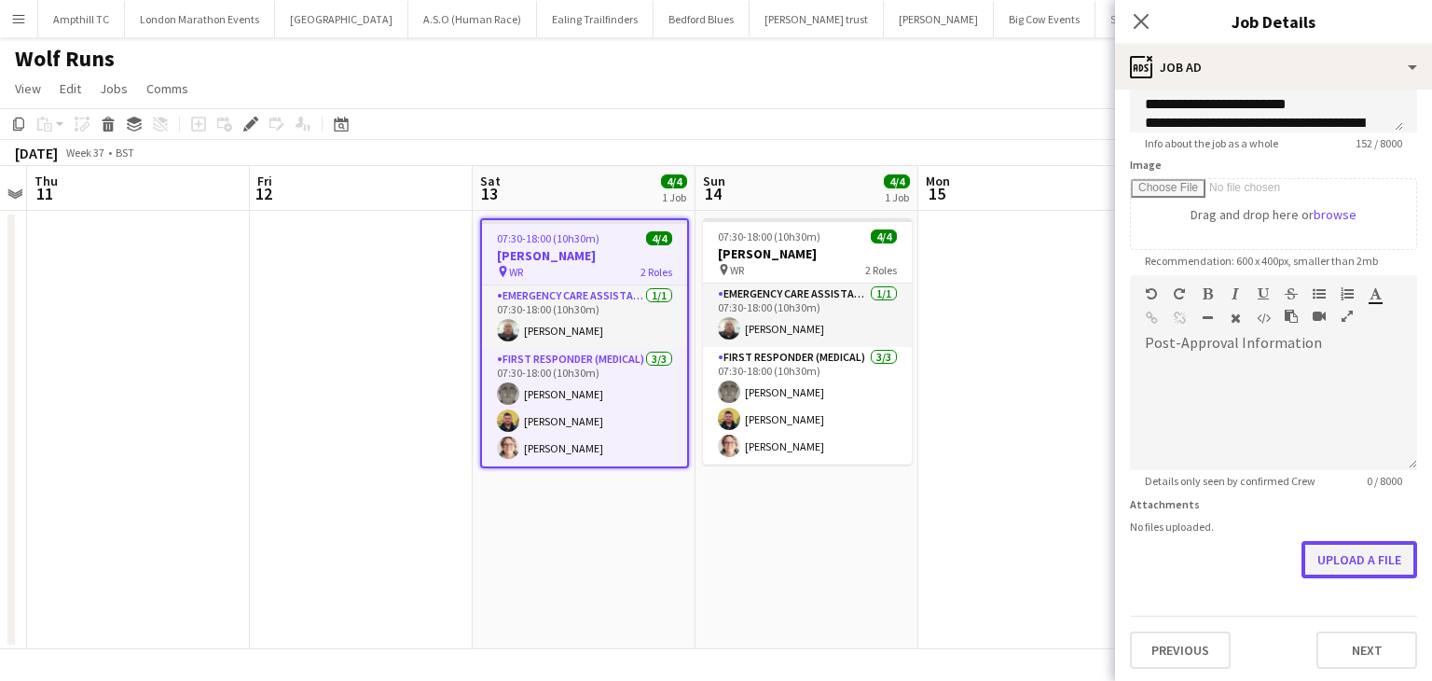
click at [1362, 568] on button "Upload a file" at bounding box center [1360, 559] width 116 height 37
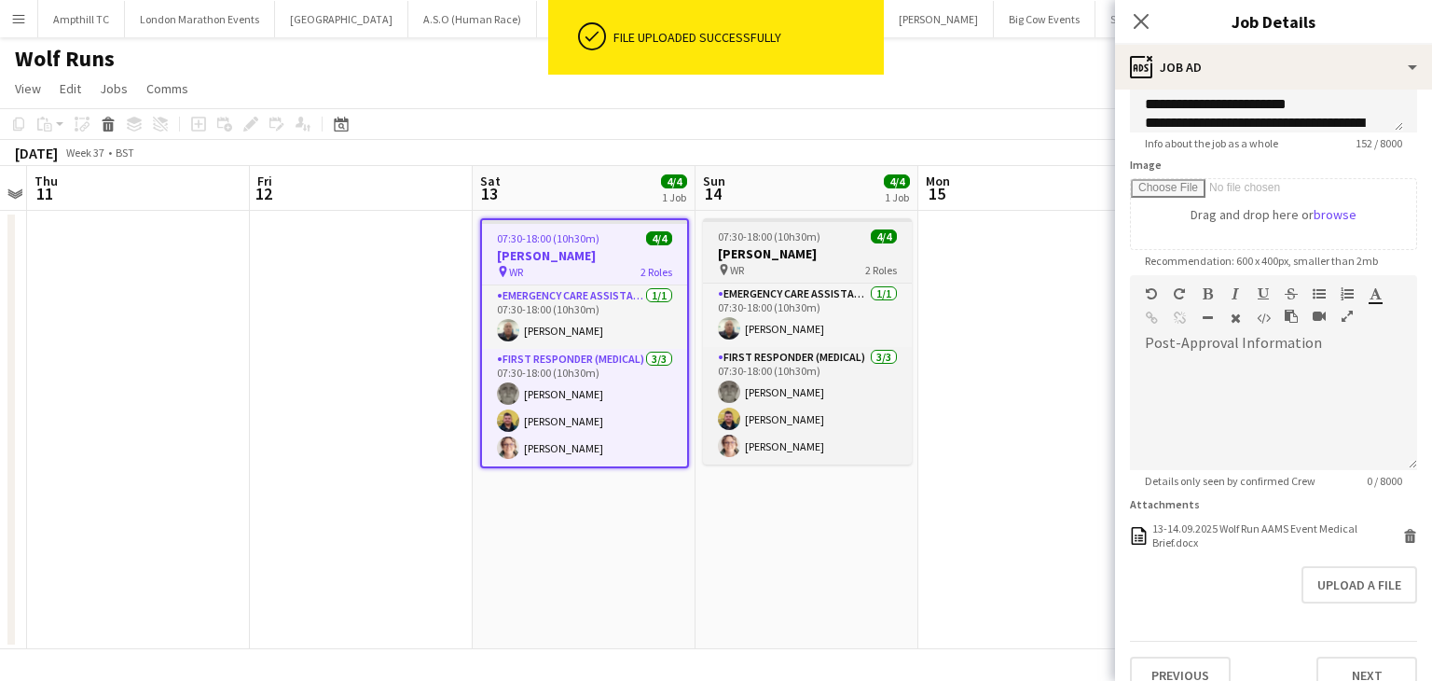
click at [787, 247] on h3 "[PERSON_NAME]" at bounding box center [807, 253] width 209 height 17
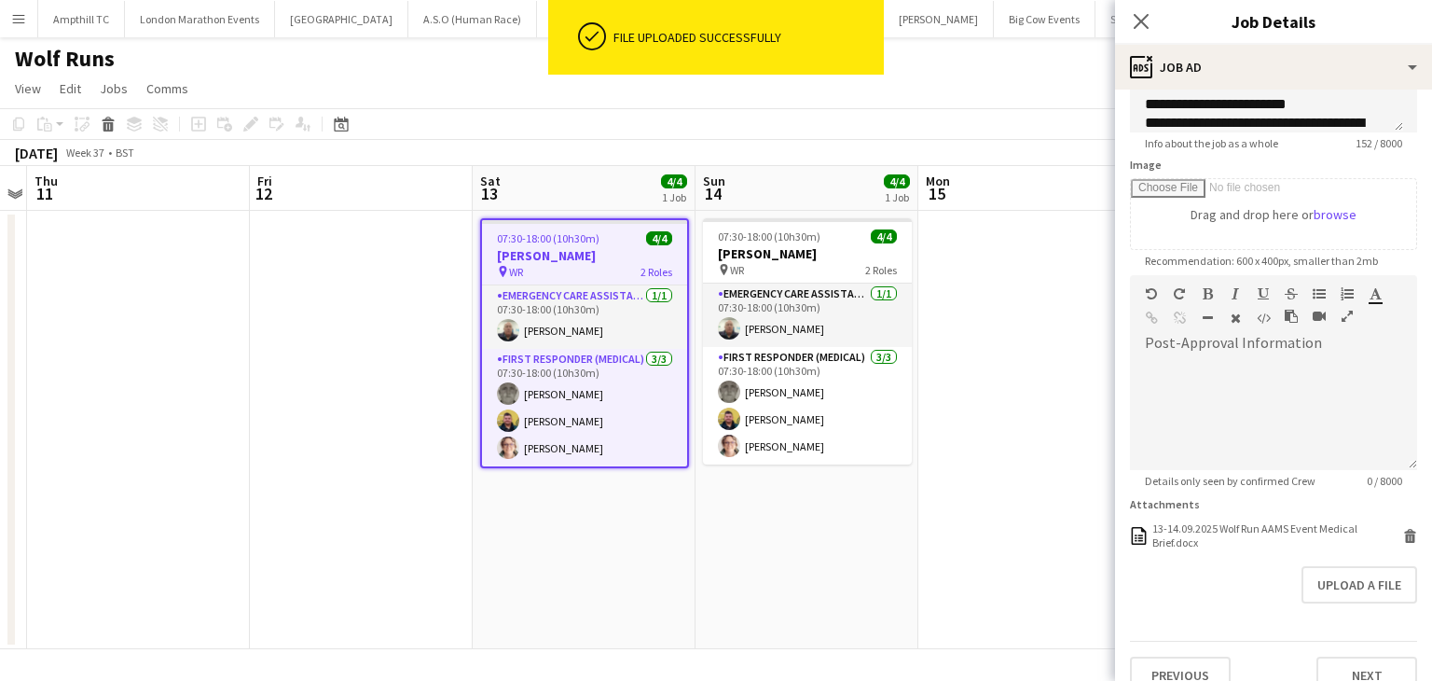
type input "**********"
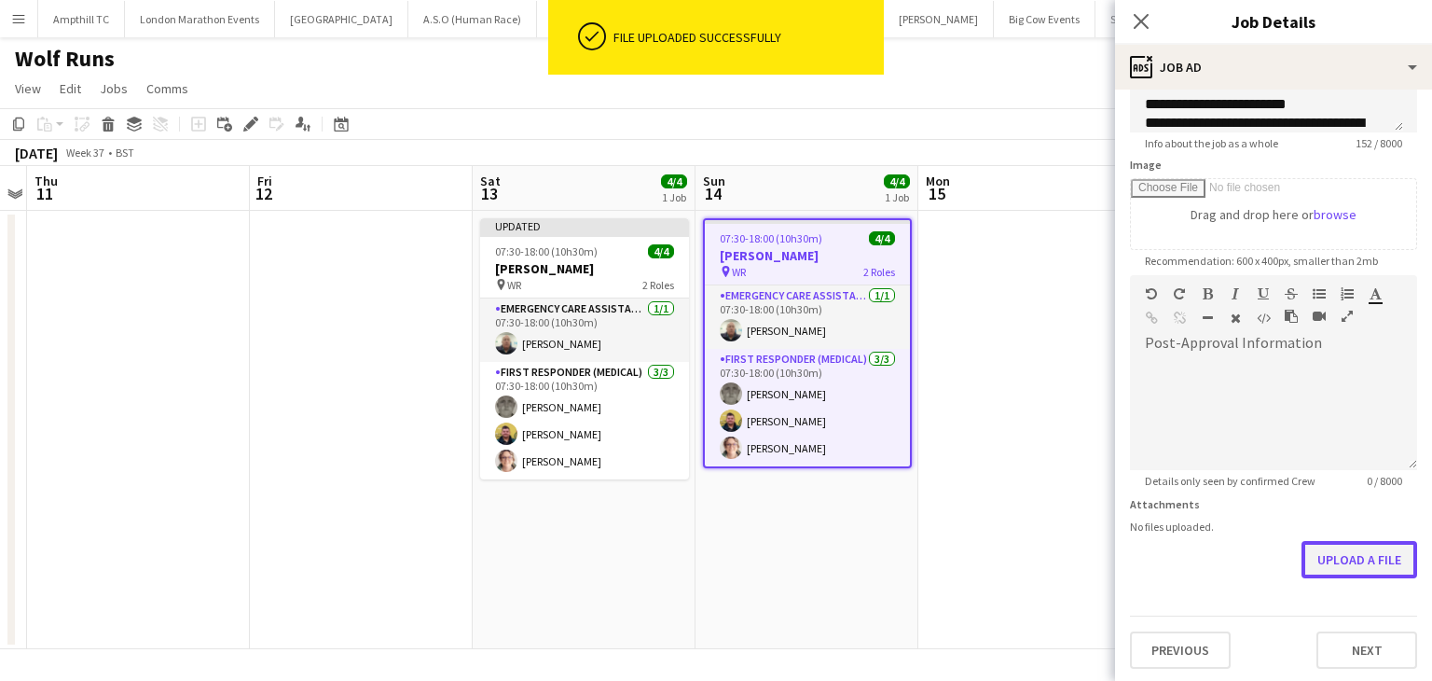
click at [1319, 557] on button "Upload a file" at bounding box center [1360, 559] width 116 height 37
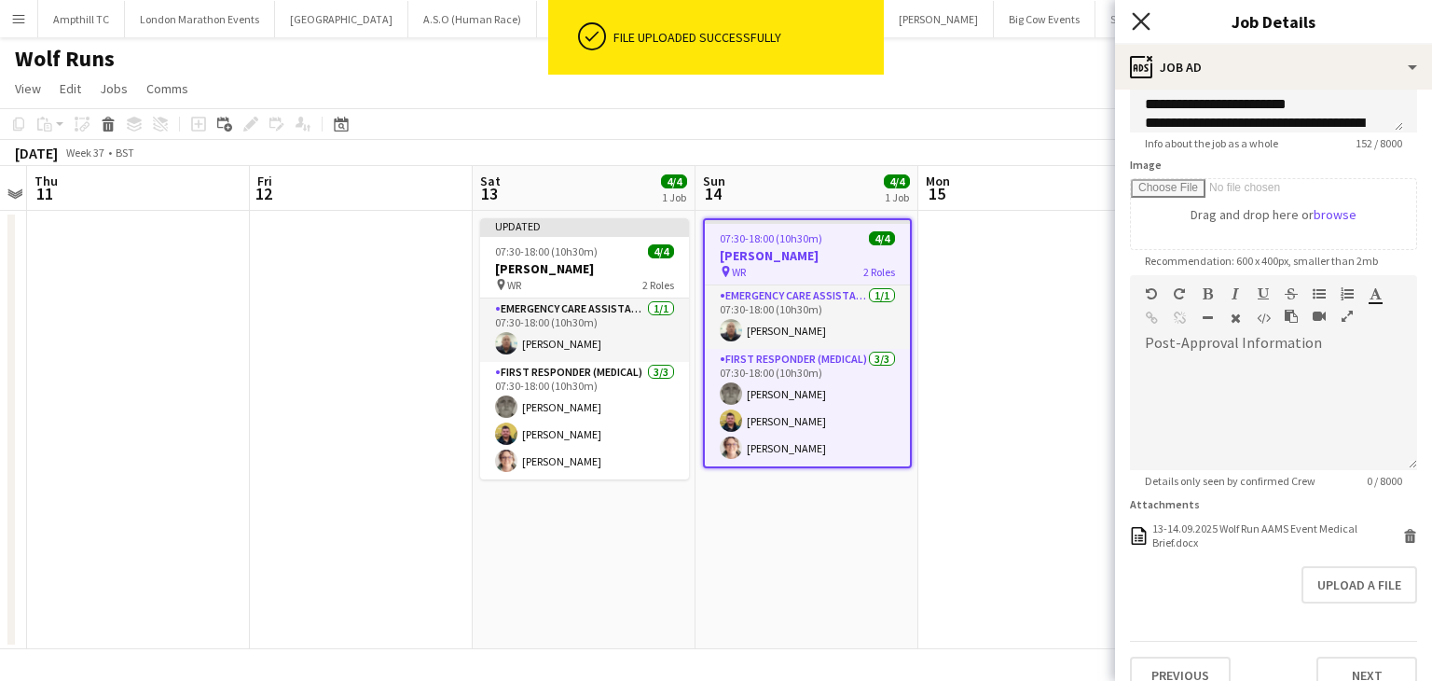
click at [1145, 16] on icon at bounding box center [1141, 21] width 18 height 18
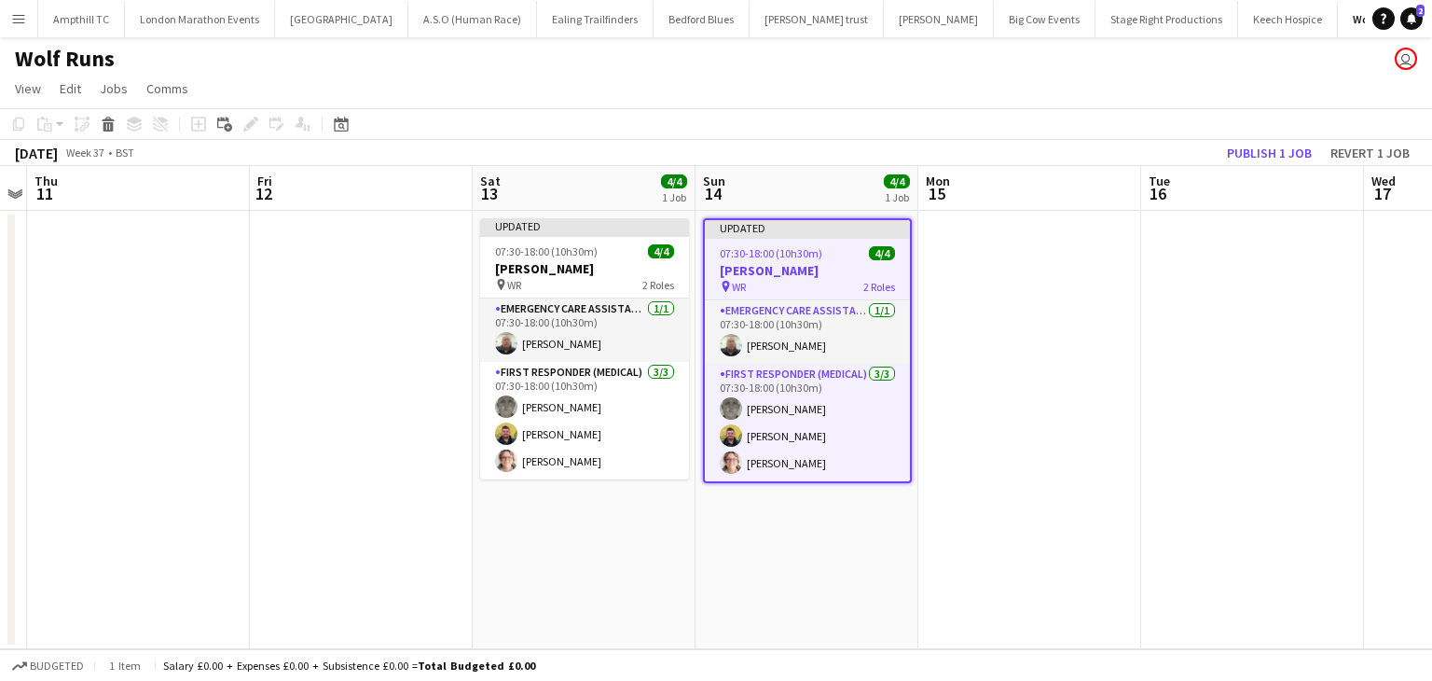
drag, startPoint x: 1093, startPoint y: 311, endPoint x: 1222, endPoint y: 183, distance: 181.3
click at [1094, 311] on app-date-cell at bounding box center [1029, 430] width 223 height 438
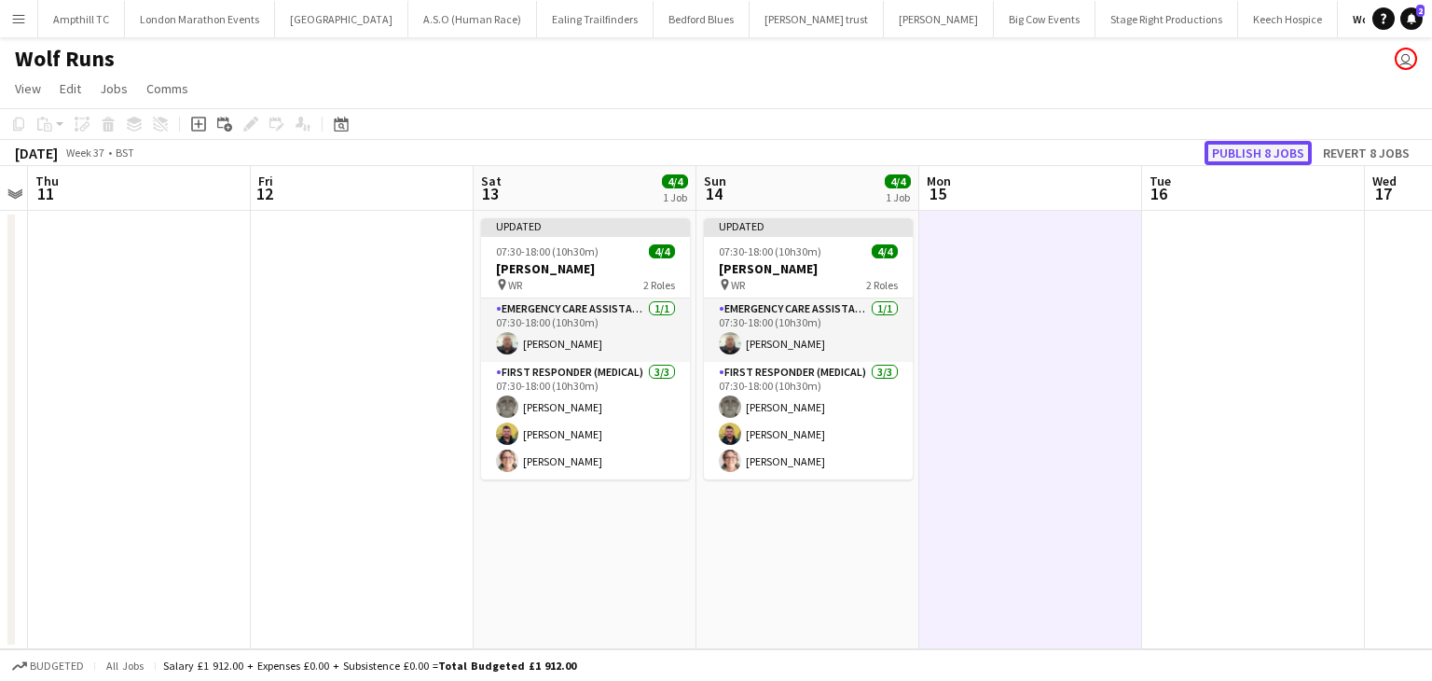
click at [1252, 143] on button "Publish 8 jobs" at bounding box center [1258, 153] width 107 height 24
